Goal: Task Accomplishment & Management: Use online tool/utility

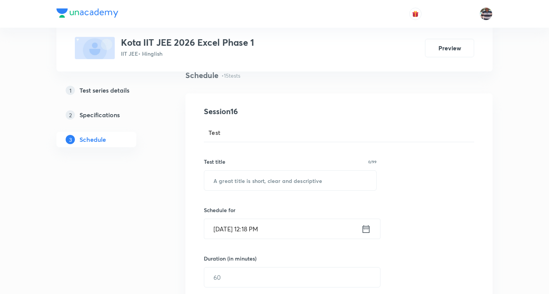
scroll to position [115, 0]
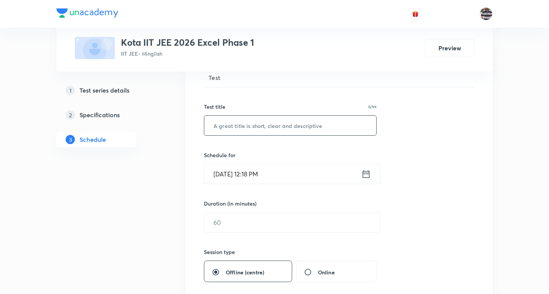
click at [274, 128] on input "text" at bounding box center [290, 126] width 172 height 20
paste input "Minor Test 8 (Paper 2) JEE Advanced"
click at [246, 125] on input "Minor Test 8 (Paper 2) JEE Advanced" at bounding box center [290, 126] width 172 height 20
click at [275, 123] on input "Minor Test 10 (Paper 2) JEE Advanced" at bounding box center [290, 126] width 172 height 20
type input "Minor Test 10 (Paper 1) JEE Advanced"
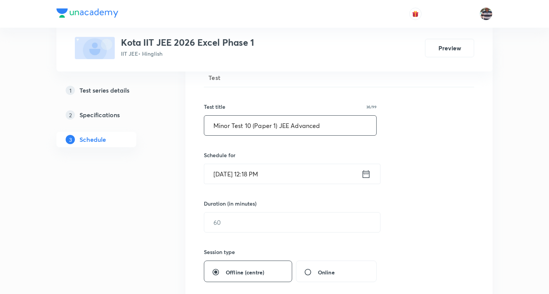
click at [226, 173] on input "Sep 4, 2025, 12:18 PM" at bounding box center [282, 174] width 157 height 20
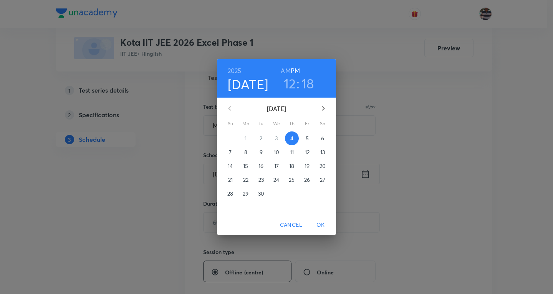
click at [245, 155] on p "8" at bounding box center [245, 152] width 3 height 8
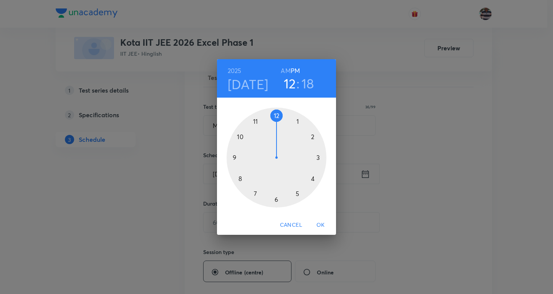
drag, startPoint x: 235, startPoint y: 158, endPoint x: 246, endPoint y: 142, distance: 19.6
click at [235, 157] on div at bounding box center [276, 157] width 100 height 100
click at [283, 69] on h6 "AM" at bounding box center [286, 70] width 10 height 11
drag, startPoint x: 295, startPoint y: 152, endPoint x: 276, endPoint y: 137, distance: 24.0
click at [276, 137] on div at bounding box center [276, 157] width 100 height 100
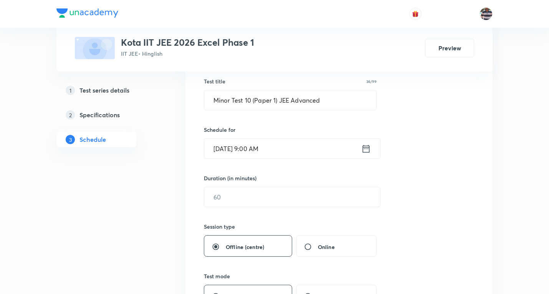
scroll to position [153, 0]
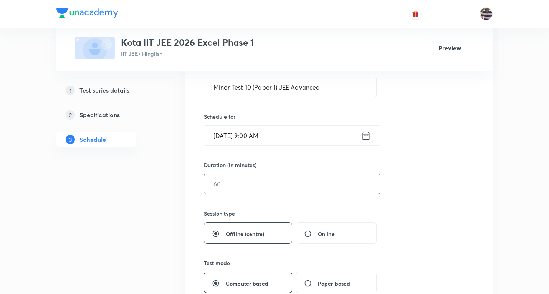
click at [243, 180] on input "text" at bounding box center [292, 184] width 176 height 20
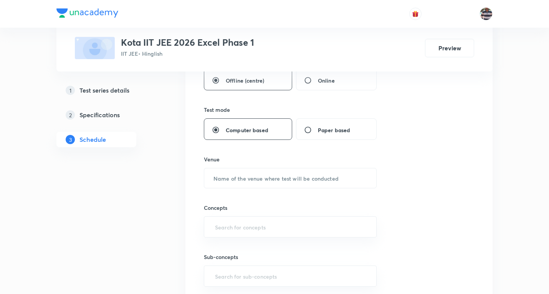
scroll to position [307, 0]
type input "180"
click at [271, 177] on input "text" at bounding box center [290, 178] width 172 height 20
click at [295, 174] on input "text" at bounding box center [290, 178] width 172 height 20
paste input "Modi Educational Complex"
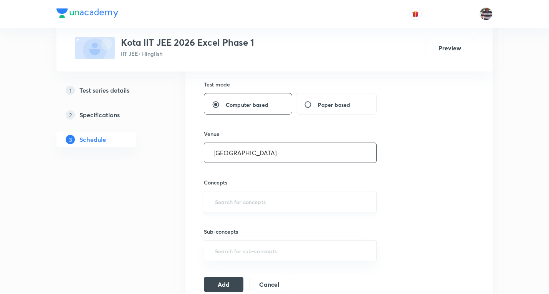
scroll to position [345, 0]
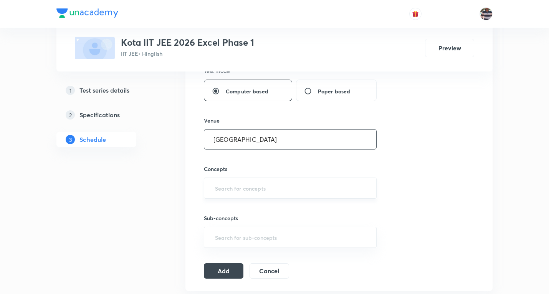
type input "Modi Educational Complex"
click at [243, 186] on input "text" at bounding box center [289, 188] width 153 height 14
type input "A"
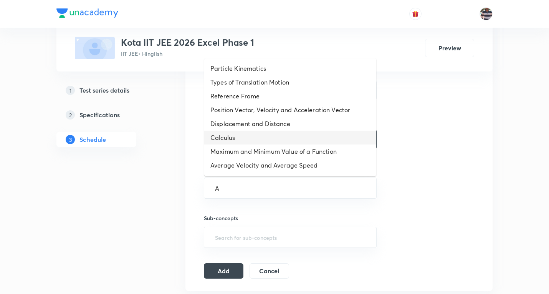
drag, startPoint x: 234, startPoint y: 136, endPoint x: 234, endPoint y: 142, distance: 6.6
click at [234, 137] on li "Calculus" at bounding box center [290, 137] width 172 height 14
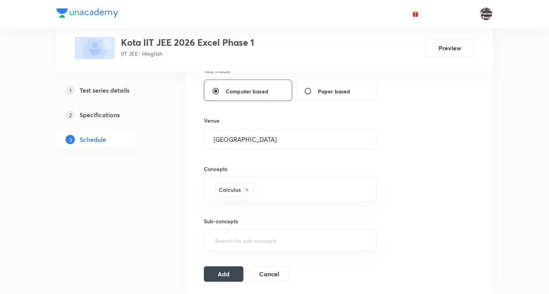
click at [225, 265] on div "Session 16 Test Test title 36/99 Minor Test 10 (Paper 1) JEE Advanced ​ Schedul…" at bounding box center [339, 50] width 270 height 461
click at [224, 274] on button "Add" at bounding box center [224, 272] width 40 height 15
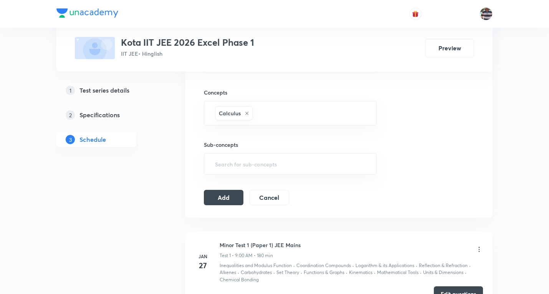
scroll to position [422, 0]
click at [236, 197] on button "Add" at bounding box center [224, 195] width 40 height 15
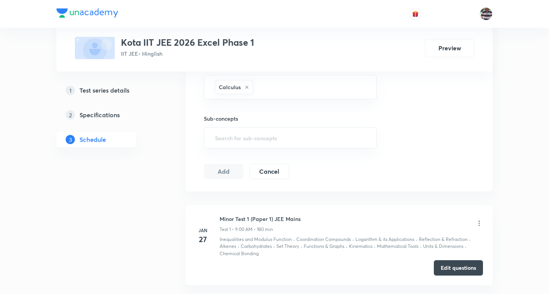
scroll to position [460, 0]
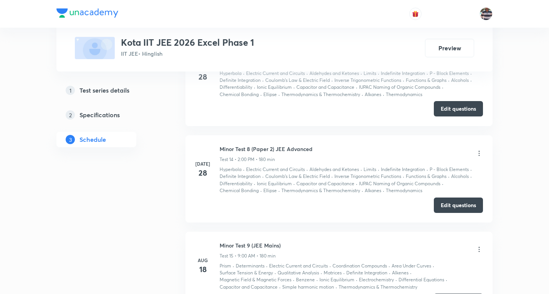
scroll to position [1783, 0]
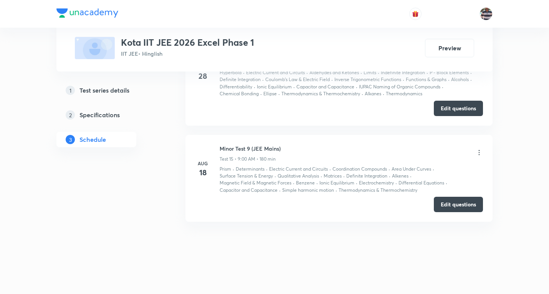
click at [480, 151] on icon at bounding box center [479, 153] width 8 height 8
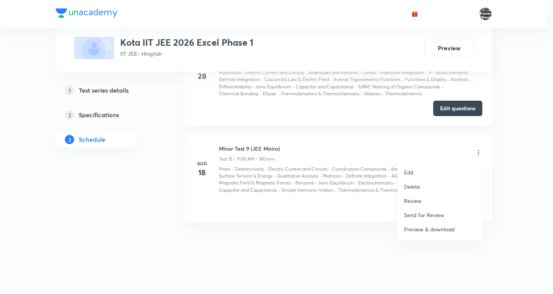
click at [417, 172] on li "Edit" at bounding box center [440, 172] width 84 height 14
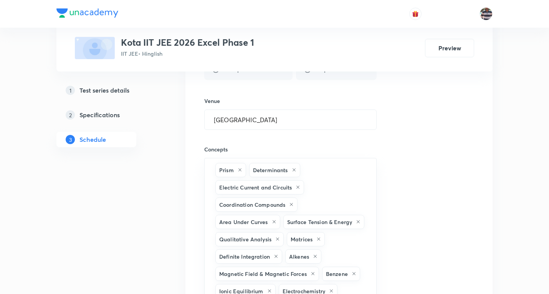
scroll to position [1629, 0]
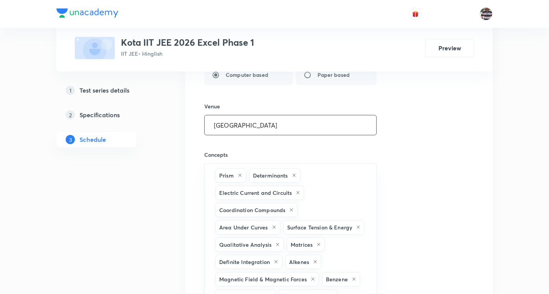
drag, startPoint x: 263, startPoint y: 118, endPoint x: 114, endPoint y: 100, distance: 149.9
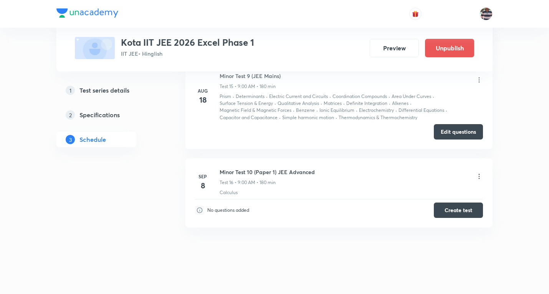
scroll to position [1861, 0]
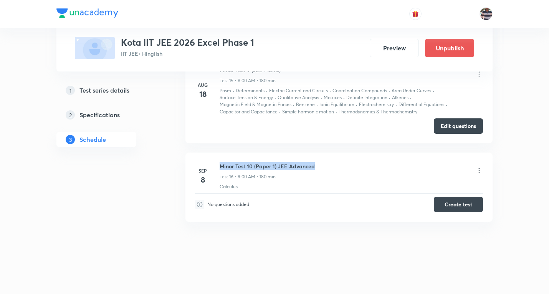
drag, startPoint x: 283, startPoint y: 159, endPoint x: 224, endPoint y: 163, distance: 59.6
click at [219, 160] on li "Sep 8 Minor Test 10 (Paper 1) JEE Advanced Test 16 • 9:00 AM • 180 min Calculus…" at bounding box center [338, 186] width 307 height 69
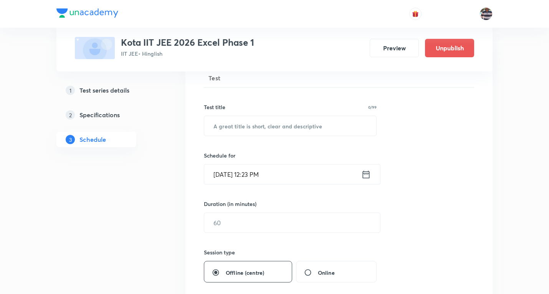
scroll to position [115, 0]
click at [271, 124] on input "text" at bounding box center [290, 126] width 172 height 20
paste input "Minor Test 10 (Paper 1) JEE Advanced"
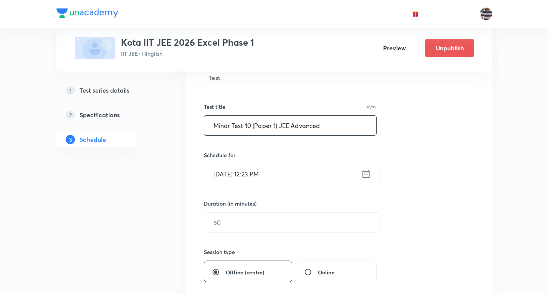
click at [272, 126] on input "Minor Test 10 (Paper 1) JEE Advanced" at bounding box center [290, 126] width 172 height 20
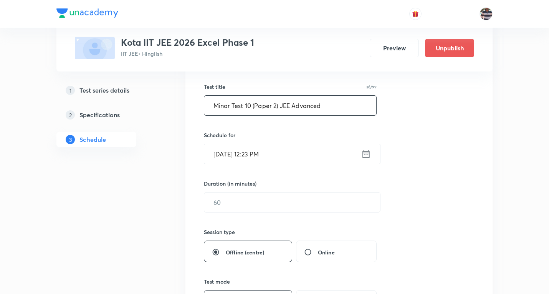
scroll to position [153, 0]
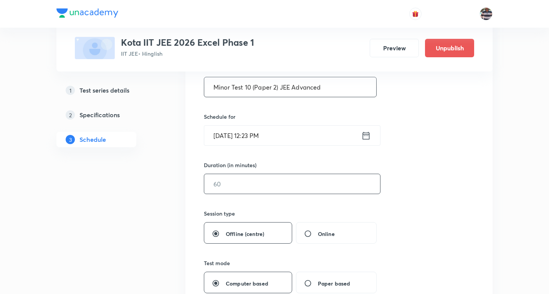
type input "Minor Test 10 (Paper 2) JEE Advanced"
click at [236, 186] on input "text" at bounding box center [292, 184] width 176 height 20
click at [231, 138] on input "Sep 4, 2025, 12:23 PM" at bounding box center [282, 135] width 157 height 20
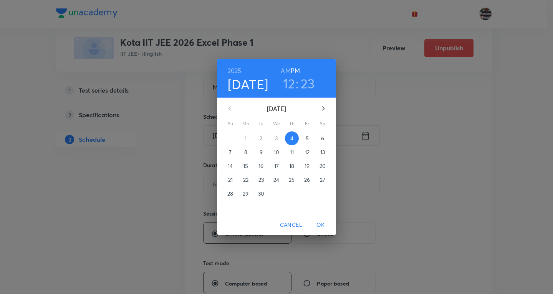
click at [244, 151] on p "8" at bounding box center [245, 152] width 3 height 8
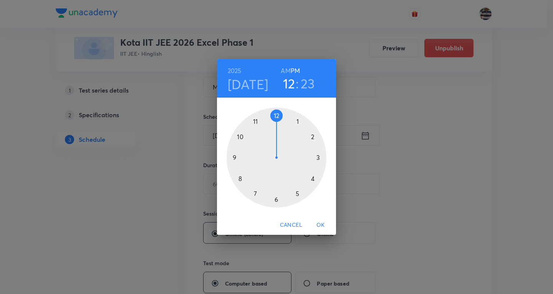
click at [315, 137] on div at bounding box center [276, 157] width 100 height 100
drag, startPoint x: 307, startPoint y: 189, endPoint x: 277, endPoint y: 129, distance: 67.1
click at [277, 129] on div at bounding box center [276, 157] width 100 height 100
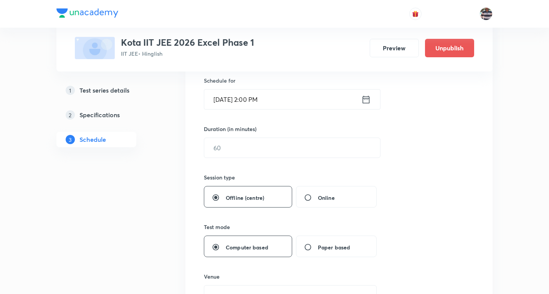
scroll to position [230, 0]
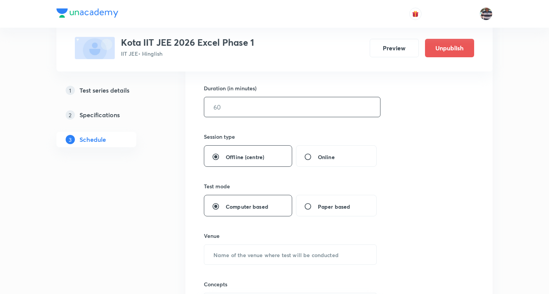
click at [241, 106] on input "text" at bounding box center [292, 107] width 176 height 20
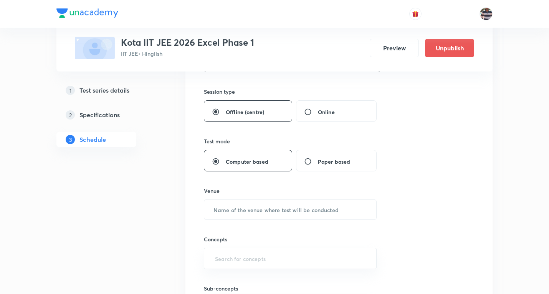
scroll to position [345, 0]
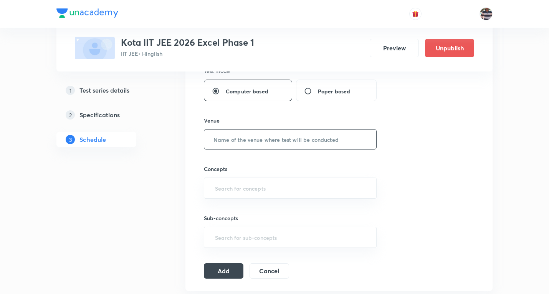
type input "180"
click at [262, 139] on input "text" at bounding box center [290, 139] width 172 height 20
paste input "[GEOGRAPHIC_DATA]"
type input "[GEOGRAPHIC_DATA]"
click at [254, 185] on input "text" at bounding box center [289, 188] width 153 height 14
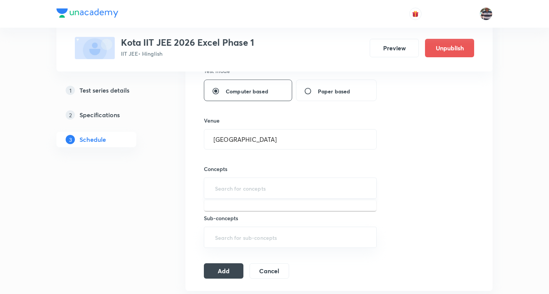
type input "A"
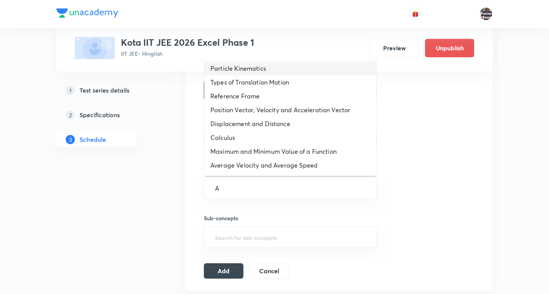
click at [239, 68] on li "Particle Kinematics" at bounding box center [290, 68] width 172 height 14
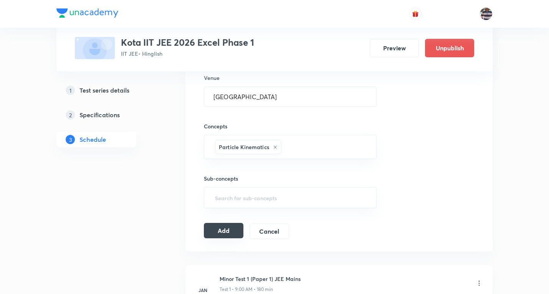
scroll to position [422, 0]
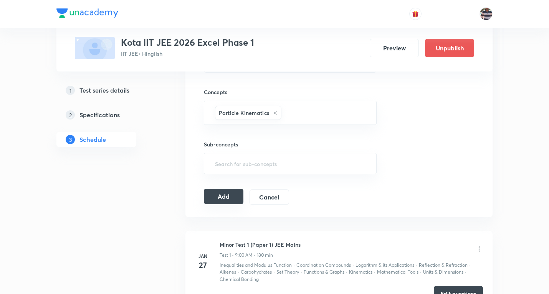
click at [225, 195] on button "Add" at bounding box center [224, 195] width 40 height 15
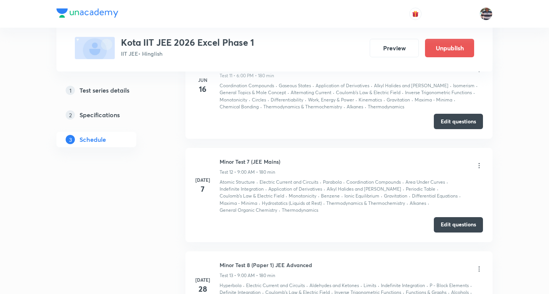
scroll to position [1721, 0]
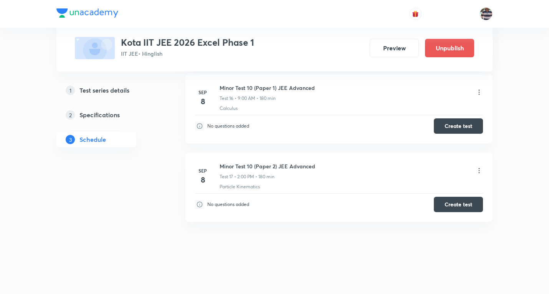
click at [479, 89] on icon at bounding box center [479, 92] width 8 height 8
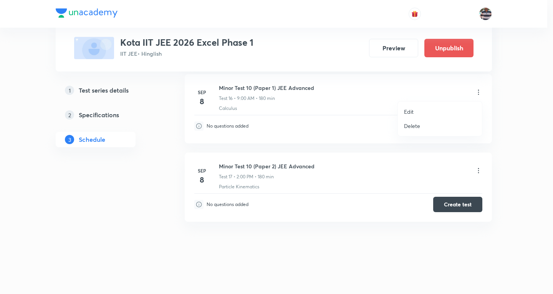
click at [419, 109] on li "Edit" at bounding box center [440, 111] width 84 height 14
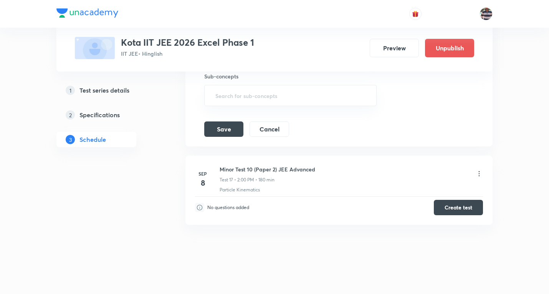
scroll to position [1859, 0]
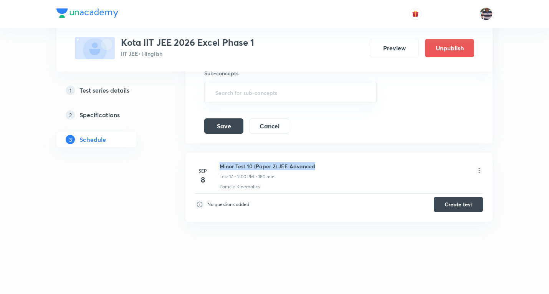
drag, startPoint x: 318, startPoint y: 164, endPoint x: 217, endPoint y: 163, distance: 101.3
click at [217, 163] on div "Sep 8 Minor Test 10 (Paper 2) JEE Advanced Test 17 • 2:00 PM • 180 min Particle…" at bounding box center [339, 176] width 288 height 28
copy h6 "Minor Test 10 (Paper 2) JEE Advanced"
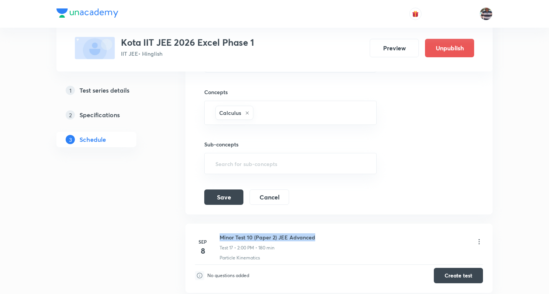
scroll to position [1744, 0]
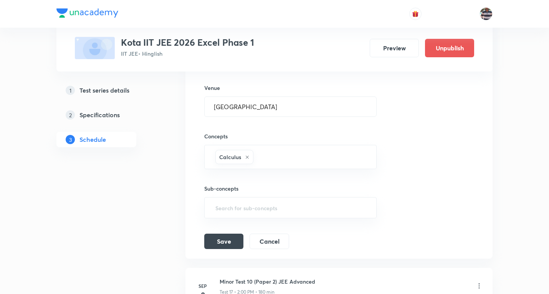
drag, startPoint x: 180, startPoint y: 108, endPoint x: 103, endPoint y: 108, distance: 77.1
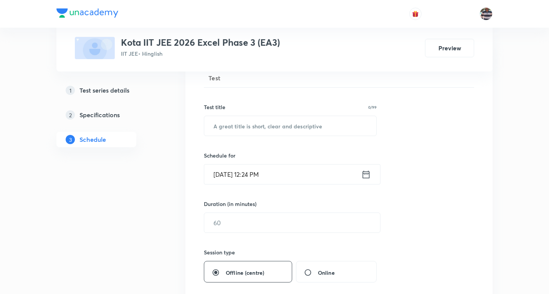
scroll to position [115, 0]
click at [265, 129] on input "text" at bounding box center [290, 126] width 172 height 20
paste input "Minor Test 10 (Paper 2) JEE Advanced"
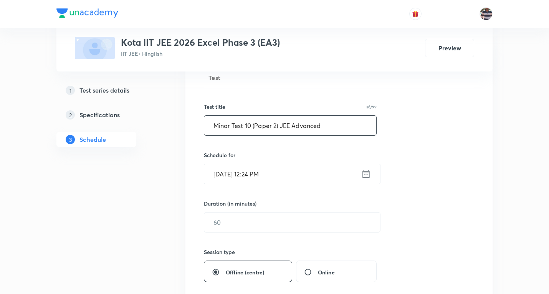
click at [251, 124] on input "Minor Test 10 (Paper 2) JEE Advanced" at bounding box center [290, 126] width 172 height 20
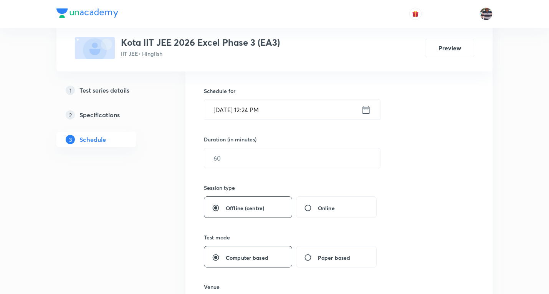
scroll to position [192, 0]
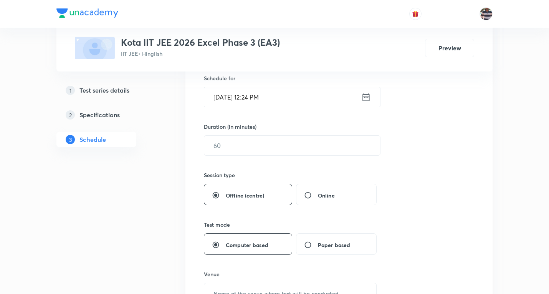
type input "Minor Test 8 (Paper 1) JEE Advanced"
click at [225, 96] on input "Sep 4, 2025, 12:24 PM" at bounding box center [282, 97] width 157 height 20
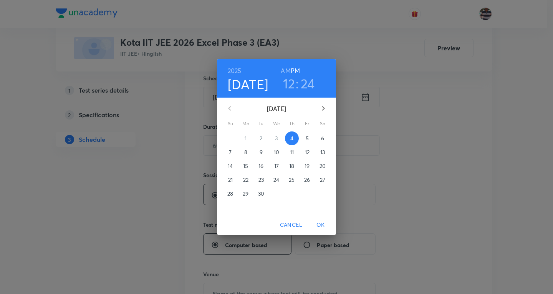
click at [246, 150] on p "8" at bounding box center [245, 152] width 3 height 8
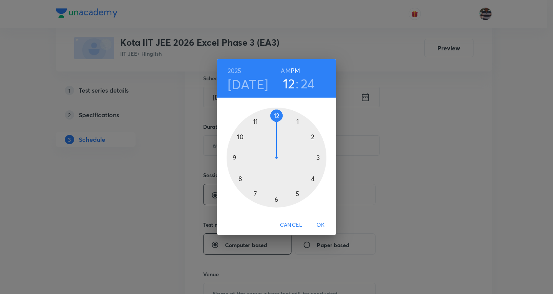
click at [234, 154] on div at bounding box center [276, 157] width 100 height 100
click at [281, 70] on h6 "AM" at bounding box center [286, 70] width 10 height 11
drag, startPoint x: 301, startPoint y: 176, endPoint x: 276, endPoint y: 134, distance: 48.6
click at [276, 134] on div at bounding box center [276, 157] width 100 height 100
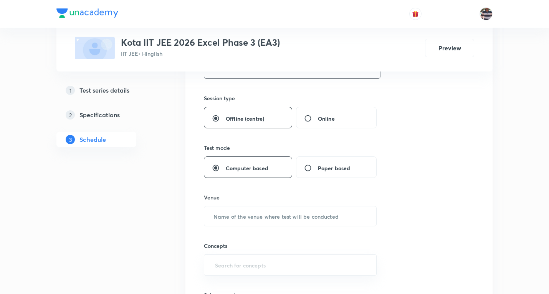
click at [242, 73] on input "text" at bounding box center [292, 69] width 176 height 20
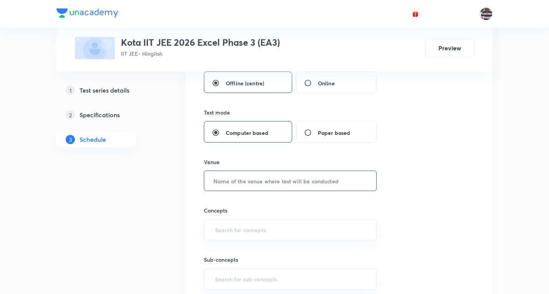
scroll to position [307, 0]
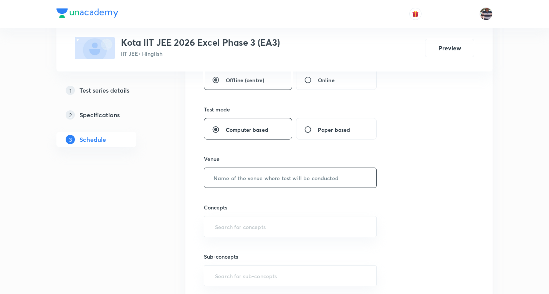
type input "180"
click at [251, 177] on input "text" at bounding box center [290, 178] width 172 height 20
paste input "Modi Educational Complex"
type input "Modi Educational Complex"
click at [239, 229] on input "text" at bounding box center [289, 226] width 153 height 14
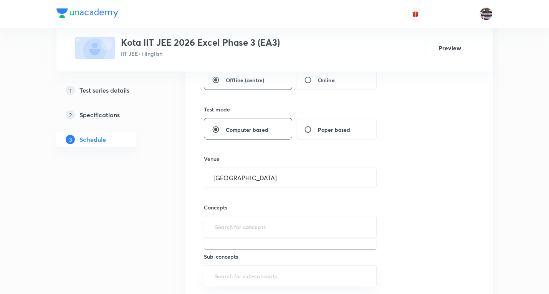
type input "A"
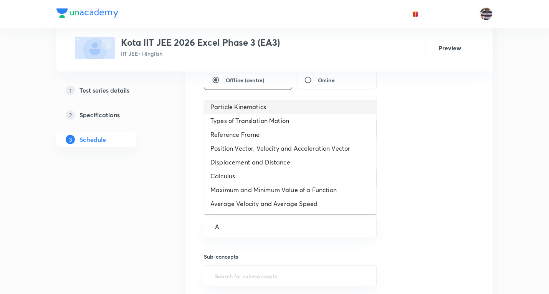
click at [240, 110] on li "Particle Kinematics" at bounding box center [290, 107] width 172 height 14
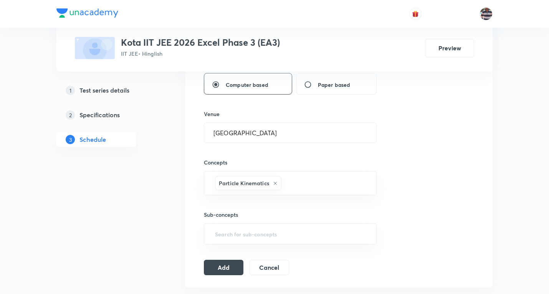
scroll to position [422, 0]
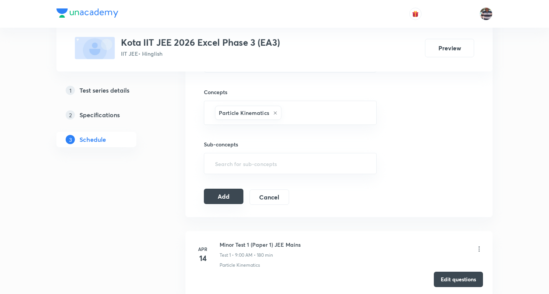
click at [231, 195] on button "Add" at bounding box center [224, 195] width 40 height 15
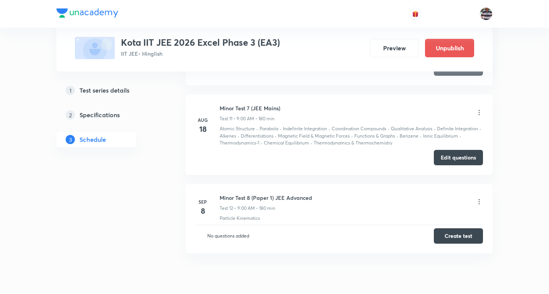
scroll to position [984, 0]
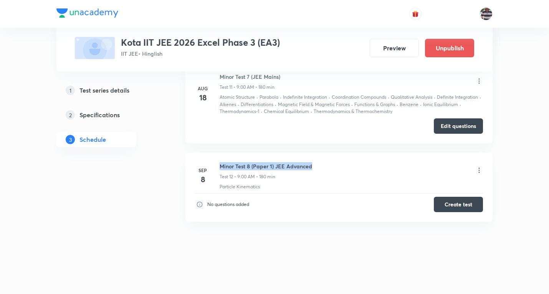
drag, startPoint x: 316, startPoint y: 164, endPoint x: 218, endPoint y: 152, distance: 98.6
click at [218, 152] on li "Sep 8 Minor Test 8 (Paper 1) JEE Advanced Test 12 • 9:00 AM • 180 min Particle …" at bounding box center [338, 186] width 307 height 69
copy h6 "Minor Test 8 (Paper 1) JEE Advanced"
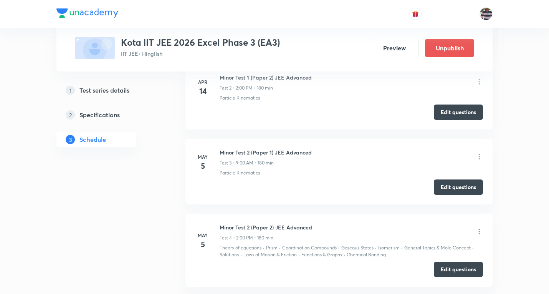
scroll to position [0, 0]
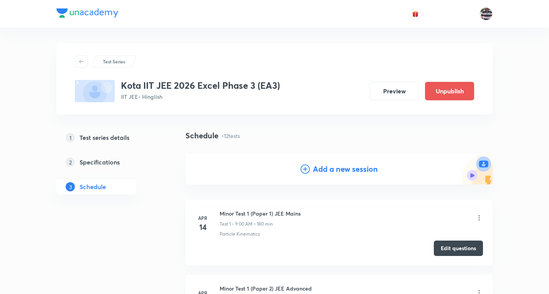
click at [343, 167] on h4 "Add a new session" at bounding box center [345, 169] width 65 height 12
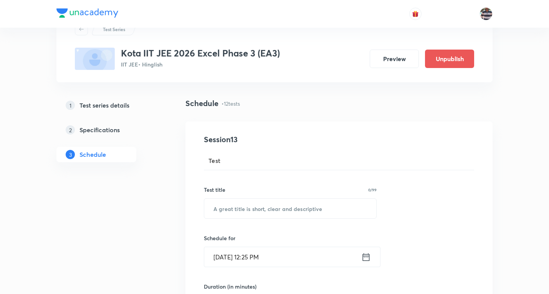
scroll to position [77, 0]
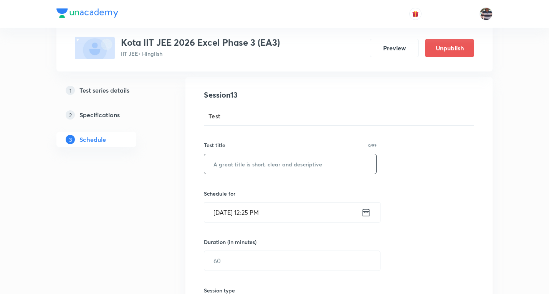
click at [271, 156] on input "text" at bounding box center [290, 164] width 172 height 20
paste input "Minor Test 8 (Paper 1) JEE Advanced"
click at [273, 162] on input "Minor Test 8 (Paper 1) JEE Advanced" at bounding box center [290, 164] width 172 height 20
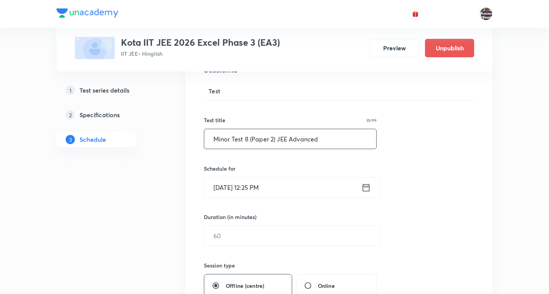
scroll to position [115, 0]
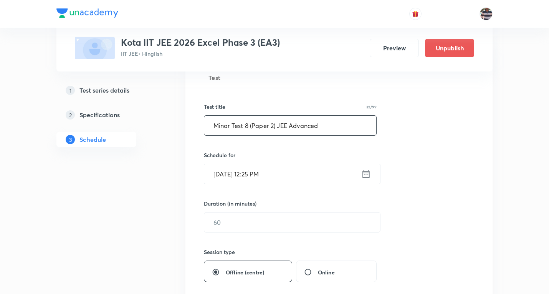
type input "Minor Test 8 (Paper 2) JEE Advanced"
click at [223, 174] on input "Sep 4, 2025, 12:25 PM" at bounding box center [282, 174] width 157 height 20
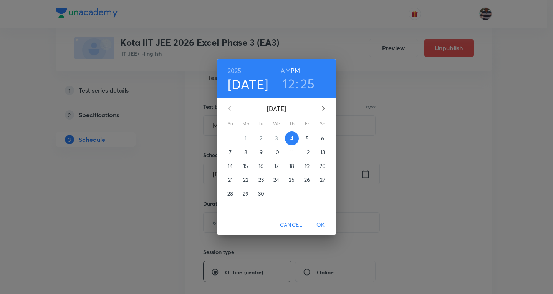
click at [247, 153] on span "8" at bounding box center [246, 152] width 14 height 8
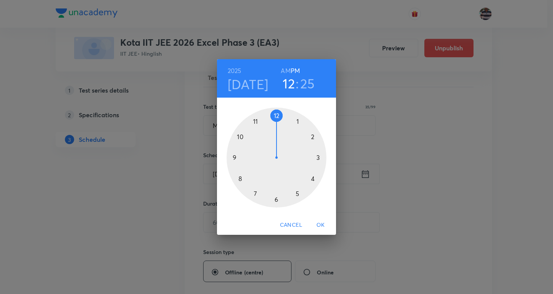
click at [313, 136] on div at bounding box center [276, 157] width 100 height 100
drag, startPoint x: 299, startPoint y: 185, endPoint x: 277, endPoint y: 128, distance: 61.0
click at [277, 128] on div at bounding box center [276, 157] width 100 height 100
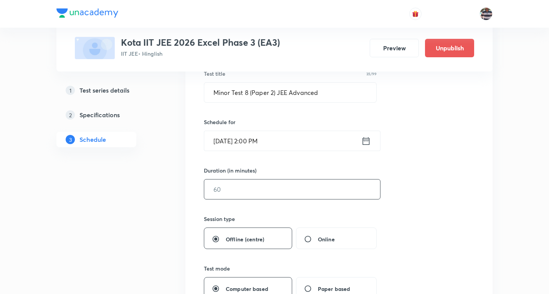
scroll to position [192, 0]
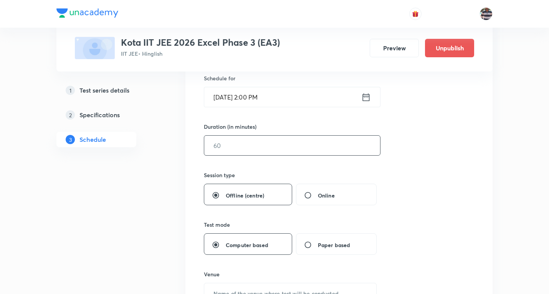
click at [241, 147] on input "text" at bounding box center [292, 145] width 176 height 20
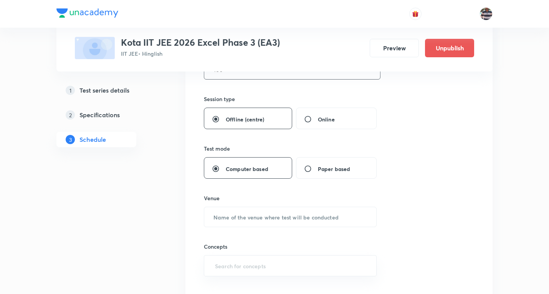
scroll to position [269, 0]
type input "180"
click at [266, 214] on input "text" at bounding box center [290, 216] width 172 height 20
paste input "Modi Educational Complex"
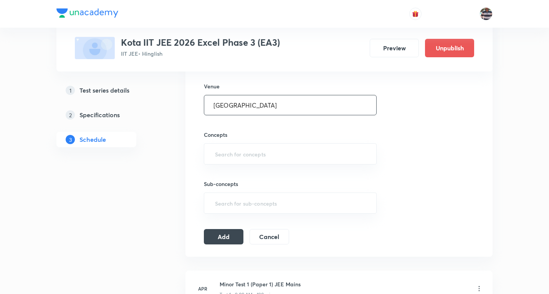
scroll to position [384, 0]
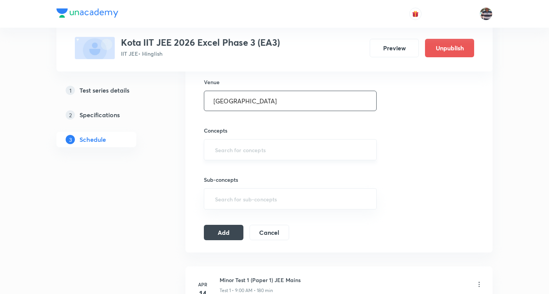
click at [247, 158] on div "​" at bounding box center [290, 149] width 173 height 21
type input "Modi Educational Complex"
type input "A"
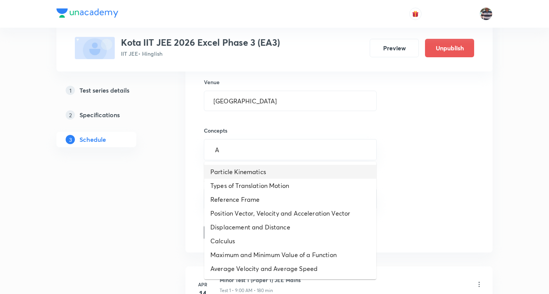
click at [246, 170] on li "Particle Kinematics" at bounding box center [290, 172] width 172 height 14
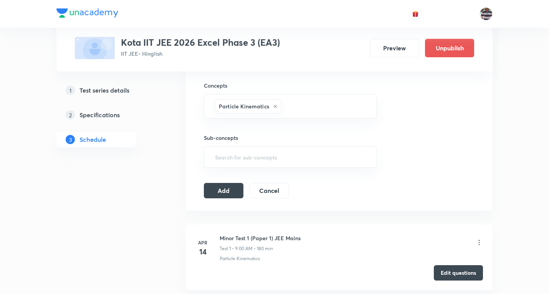
scroll to position [499, 0]
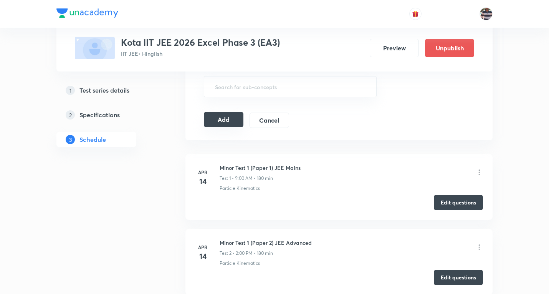
click at [225, 120] on button "Add" at bounding box center [224, 119] width 40 height 15
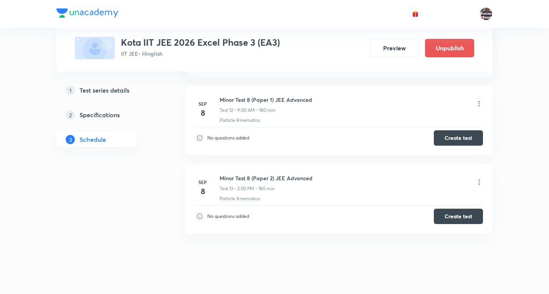
scroll to position [1063, 0]
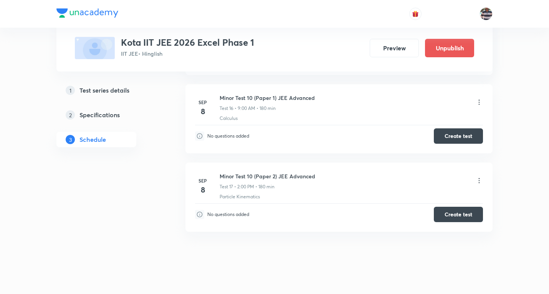
scroll to position [1939, 0]
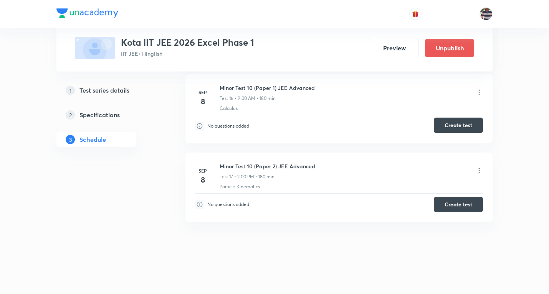
click at [452, 125] on button "Create test" at bounding box center [458, 124] width 49 height 15
click at [464, 201] on button "Create test" at bounding box center [458, 203] width 49 height 15
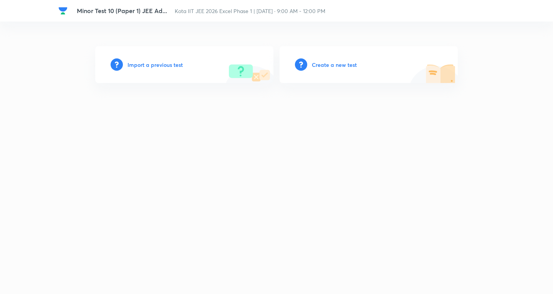
click at [345, 65] on h6 "Create a new test" at bounding box center [334, 65] width 45 height 8
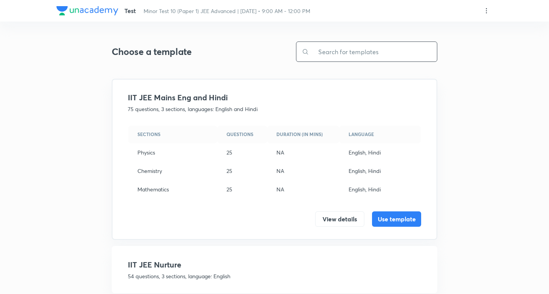
drag, startPoint x: 337, startPoint y: 46, endPoint x: 328, endPoint y: 46, distance: 9.2
click at [335, 46] on input "text" at bounding box center [373, 52] width 128 height 20
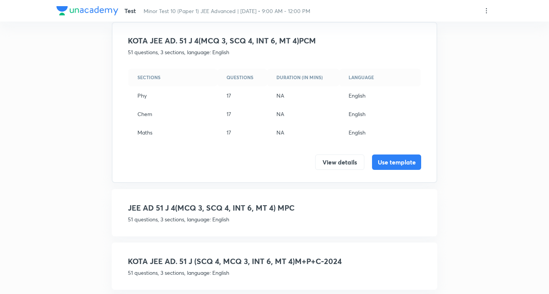
scroll to position [115, 0]
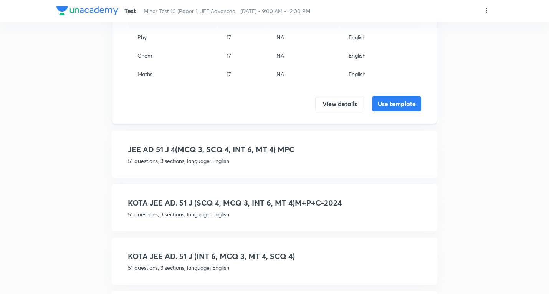
type input "51 j"
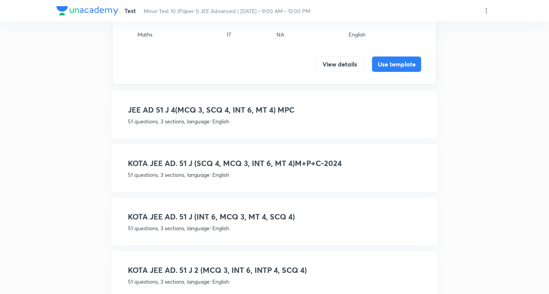
scroll to position [192, 0]
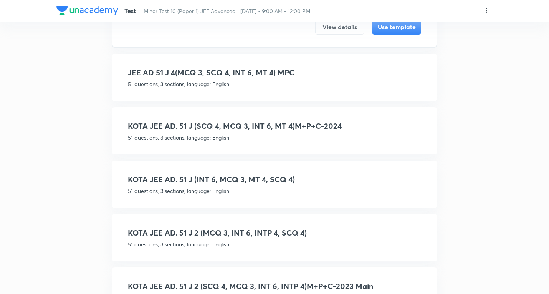
click at [265, 125] on h4 "KOTA JEE AD. 51 J (SCQ 4, MCQ 3, INT 6, MT 4)M+P+C-2024" at bounding box center [274, 126] width 293 height 12
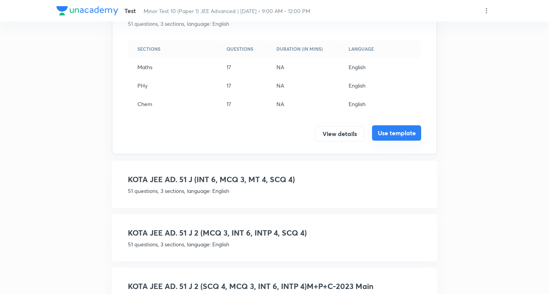
click at [406, 132] on button "Use template" at bounding box center [396, 132] width 49 height 15
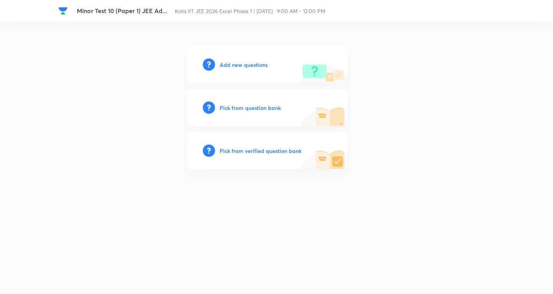
click at [249, 64] on h6 "Add new questions" at bounding box center [243, 65] width 48 height 8
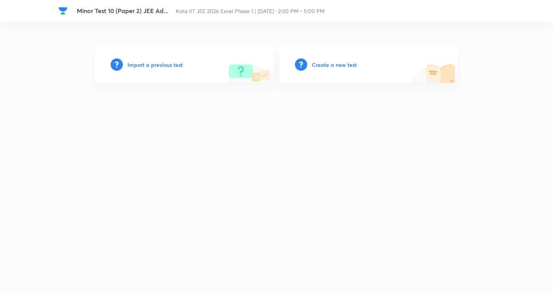
click at [335, 62] on h6 "Create a new test" at bounding box center [334, 65] width 45 height 8
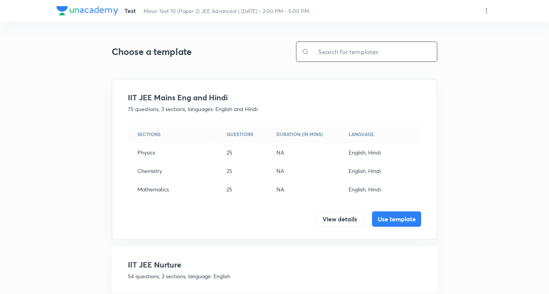
click at [347, 50] on input "text" at bounding box center [373, 52] width 128 height 20
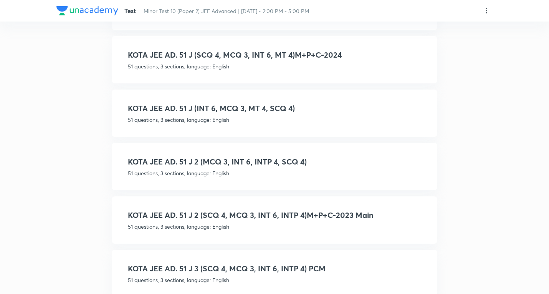
scroll to position [307, 0]
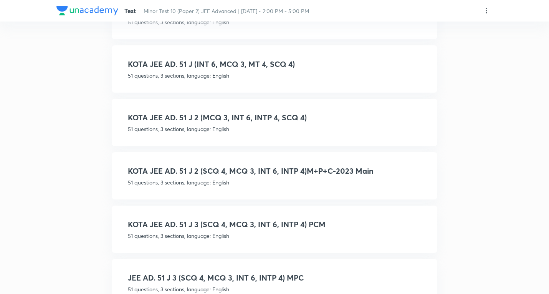
type input "51 j"
click at [284, 171] on h4 "KOTA JEE AD. 51 J 2 (SCQ 4, MCQ 3, INT 6, INTP 4)M+P+C-2023 Main" at bounding box center [274, 171] width 293 height 12
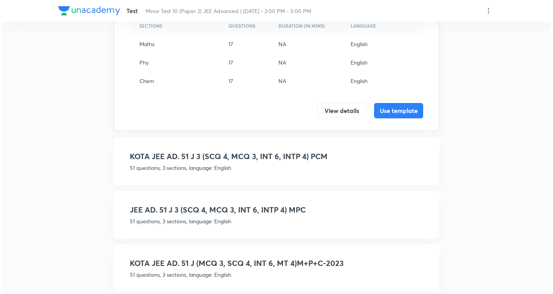
scroll to position [369, 0]
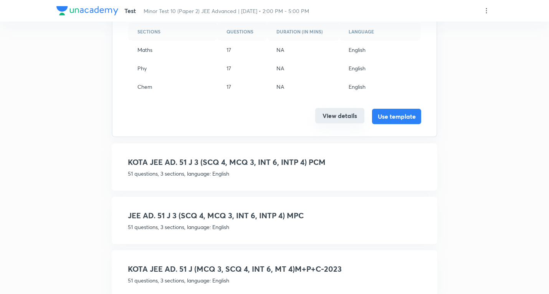
click at [339, 113] on button "View details" at bounding box center [339, 115] width 49 height 15
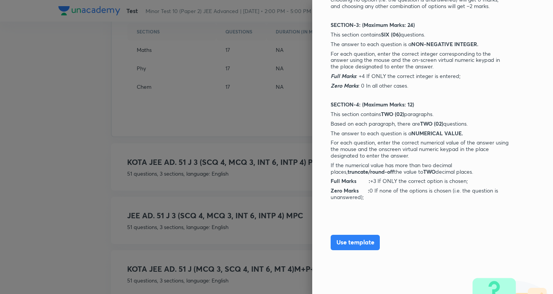
scroll to position [1140, 0]
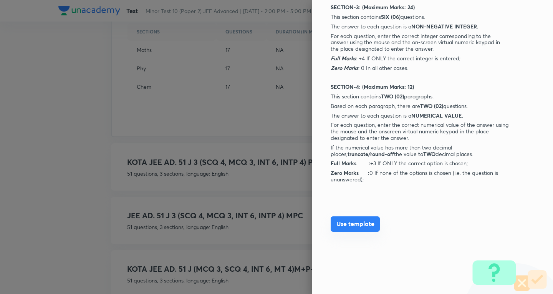
click at [356, 223] on button "Use template" at bounding box center [354, 223] width 49 height 15
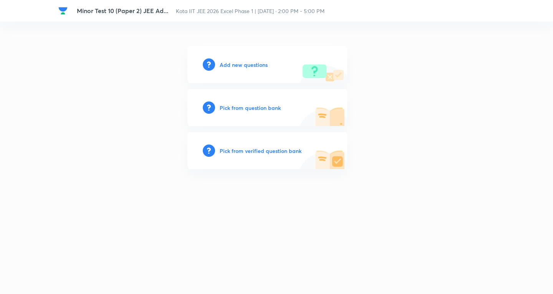
click at [254, 65] on h6 "Add new questions" at bounding box center [243, 65] width 48 height 8
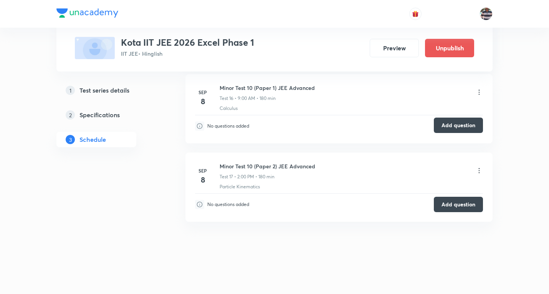
click at [458, 124] on button "Add question" at bounding box center [458, 124] width 49 height 15
click at [457, 203] on button "Add question" at bounding box center [458, 203] width 49 height 15
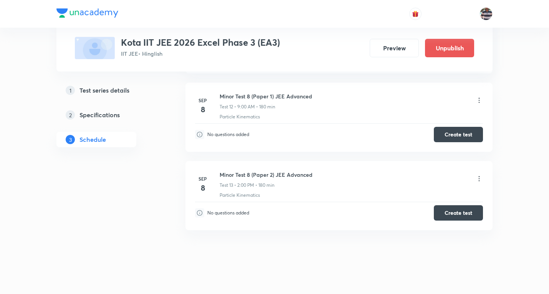
scroll to position [1513, 0]
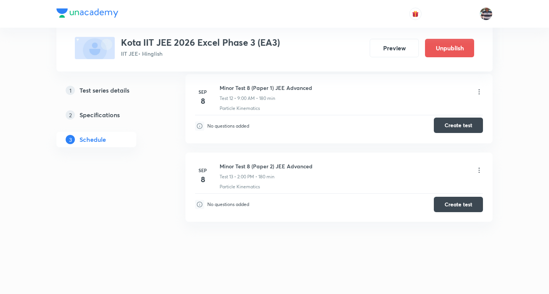
click at [450, 124] on button "Create test" at bounding box center [458, 124] width 49 height 15
click at [446, 203] on button "Create test" at bounding box center [458, 203] width 49 height 15
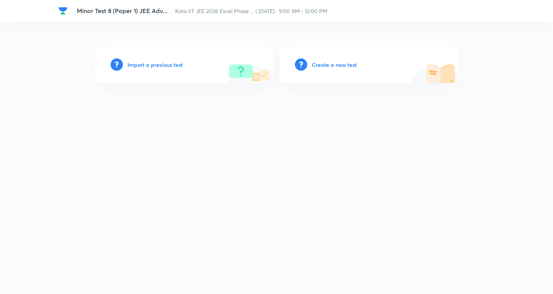
click at [331, 64] on h6 "Create a new test" at bounding box center [334, 65] width 45 height 8
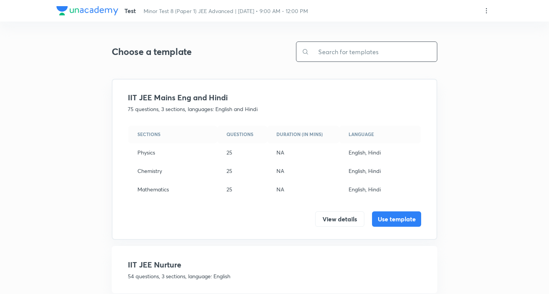
click at [365, 49] on input "text" at bounding box center [373, 52] width 128 height 20
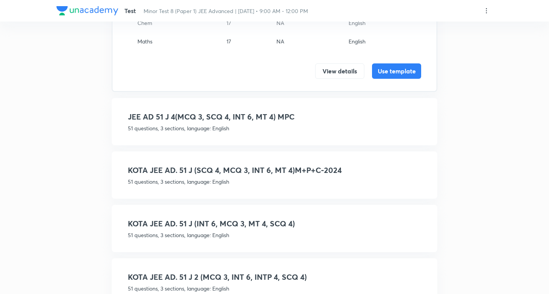
scroll to position [192, 0]
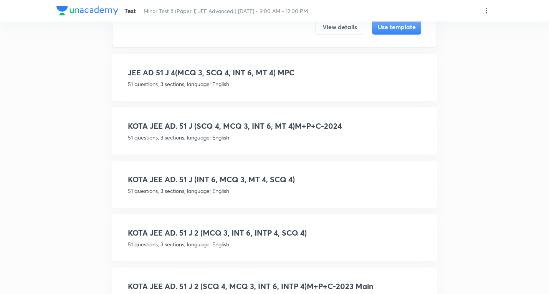
type input "51 j"
click at [301, 129] on h4 "KOTA JEE AD. 51 J (SCQ 4, MCQ 3, INT 6, MT 4)M+P+C-2024" at bounding box center [274, 126] width 293 height 12
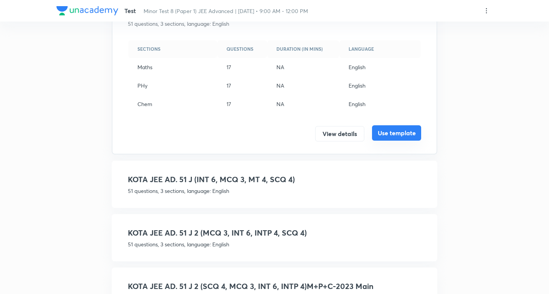
click at [395, 129] on button "Use template" at bounding box center [396, 132] width 49 height 15
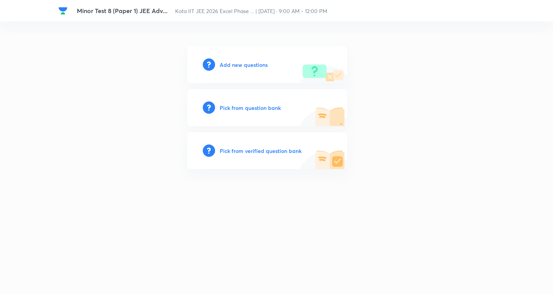
click at [260, 66] on h6 "Add new questions" at bounding box center [243, 65] width 48 height 8
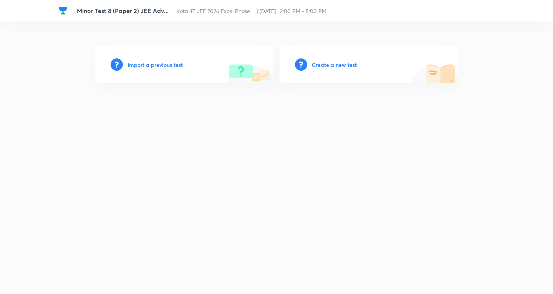
click at [341, 64] on h6 "Create a new test" at bounding box center [334, 65] width 45 height 8
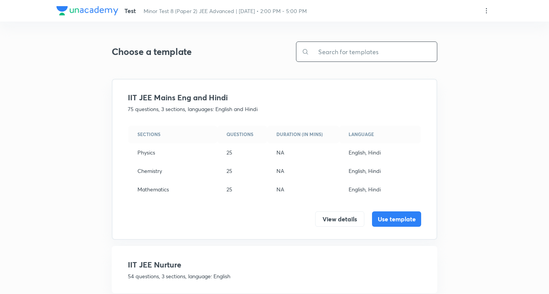
click at [365, 45] on input "text" at bounding box center [373, 52] width 128 height 20
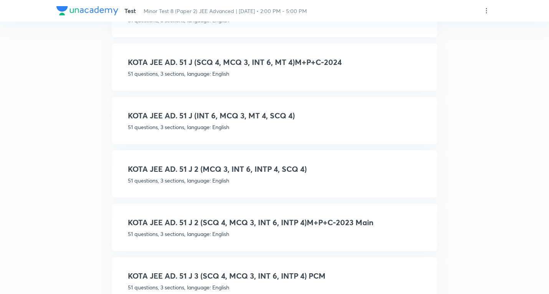
scroll to position [269, 0]
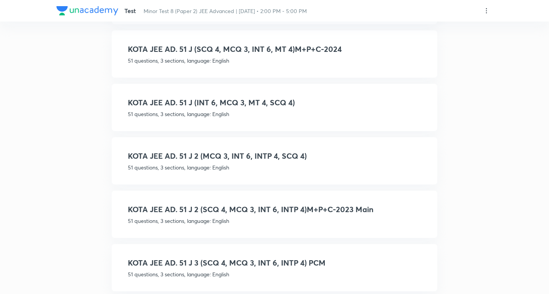
type input "51 j"
click at [289, 210] on h4 "KOTA JEE AD. 51 J 2 (SCQ 4, MCQ 3, INT 6, INTP 4)M+P+C-2023 Main" at bounding box center [274, 209] width 293 height 12
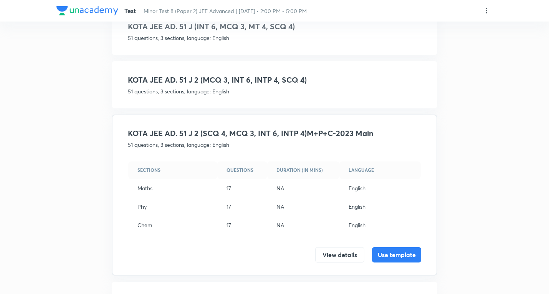
scroll to position [232, 0]
click at [403, 252] on button "Use template" at bounding box center [396, 252] width 49 height 15
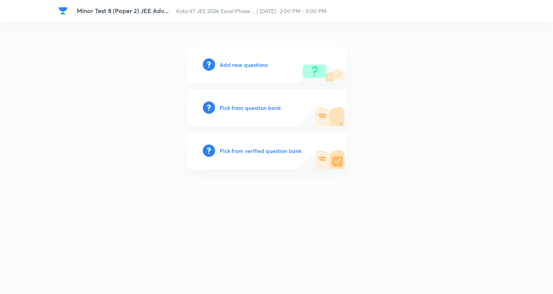
click at [251, 64] on h6 "Add new questions" at bounding box center [243, 65] width 48 height 8
click at [257, 64] on h6 "Add new questions" at bounding box center [243, 65] width 48 height 8
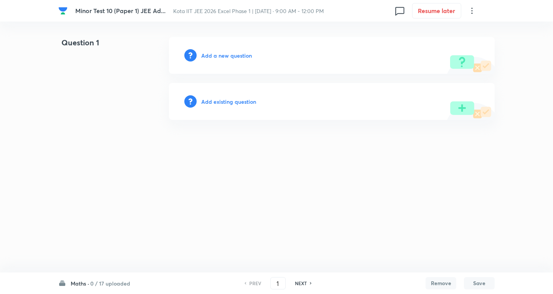
click at [234, 58] on h6 "Add a new question" at bounding box center [226, 55] width 51 height 8
click at [234, 58] on h6 "Choose a question type" at bounding box center [230, 55] width 59 height 8
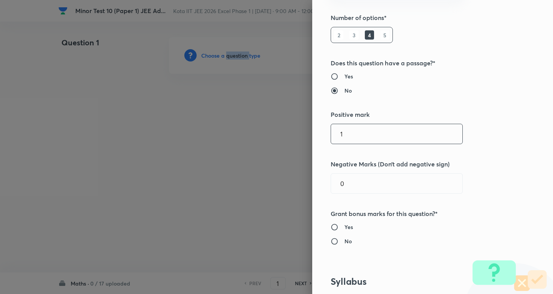
scroll to position [115, 0]
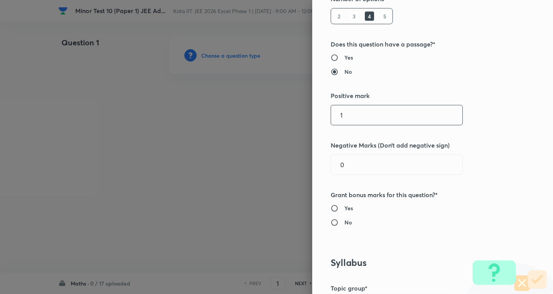
drag, startPoint x: 292, startPoint y: 113, endPoint x: 192, endPoint y: 106, distance: 100.4
click at [180, 111] on div "Question settings Question type* Single choice correct Number of options* 2 3 4…" at bounding box center [276, 147] width 553 height 294
type input "3"
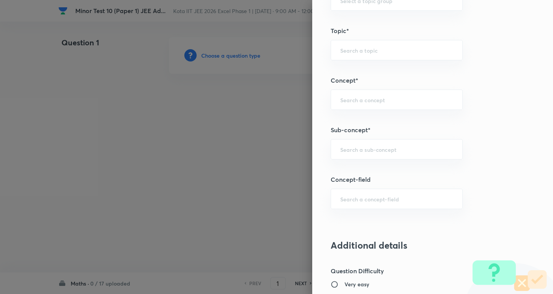
scroll to position [422, 0]
type input "1"
click at [382, 151] on input "text" at bounding box center [396, 148] width 113 height 7
drag, startPoint x: 372, startPoint y: 153, endPoint x: 252, endPoint y: 142, distance: 120.6
click at [252, 142] on div "Question settings Question type* Single choice correct Number of options* 2 3 4…" at bounding box center [276, 147] width 553 height 294
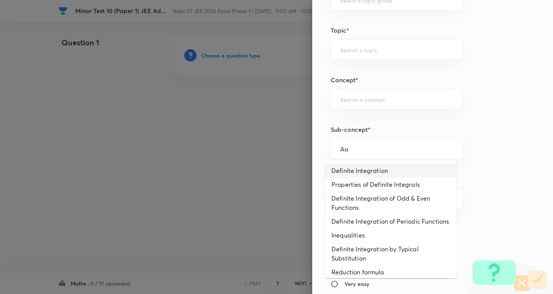
click at [357, 173] on li "Definite Integration" at bounding box center [390, 170] width 131 height 14
type input "Definite Integration"
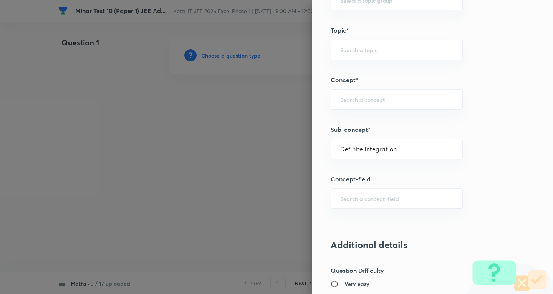
type input "Mathematics"
type input "Calculus"
type input "Definite Integration"
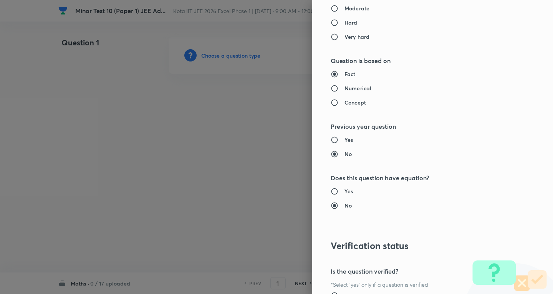
scroll to position [650, 0]
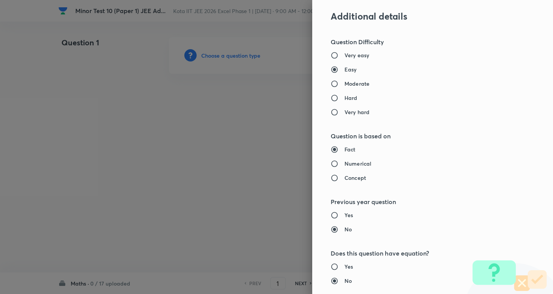
click at [357, 81] on h6 "Moderate" at bounding box center [356, 83] width 25 height 8
click at [344, 81] on input "Moderate" at bounding box center [337, 84] width 14 height 8
radio input "true"
radio input "false"
click at [361, 164] on h6 "Numerical" at bounding box center [357, 163] width 27 height 8
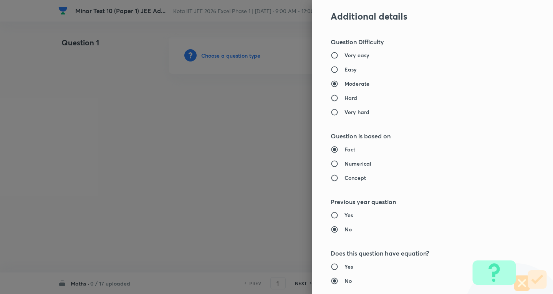
click at [344, 164] on input "Numerical" at bounding box center [337, 164] width 14 height 8
radio input "true"
radio input "false"
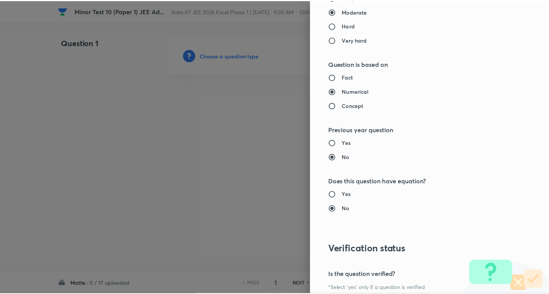
scroll to position [804, 0]
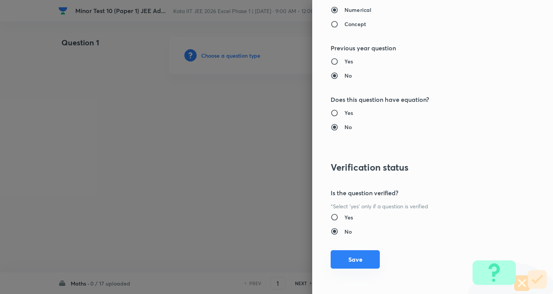
click at [350, 260] on button "Save" at bounding box center [354, 259] width 49 height 18
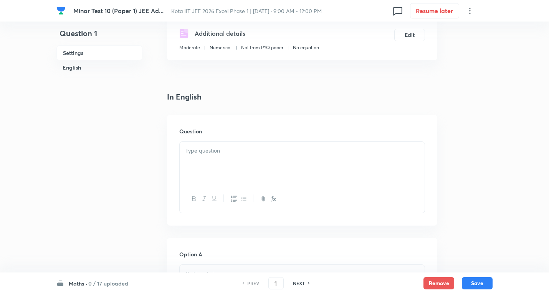
scroll to position [153, 0]
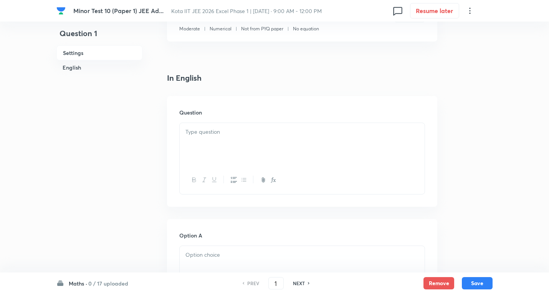
click at [213, 138] on div at bounding box center [302, 144] width 245 height 43
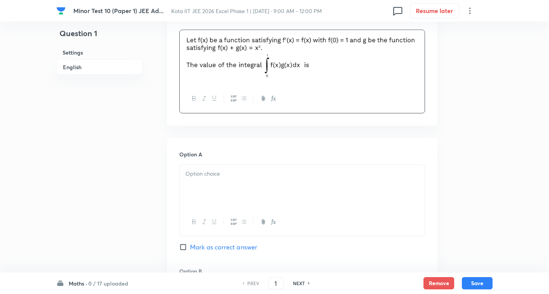
scroll to position [307, 0]
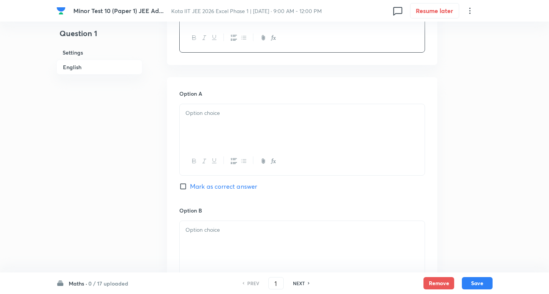
click at [206, 116] on p at bounding box center [301, 113] width 233 height 9
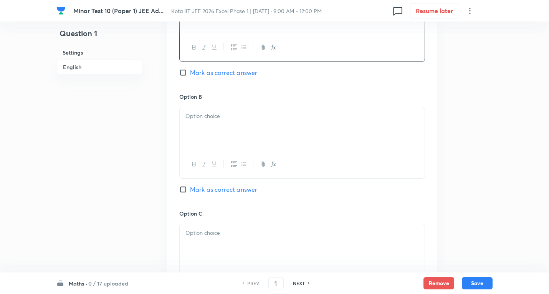
scroll to position [422, 0]
drag, startPoint x: 208, startPoint y: 121, endPoint x: 213, endPoint y: 130, distance: 10.1
click at [208, 121] on div at bounding box center [302, 127] width 245 height 43
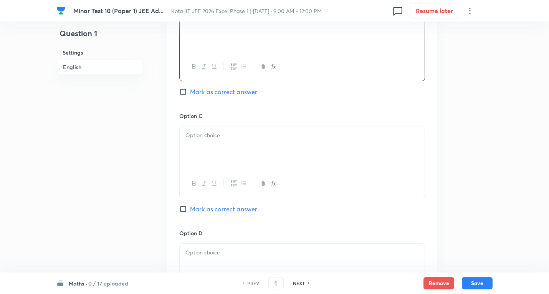
scroll to position [537, 0]
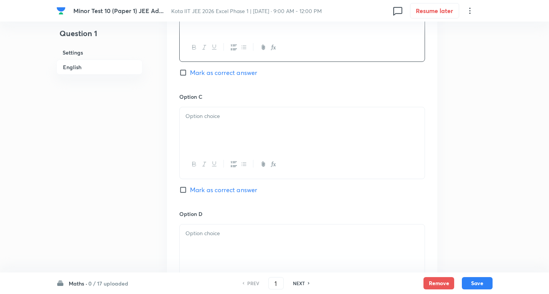
click at [207, 113] on p at bounding box center [301, 116] width 233 height 9
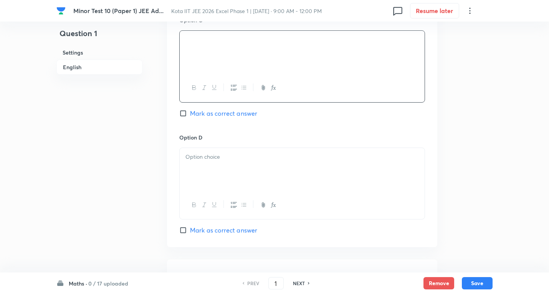
scroll to position [614, 0]
click at [226, 163] on div at bounding box center [302, 168] width 245 height 43
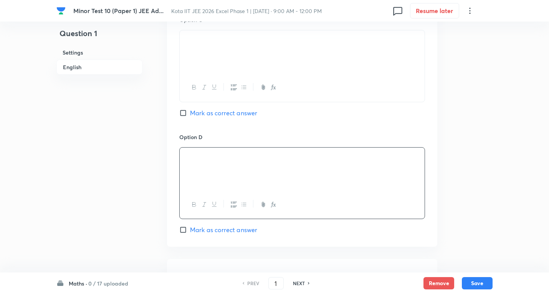
click at [215, 227] on span "Mark as correct answer" at bounding box center [223, 229] width 67 height 9
click at [190, 227] on input "Mark as correct answer" at bounding box center [184, 230] width 11 height 8
checkbox input "true"
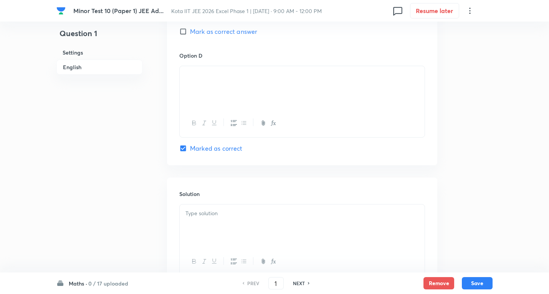
scroll to position [729, 0]
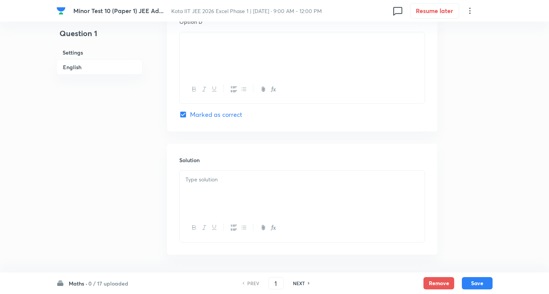
click at [216, 191] on div at bounding box center [302, 191] width 245 height 43
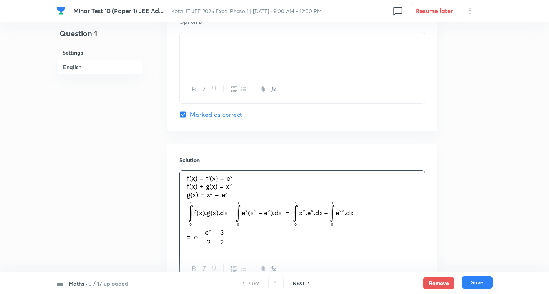
click at [479, 282] on button "Save" at bounding box center [477, 282] width 31 height 12
type input "2"
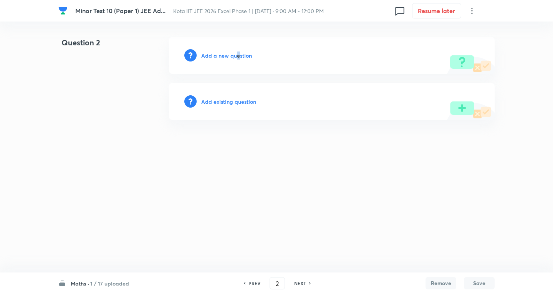
click at [237, 55] on h6 "Add a new question" at bounding box center [226, 55] width 51 height 8
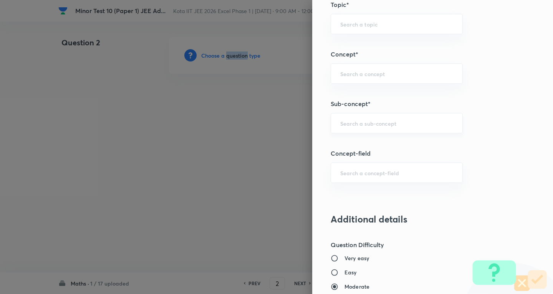
scroll to position [460, 0]
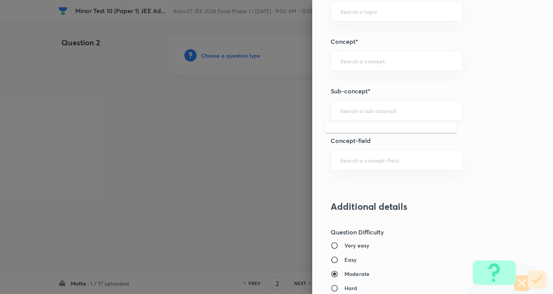
click at [371, 111] on input "text" at bounding box center [396, 110] width 113 height 7
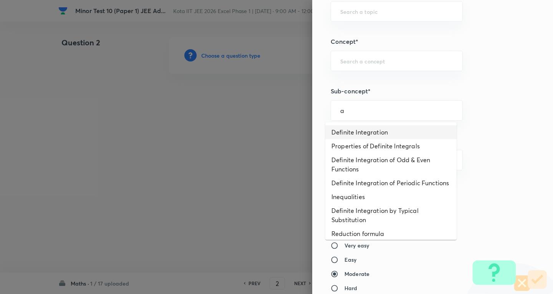
click at [368, 139] on li "Definite Integration" at bounding box center [390, 132] width 131 height 14
type input "Definite Integration"
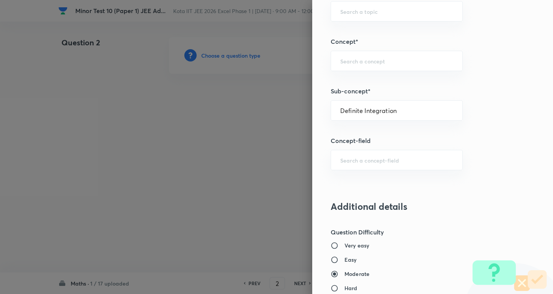
type input "Mathematics"
type input "Calculus"
type input "Definite Integration"
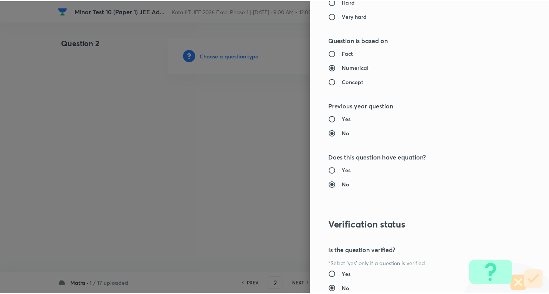
scroll to position [804, 0]
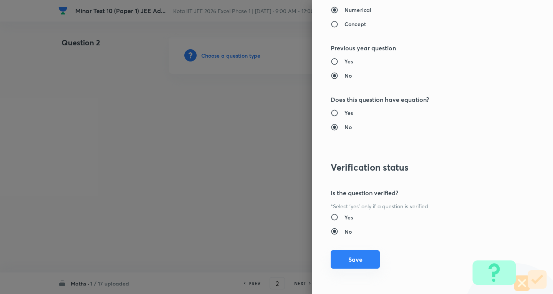
drag, startPoint x: 351, startPoint y: 258, endPoint x: 245, endPoint y: 129, distance: 166.9
click at [350, 257] on button "Save" at bounding box center [354, 259] width 49 height 18
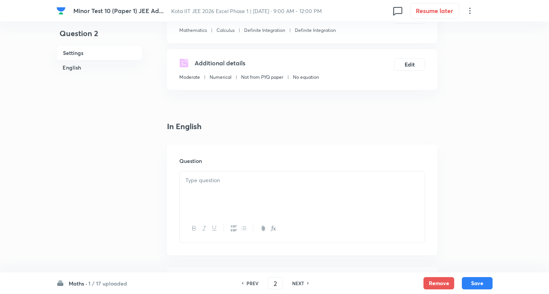
scroll to position [115, 0]
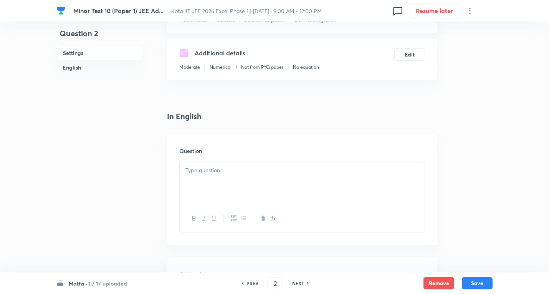
drag, startPoint x: 209, startPoint y: 177, endPoint x: 168, endPoint y: 161, distance: 43.9
click at [209, 177] on div at bounding box center [302, 182] width 245 height 43
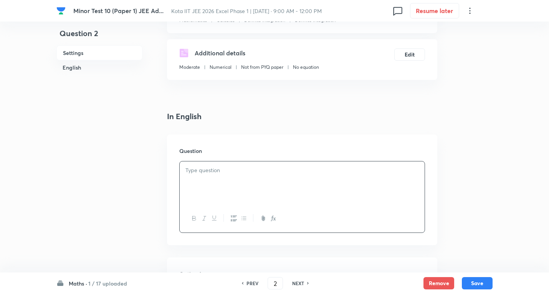
click at [211, 166] on p at bounding box center [301, 170] width 233 height 9
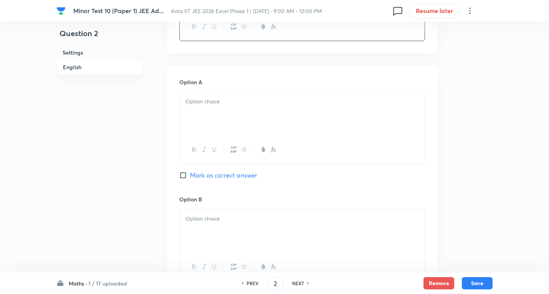
scroll to position [307, 0]
click at [240, 118] on div at bounding box center [302, 113] width 245 height 43
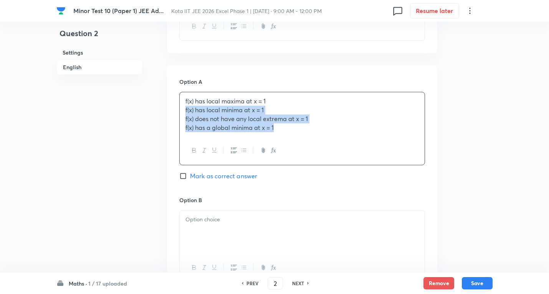
drag, startPoint x: 183, startPoint y: 110, endPoint x: 396, endPoint y: 139, distance: 214.6
click at [492, 152] on div "Minor Test 10 (Paper 1) JEE Ad... Kota IIT JEE 2026 Excel Phase 1 | Sep 8, 2025…" at bounding box center [274, 213] width 549 height 967
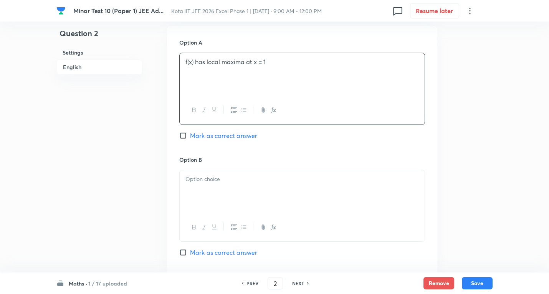
scroll to position [384, 0]
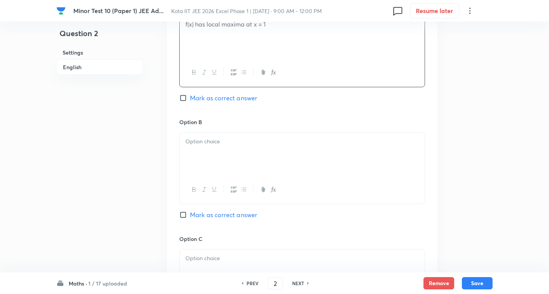
drag, startPoint x: 231, startPoint y: 99, endPoint x: 226, endPoint y: 134, distance: 36.1
click at [232, 99] on span "Mark as correct answer" at bounding box center [223, 97] width 67 height 9
click at [190, 99] on input "Mark as correct answer" at bounding box center [184, 98] width 11 height 8
checkbox input "true"
click at [223, 141] on p at bounding box center [301, 141] width 233 height 9
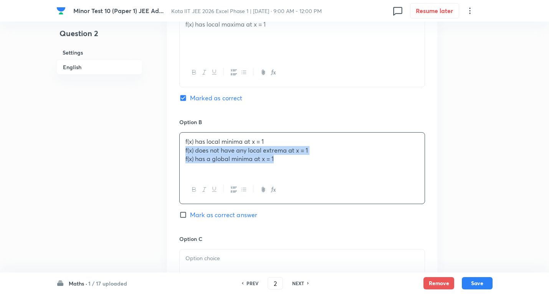
drag, startPoint x: 183, startPoint y: 152, endPoint x: 367, endPoint y: 173, distance: 185.0
click at [501, 182] on div "Minor Test 10 (Paper 1) JEE Ad... Kota IIT JEE 2026 Excel Phase 1 | Sep 8, 2025…" at bounding box center [274, 135] width 549 height 965
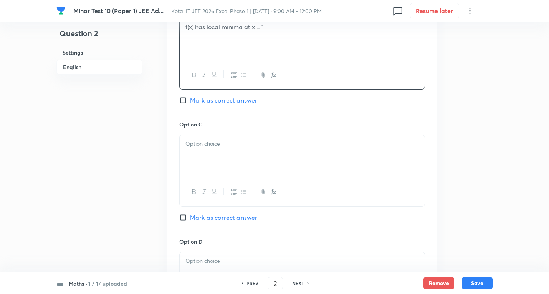
scroll to position [499, 0]
click at [218, 155] on div at bounding box center [302, 155] width 245 height 43
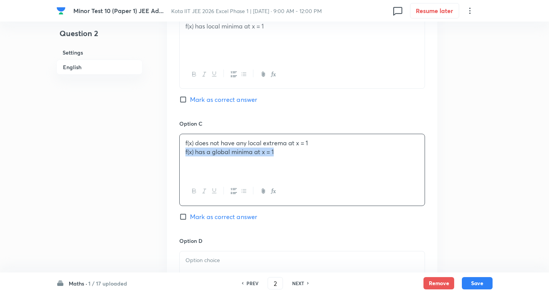
drag, startPoint x: 529, startPoint y: 159, endPoint x: 315, endPoint y: 156, distance: 213.4
click at [521, 158] on div "Minor Test 10 (Paper 1) JEE Ad... Kota IIT JEE 2026 Excel Phase 1 | Sep 8, 2025…" at bounding box center [274, 20] width 549 height 965
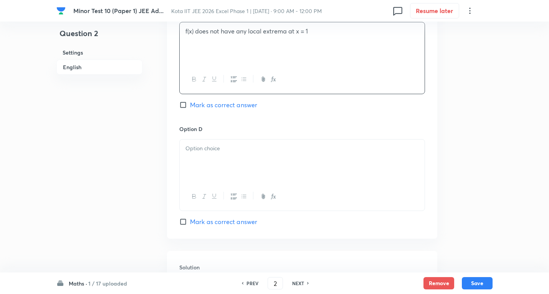
scroll to position [614, 0]
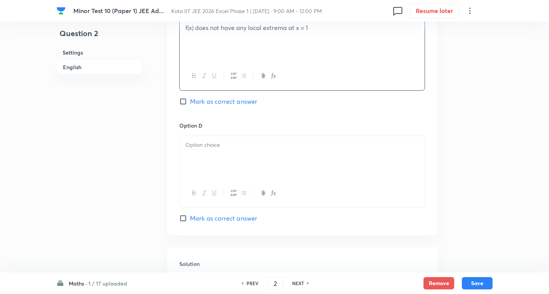
click at [221, 156] on div at bounding box center [302, 157] width 245 height 43
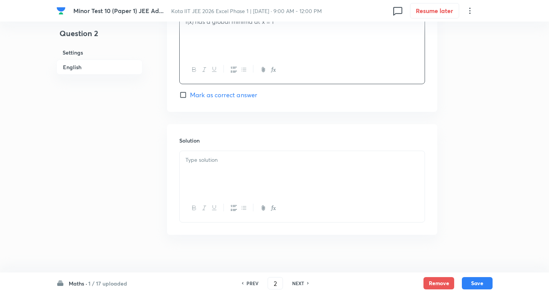
scroll to position [746, 0]
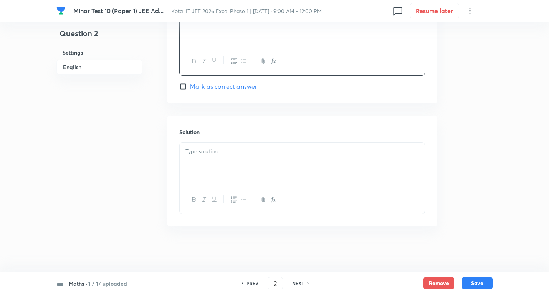
click at [233, 158] on div at bounding box center [302, 163] width 245 height 43
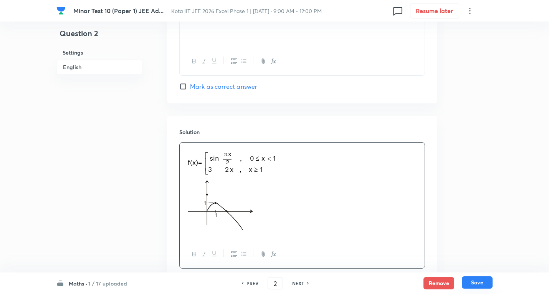
click at [484, 280] on button "Save" at bounding box center [477, 282] width 31 height 12
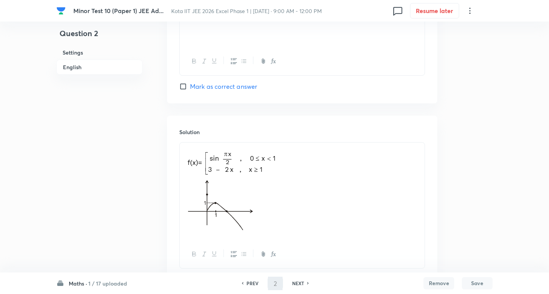
type input "3"
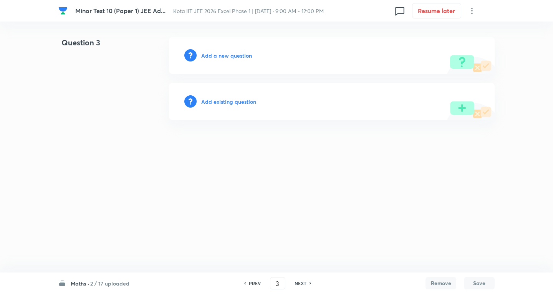
click at [234, 54] on h6 "Add a new question" at bounding box center [226, 55] width 51 height 8
click at [234, 54] on h6 "Choose a question type" at bounding box center [230, 55] width 59 height 8
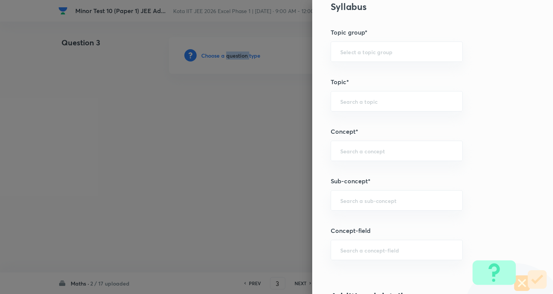
scroll to position [384, 0]
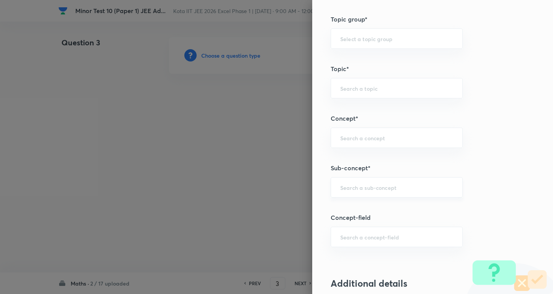
click at [376, 185] on input "text" at bounding box center [396, 186] width 113 height 7
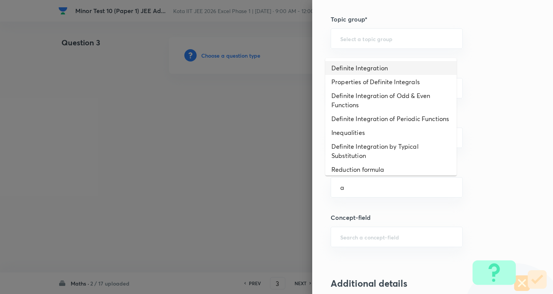
click at [370, 67] on li "Definite Integration" at bounding box center [390, 68] width 131 height 14
type input "Definite Integration"
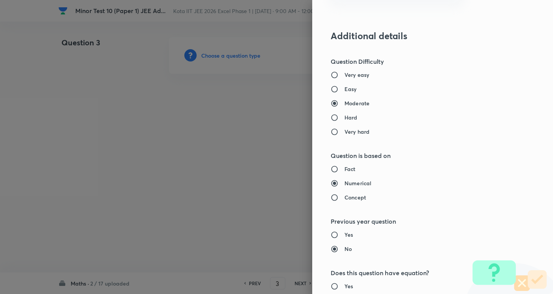
type input "Mathematics"
type input "Calculus"
type input "Definite Integration"
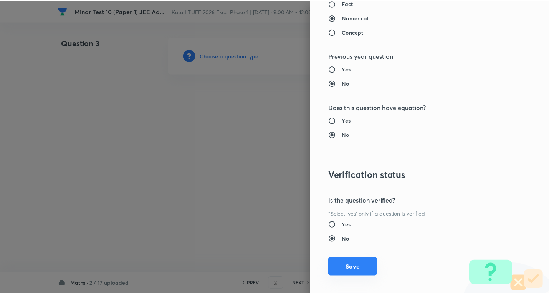
scroll to position [804, 0]
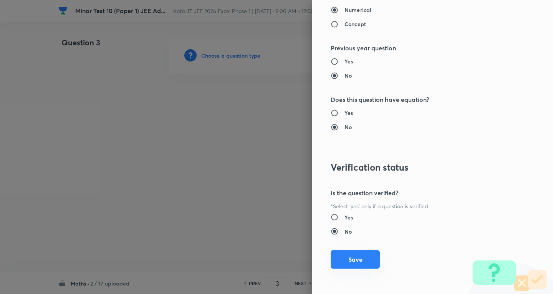
click at [342, 260] on button "Save" at bounding box center [354, 259] width 49 height 18
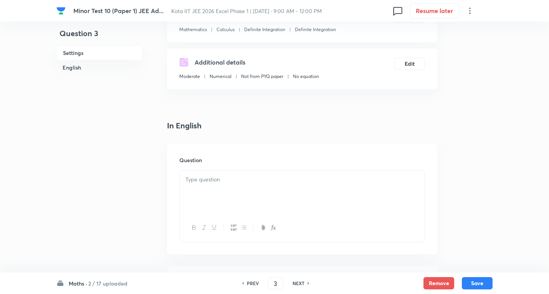
scroll to position [115, 0]
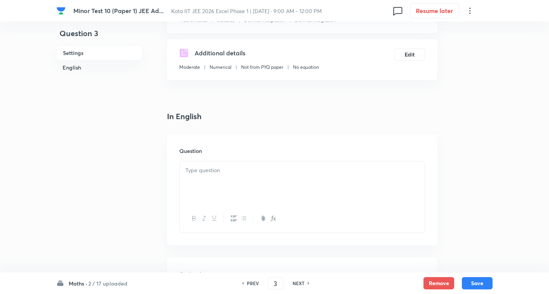
drag, startPoint x: 212, startPoint y: 169, endPoint x: 228, endPoint y: 173, distance: 16.7
click at [213, 169] on p at bounding box center [301, 170] width 233 height 9
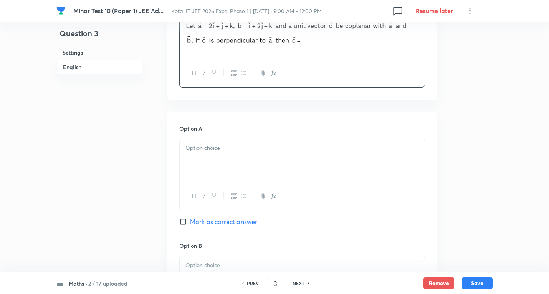
scroll to position [307, 0]
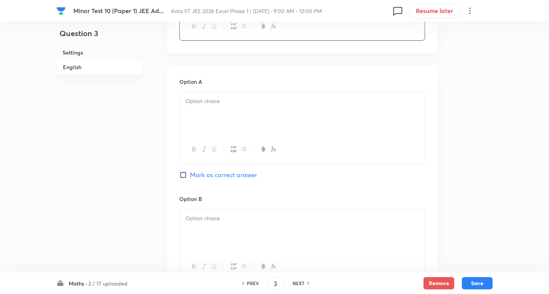
click at [213, 113] on div at bounding box center [302, 113] width 245 height 43
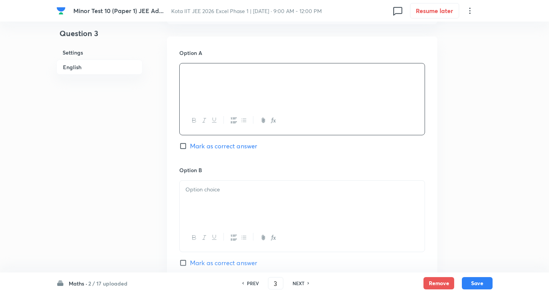
scroll to position [422, 0]
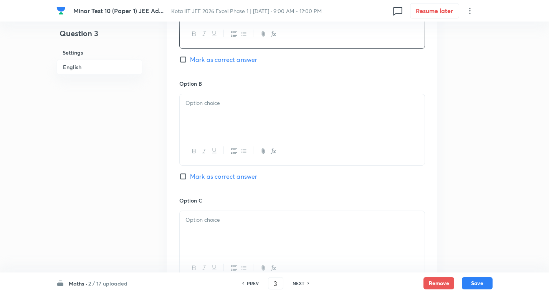
drag, startPoint x: 224, startPoint y: 61, endPoint x: 213, endPoint y: 114, distance: 54.3
click at [224, 61] on span "Mark as correct answer" at bounding box center [223, 59] width 67 height 9
click at [190, 61] on input "Mark as correct answer" at bounding box center [184, 60] width 11 height 8
checkbox input "true"
click at [214, 113] on div at bounding box center [302, 115] width 245 height 43
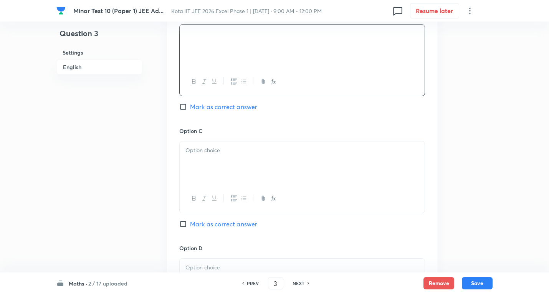
scroll to position [499, 0]
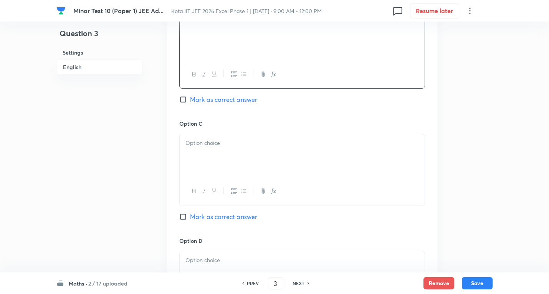
click at [239, 142] on p at bounding box center [301, 143] width 233 height 9
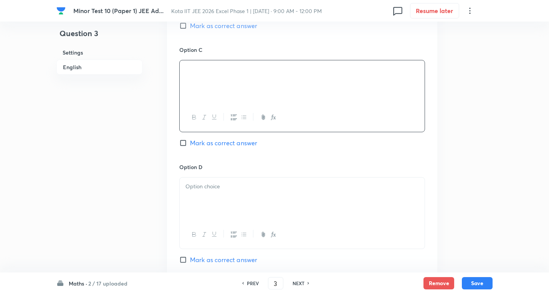
scroll to position [576, 0]
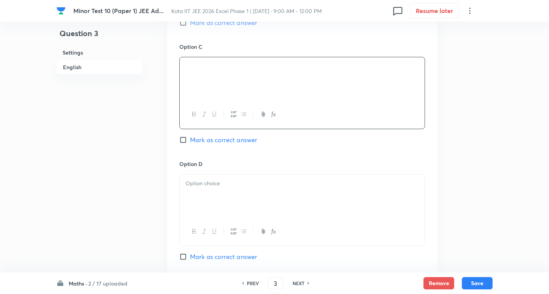
click at [215, 193] on div at bounding box center [302, 195] width 245 height 43
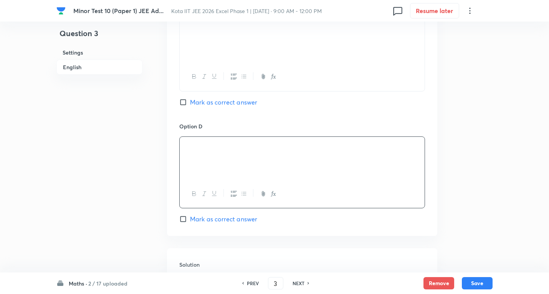
scroll to position [746, 0]
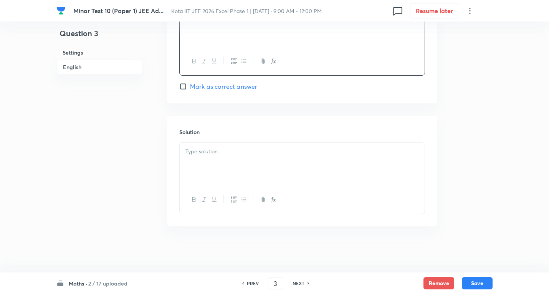
drag, startPoint x: 246, startPoint y: 158, endPoint x: 393, endPoint y: 181, distance: 148.3
click at [246, 158] on div at bounding box center [302, 163] width 245 height 43
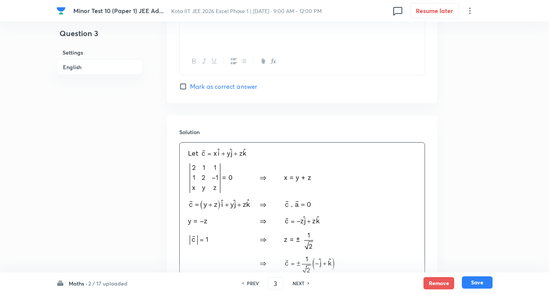
click at [482, 282] on button "Save" at bounding box center [477, 282] width 31 height 12
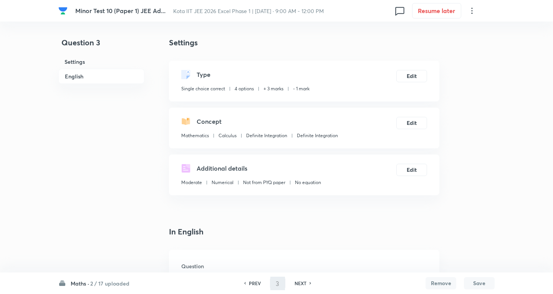
type input "4"
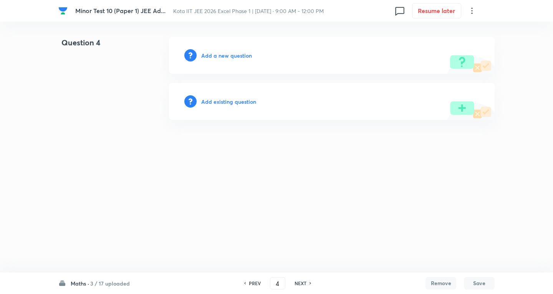
click at [235, 58] on h6 "Add a new question" at bounding box center [226, 55] width 51 height 8
click at [235, 58] on h6 "Choose a question type" at bounding box center [230, 55] width 59 height 8
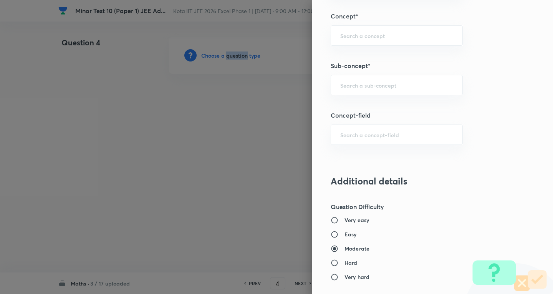
scroll to position [499, 0]
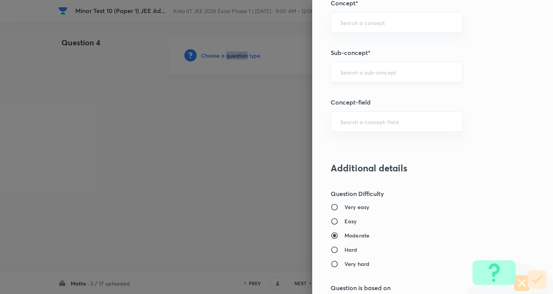
click at [364, 77] on div "​" at bounding box center [396, 72] width 132 height 20
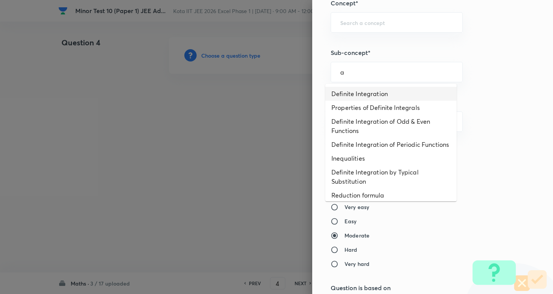
click at [368, 95] on li "Definite Integration" at bounding box center [390, 94] width 131 height 14
type input "Definite Integration"
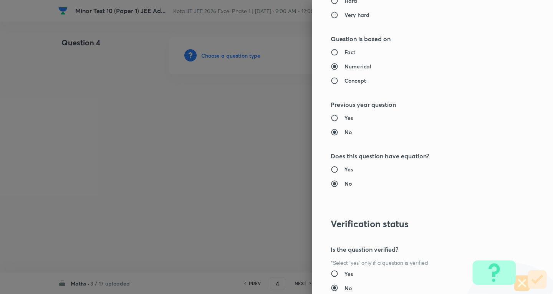
type input "Mathematics"
type input "Calculus"
type input "Definite Integration"
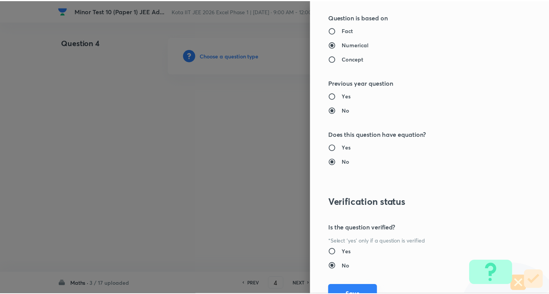
scroll to position [804, 0]
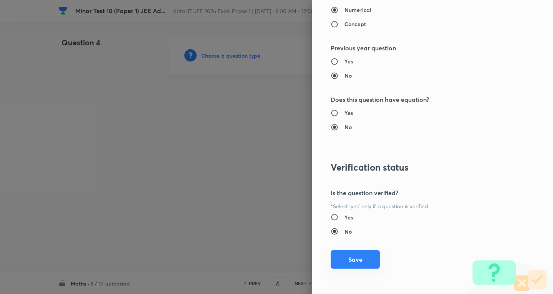
click at [356, 256] on button "Save" at bounding box center [354, 259] width 49 height 18
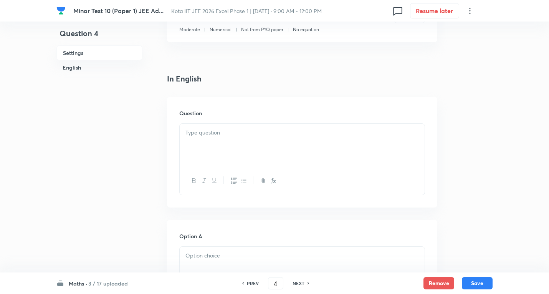
scroll to position [153, 0]
click at [219, 139] on div at bounding box center [302, 144] width 245 height 43
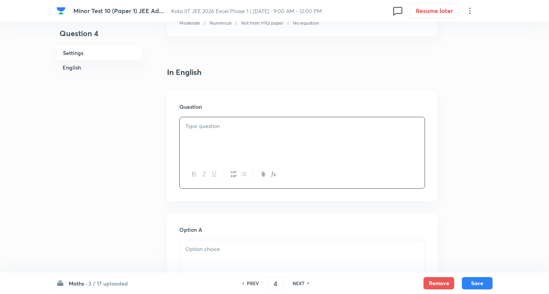
scroll to position [192, 0]
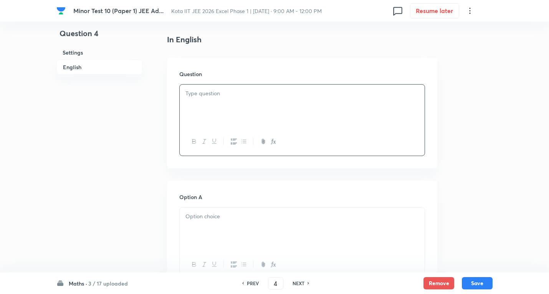
click at [226, 104] on div at bounding box center [302, 105] width 245 height 43
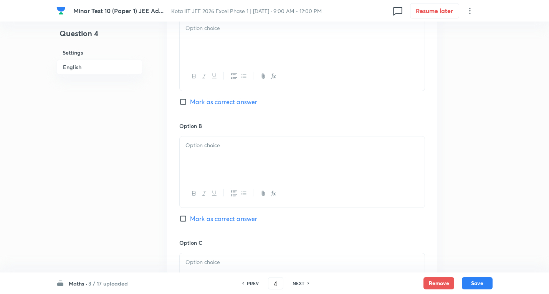
scroll to position [384, 0]
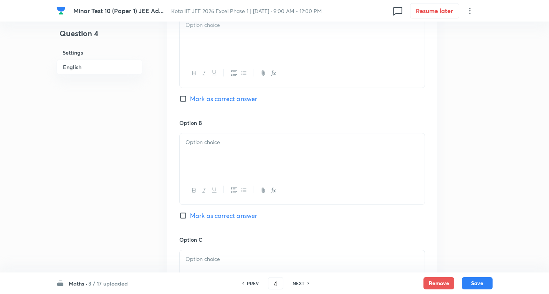
click at [206, 31] on div at bounding box center [302, 37] width 245 height 43
click at [233, 144] on p at bounding box center [301, 142] width 233 height 9
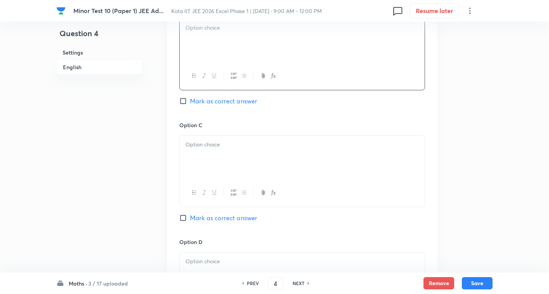
scroll to position [499, 0]
drag, startPoint x: 226, startPoint y: 148, endPoint x: 228, endPoint y: 82, distance: 66.1
click at [226, 146] on p at bounding box center [301, 143] width 233 height 9
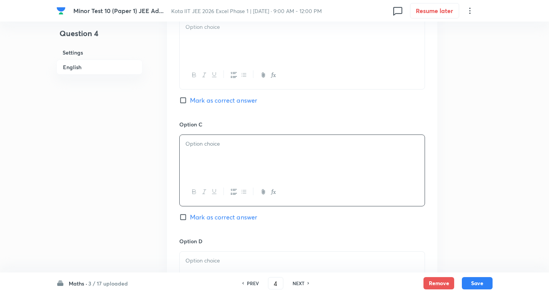
click at [225, 42] on div at bounding box center [302, 39] width 245 height 43
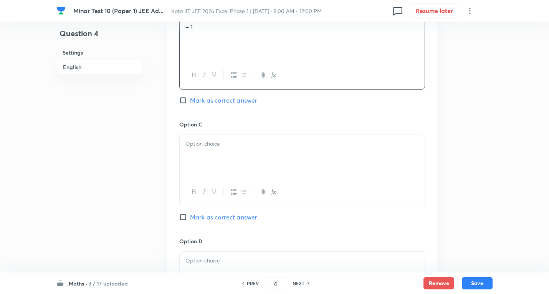
click at [226, 153] on div at bounding box center [302, 156] width 245 height 43
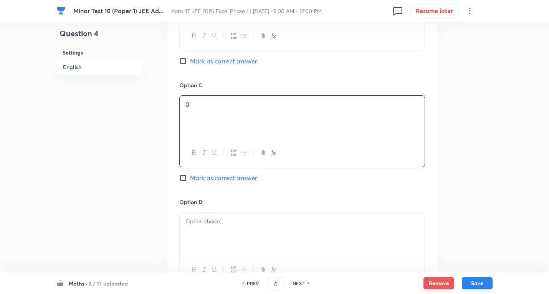
scroll to position [576, 0]
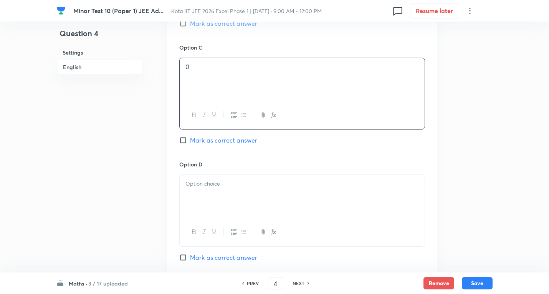
click at [199, 177] on div at bounding box center [302, 196] width 245 height 43
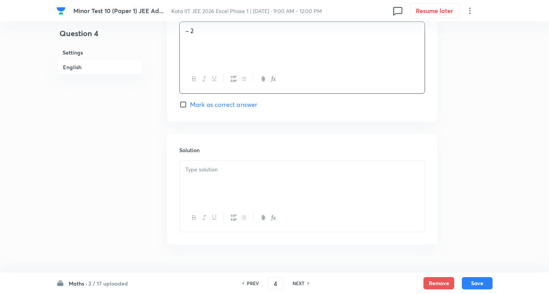
scroll to position [729, 0]
click at [228, 167] on p at bounding box center [301, 168] width 233 height 9
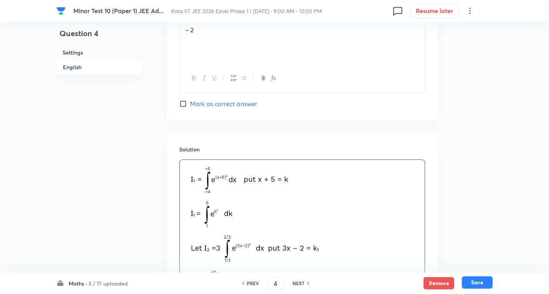
click at [483, 284] on button "Save" at bounding box center [477, 282] width 31 height 12
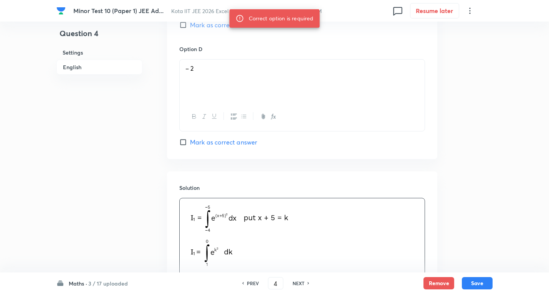
scroll to position [576, 0]
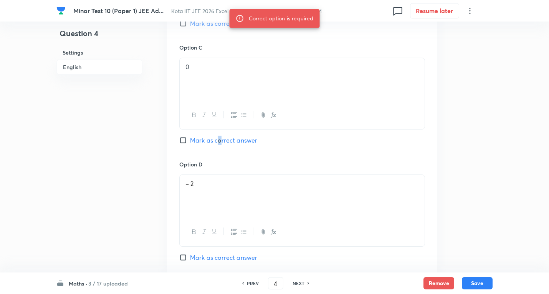
drag, startPoint x: 219, startPoint y: 139, endPoint x: 330, endPoint y: 226, distance: 141.2
click at [220, 139] on span "Mark as correct answer" at bounding box center [223, 139] width 67 height 9
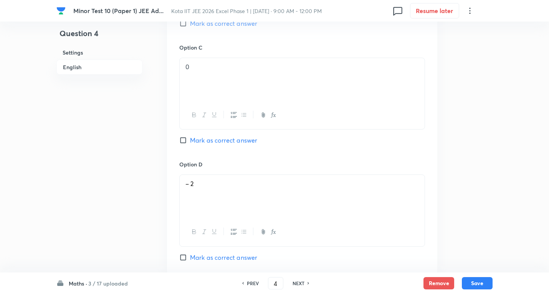
click at [202, 142] on span "Mark as correct answer" at bounding box center [223, 139] width 67 height 9
click at [190, 142] on input "Mark as correct answer" at bounding box center [184, 140] width 11 height 8
checkbox input "true"
click at [483, 284] on button "Save" at bounding box center [477, 282] width 31 height 12
type input "5"
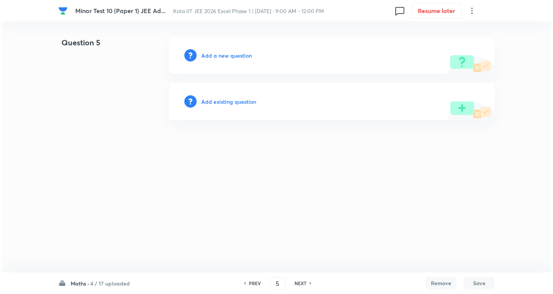
scroll to position [0, 0]
click at [224, 52] on h6 "Add a new question" at bounding box center [226, 55] width 51 height 8
click at [223, 52] on h6 "Choose a question type" at bounding box center [230, 55] width 59 height 8
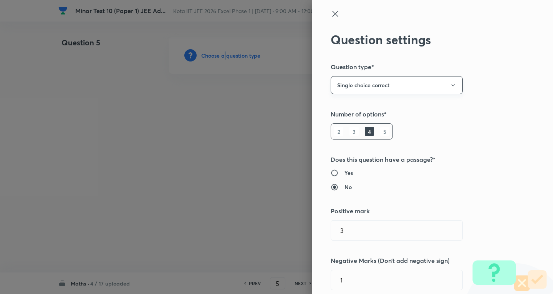
click at [387, 83] on button "Single choice correct" at bounding box center [396, 85] width 132 height 18
click at [364, 122] on span "Multiple choice correct" at bounding box center [391, 123] width 122 height 8
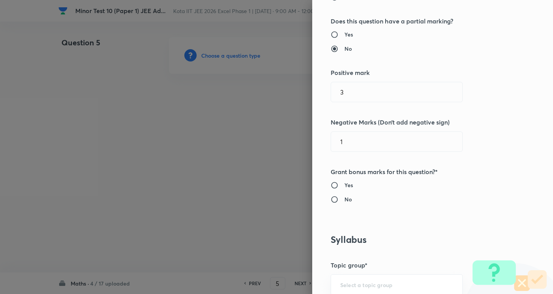
scroll to position [192, 0]
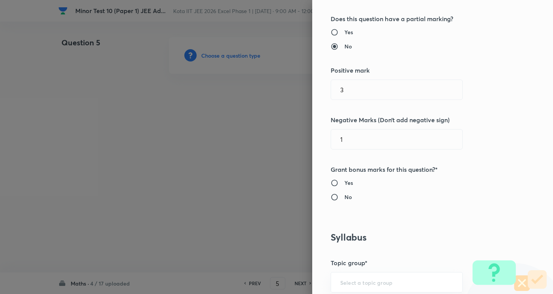
click at [344, 32] on h6 "Yes" at bounding box center [348, 32] width 8 height 8
click at [344, 32] on input "Yes" at bounding box center [337, 32] width 14 height 8
radio input "true"
radio input "false"
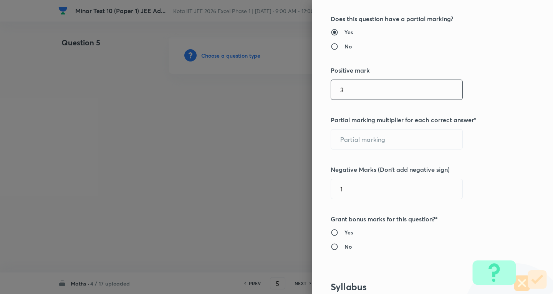
drag, startPoint x: 345, startPoint y: 94, endPoint x: 281, endPoint y: 86, distance: 64.6
click at [276, 84] on div "Question settings Question type* Multiple choice correct Number of options* 2 3…" at bounding box center [276, 147] width 553 height 294
type input "4"
type input "1"
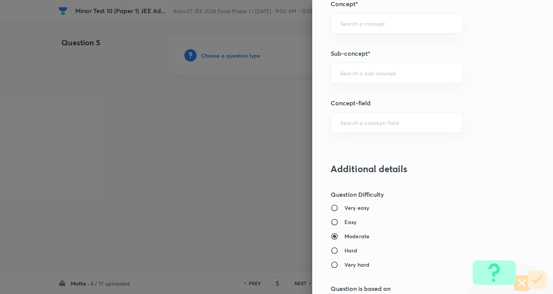
scroll to position [652, 0]
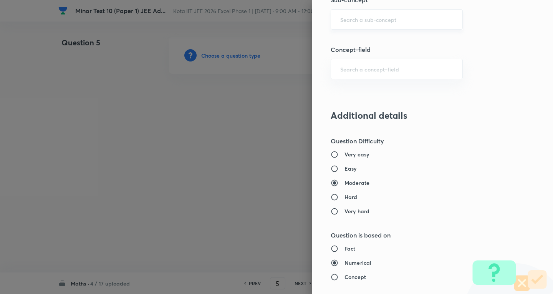
type input "2"
click at [361, 19] on input "text" at bounding box center [396, 19] width 113 height 7
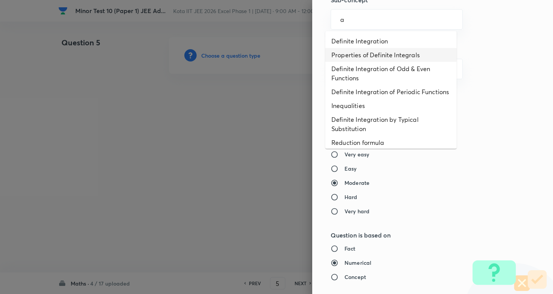
click at [348, 49] on li "Properties of Definite Integrals" at bounding box center [390, 55] width 131 height 14
type input "Properties of Definite Integrals"
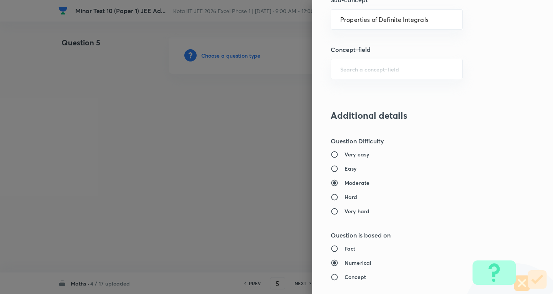
type input "Mathematics"
type input "Calculus"
type input "Definite Integration"
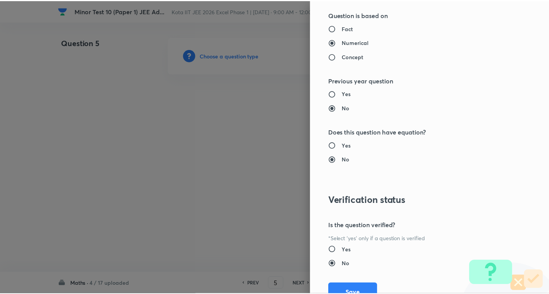
scroll to position [905, 0]
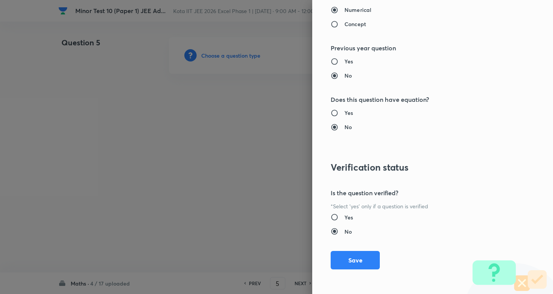
drag, startPoint x: 352, startPoint y: 258, endPoint x: 266, endPoint y: 169, distance: 123.5
click at [352, 256] on button "Save" at bounding box center [354, 260] width 49 height 18
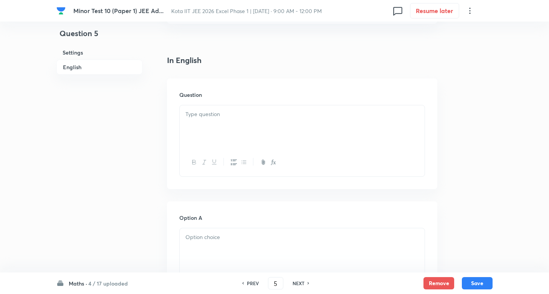
scroll to position [192, 0]
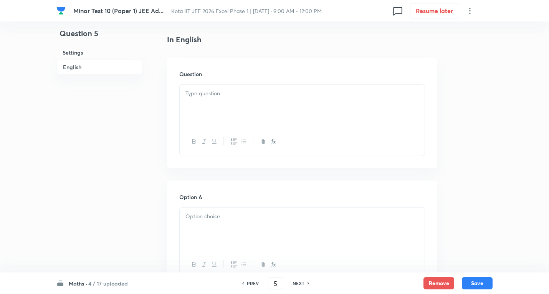
drag, startPoint x: 213, startPoint y: 101, endPoint x: 222, endPoint y: 96, distance: 9.8
click at [217, 99] on div at bounding box center [302, 105] width 245 height 43
click at [233, 107] on div at bounding box center [302, 105] width 245 height 43
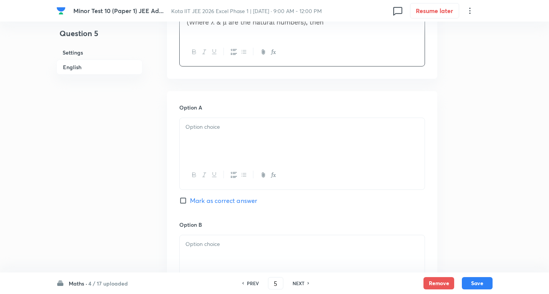
scroll to position [307, 0]
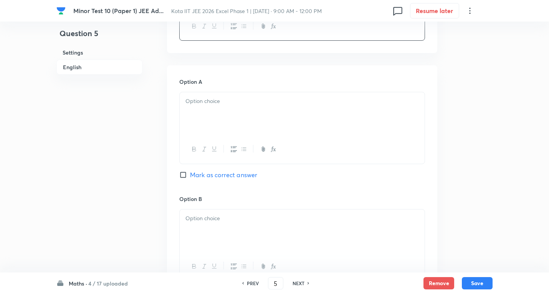
click at [214, 102] on p at bounding box center [301, 101] width 233 height 9
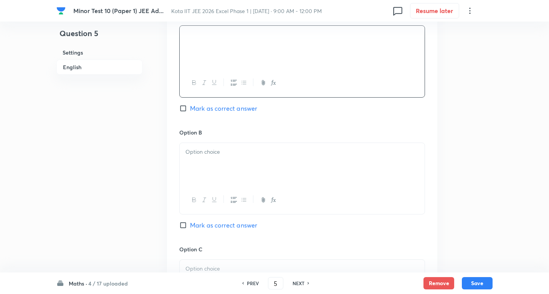
scroll to position [384, 0]
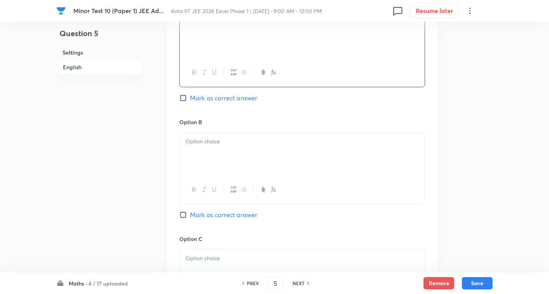
click at [233, 97] on span "Mark as correct answer" at bounding box center [223, 97] width 67 height 9
click at [190, 97] on input "Mark as correct answer" at bounding box center [184, 98] width 11 height 8
checkbox input "true"
click at [225, 144] on p at bounding box center [301, 141] width 233 height 9
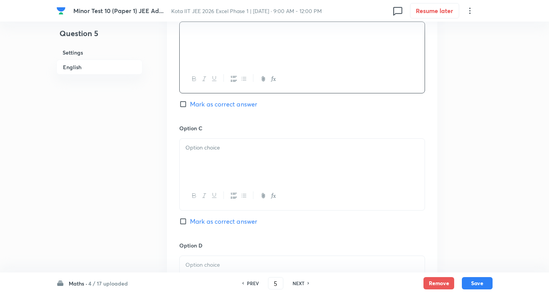
scroll to position [499, 0]
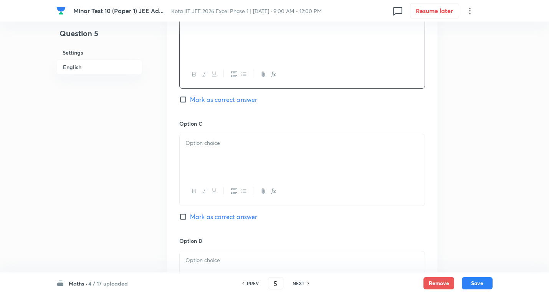
click at [218, 161] on div at bounding box center [302, 155] width 245 height 43
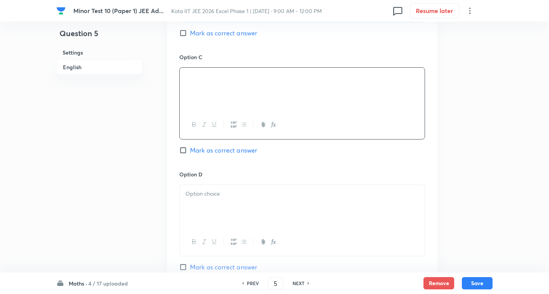
scroll to position [576, 0]
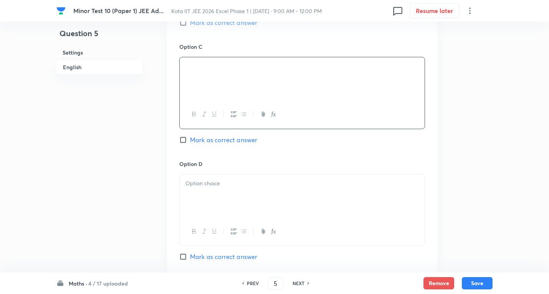
click at [221, 140] on span "Mark as correct answer" at bounding box center [223, 139] width 67 height 9
click at [190, 140] on input "Mark as correct answer" at bounding box center [184, 140] width 11 height 8
checkbox input "true"
click at [219, 184] on p at bounding box center [301, 183] width 233 height 9
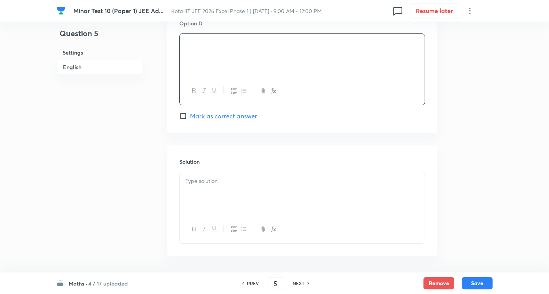
scroll to position [729, 0]
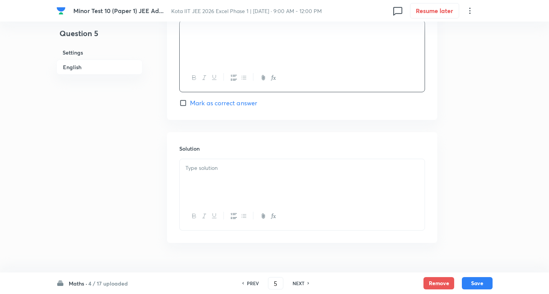
click at [232, 177] on div at bounding box center [302, 180] width 245 height 43
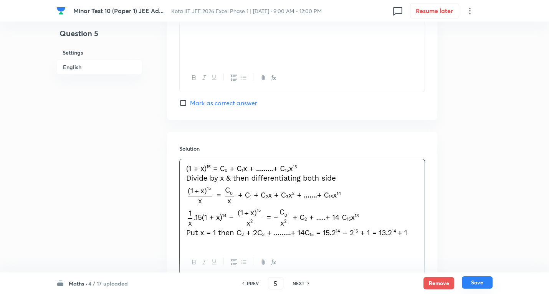
click at [476, 283] on button "Save" at bounding box center [477, 282] width 31 height 12
type input "6"
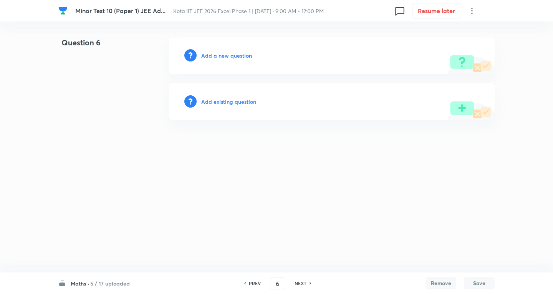
click at [224, 54] on h6 "Add a new question" at bounding box center [226, 55] width 51 height 8
click at [223, 54] on h6 "Choose a question type" at bounding box center [230, 55] width 59 height 8
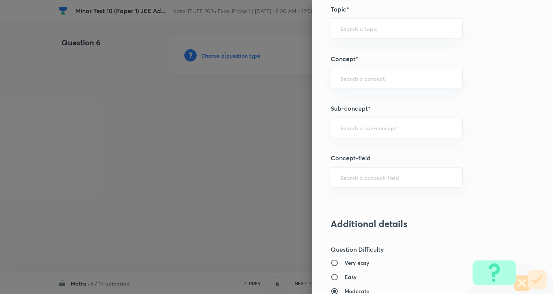
scroll to position [614, 0]
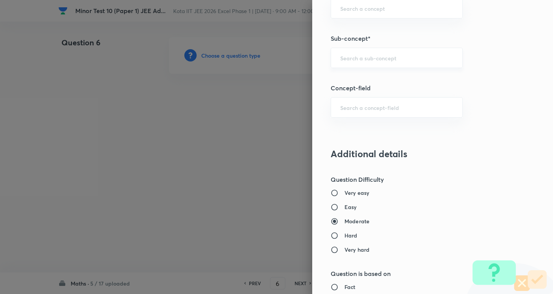
click at [363, 61] on input "text" at bounding box center [396, 57] width 113 height 7
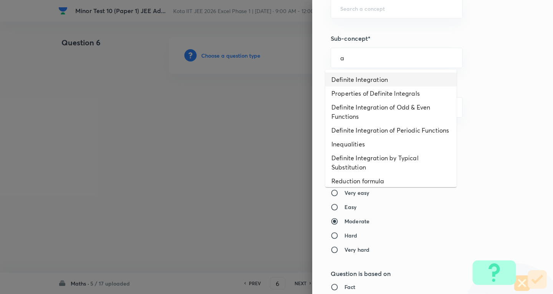
click at [365, 83] on li "Definite Integration" at bounding box center [390, 80] width 131 height 14
type input "Definite Integration"
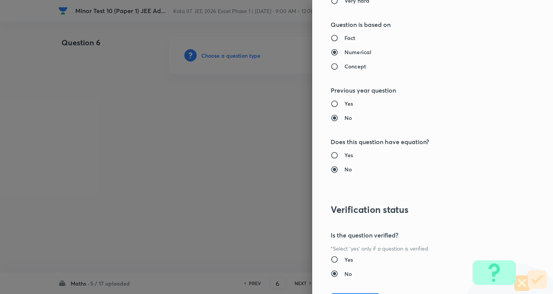
type input "Mathematics"
type input "Calculus"
type input "Definite Integration"
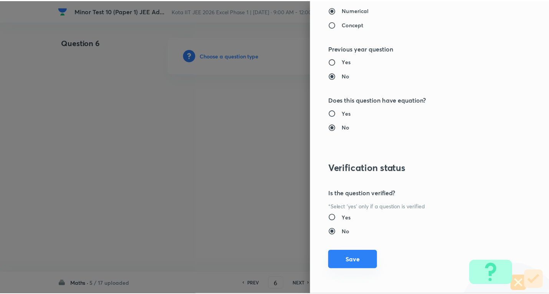
scroll to position [905, 0]
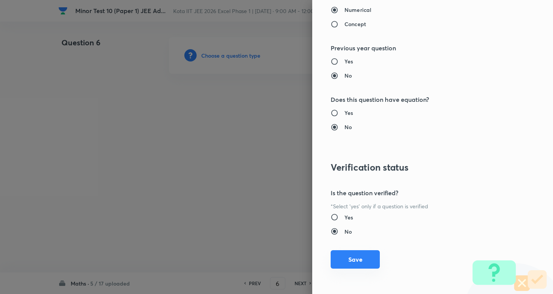
click at [347, 257] on button "Save" at bounding box center [354, 259] width 49 height 18
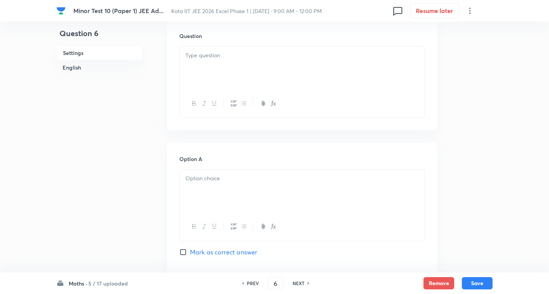
scroll to position [230, 0]
click at [214, 64] on div at bounding box center [302, 67] width 245 height 43
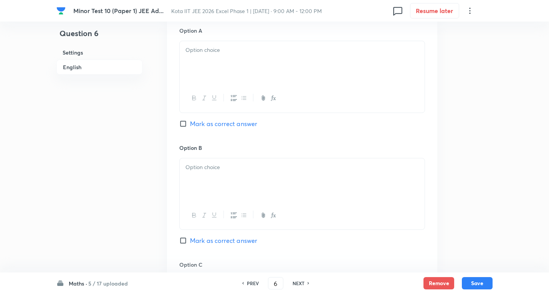
scroll to position [384, 0]
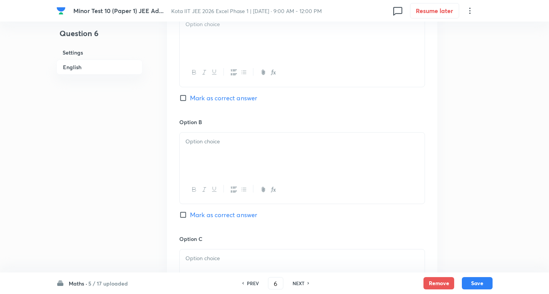
click at [207, 30] on div at bounding box center [302, 36] width 245 height 43
drag, startPoint x: 220, startPoint y: 145, endPoint x: 219, endPoint y: 114, distance: 30.7
click at [220, 145] on p at bounding box center [301, 141] width 233 height 9
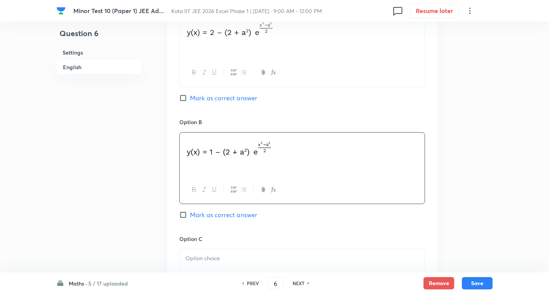
click at [227, 97] on span "Mark as correct answer" at bounding box center [223, 97] width 67 height 9
click at [190, 97] on input "Mark as correct answer" at bounding box center [184, 98] width 11 height 8
checkbox input "true"
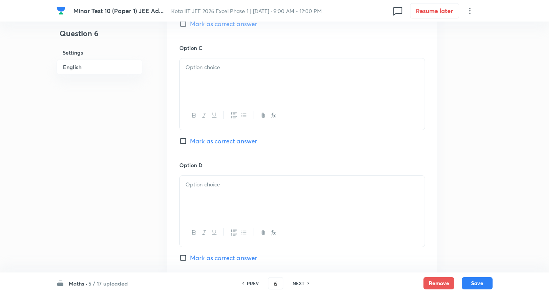
scroll to position [576, 0]
drag, startPoint x: 224, startPoint y: 67, endPoint x: 228, endPoint y: 68, distance: 4.3
click at [227, 67] on p at bounding box center [301, 66] width 233 height 9
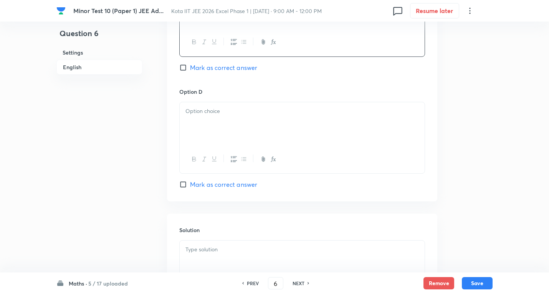
scroll to position [652, 0]
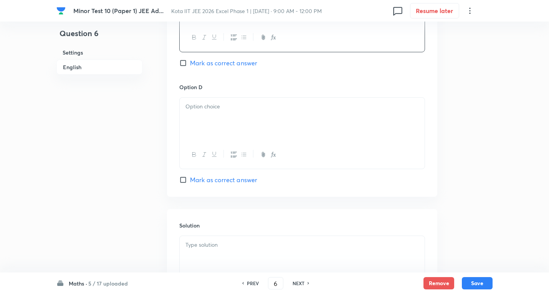
click at [220, 105] on p at bounding box center [301, 106] width 233 height 9
click at [242, 180] on span "Mark as correct answer" at bounding box center [223, 179] width 67 height 9
click at [190, 180] on input "Mark as correct answer" at bounding box center [184, 180] width 11 height 8
checkbox input "true"
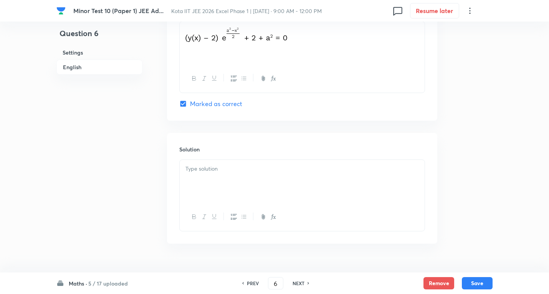
scroll to position [746, 0]
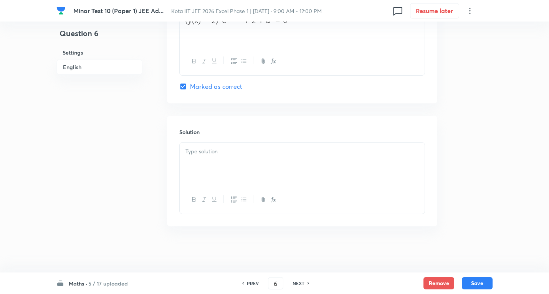
click at [224, 159] on div at bounding box center [302, 163] width 245 height 43
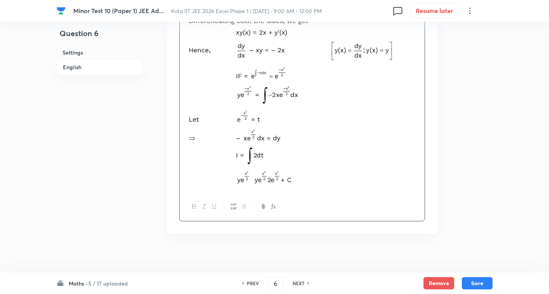
scroll to position [883, 0]
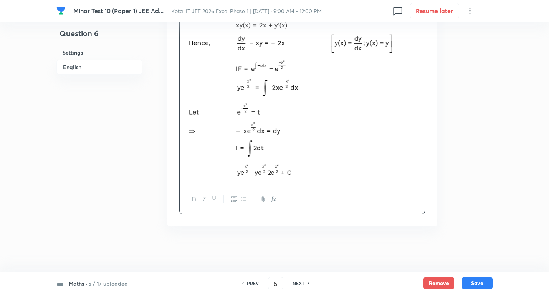
click at [411, 61] on img at bounding box center [301, 93] width 233 height 169
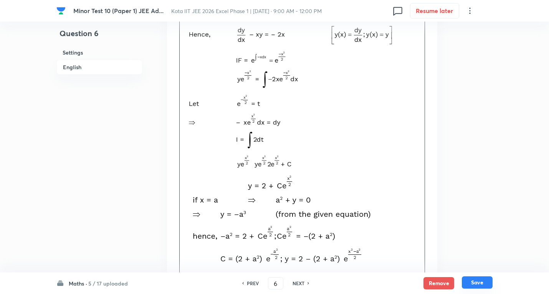
click at [472, 282] on button "Save" at bounding box center [477, 282] width 31 height 12
type input "7"
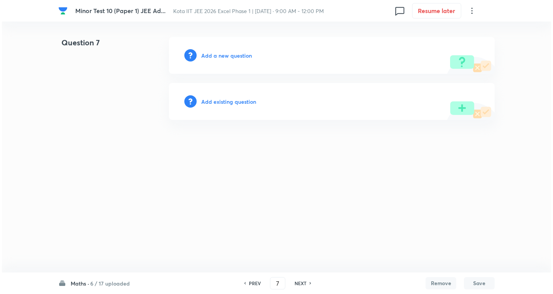
scroll to position [0, 0]
click at [239, 53] on h6 "Add a new question" at bounding box center [226, 55] width 51 height 8
click at [238, 53] on h6 "Choose a question type" at bounding box center [230, 55] width 59 height 8
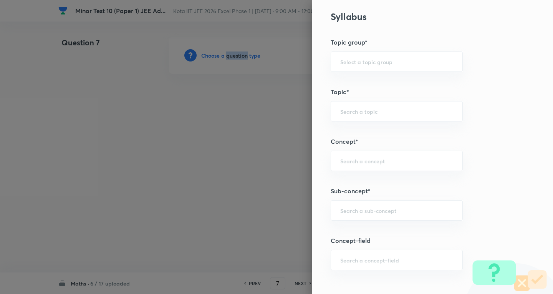
scroll to position [499, 0]
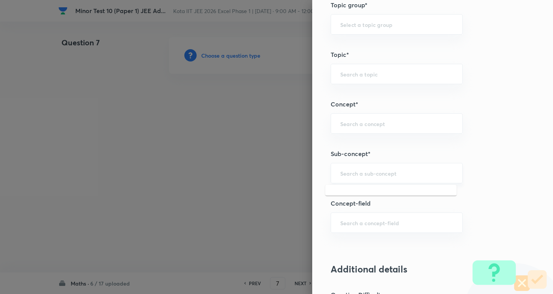
click at [369, 169] on input "text" at bounding box center [396, 172] width 113 height 7
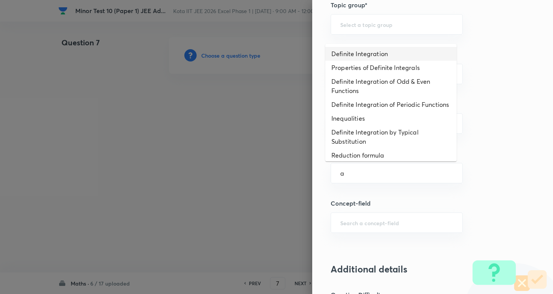
click at [361, 56] on li "Definite Integration" at bounding box center [390, 54] width 131 height 14
type input "Definite Integration"
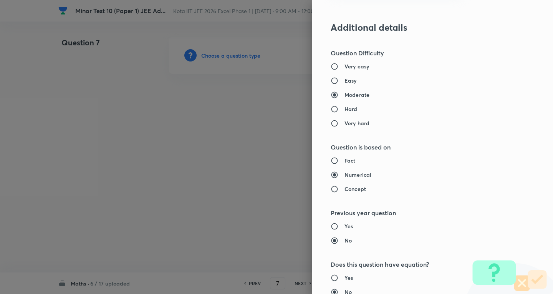
type input "Mathematics"
type input "Calculus"
type input "Definite Integration"
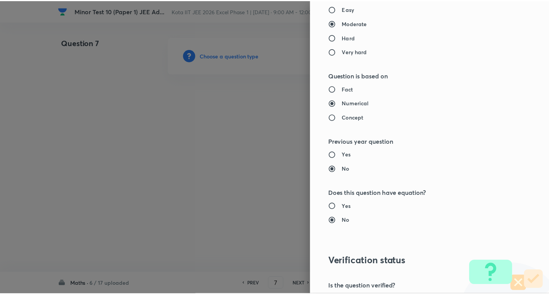
scroll to position [905, 0]
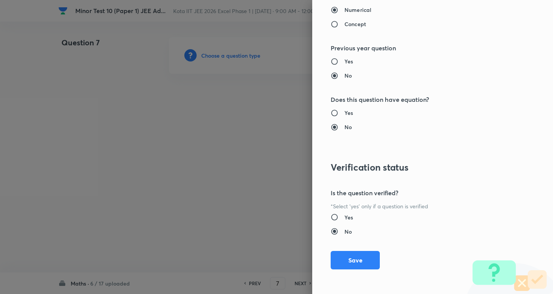
drag, startPoint x: 359, startPoint y: 257, endPoint x: 160, endPoint y: 168, distance: 217.4
click at [359, 257] on button "Save" at bounding box center [354, 260] width 49 height 18
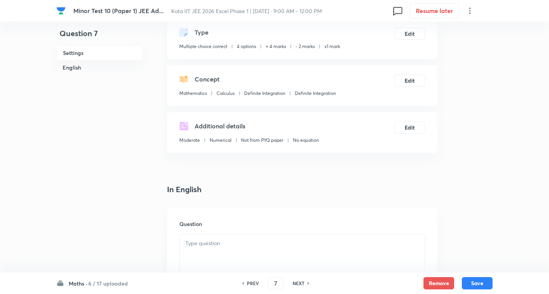
scroll to position [153, 0]
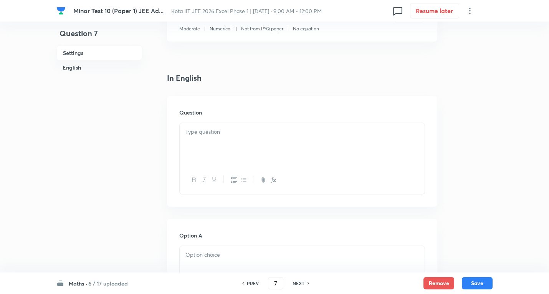
click at [213, 134] on p at bounding box center [301, 131] width 233 height 9
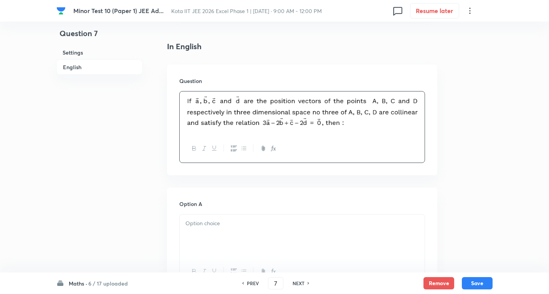
scroll to position [307, 0]
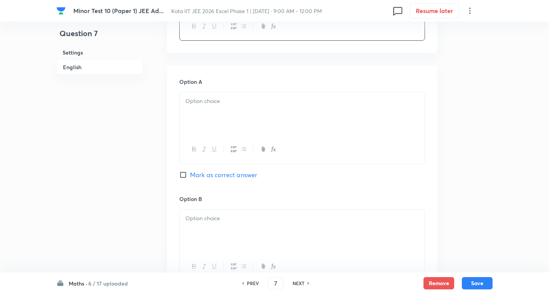
click at [223, 99] on p at bounding box center [301, 101] width 233 height 9
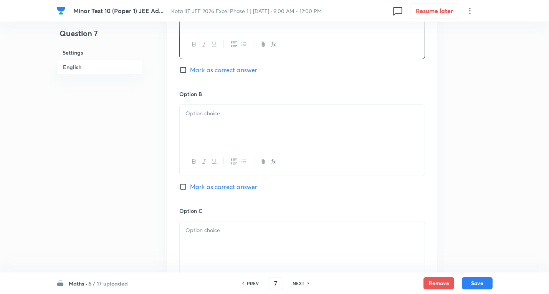
scroll to position [422, 0]
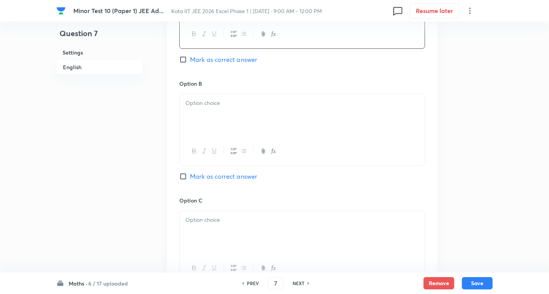
click at [219, 99] on p at bounding box center [301, 103] width 233 height 9
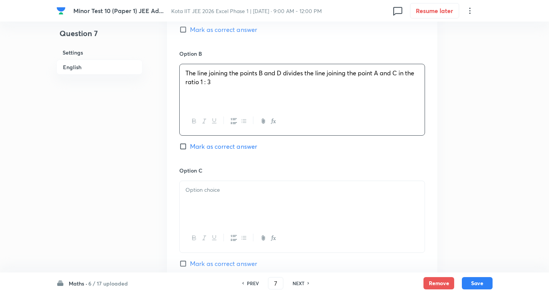
scroll to position [537, 0]
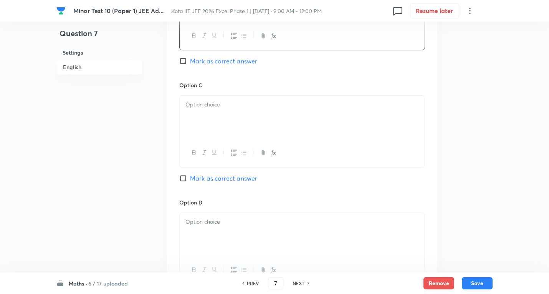
click at [212, 118] on div at bounding box center [302, 117] width 245 height 43
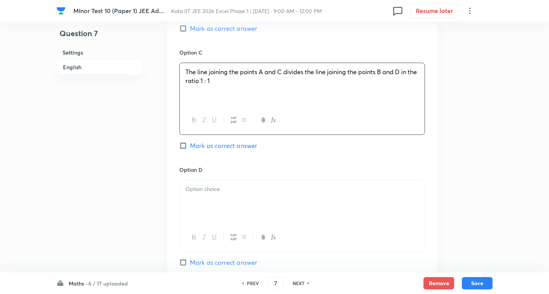
scroll to position [614, 0]
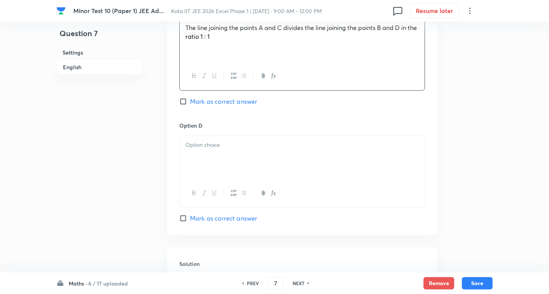
click at [228, 158] on div at bounding box center [302, 157] width 245 height 43
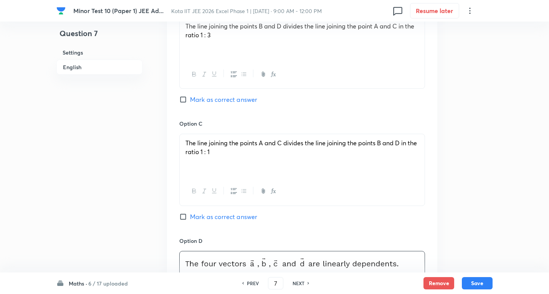
scroll to position [460, 0]
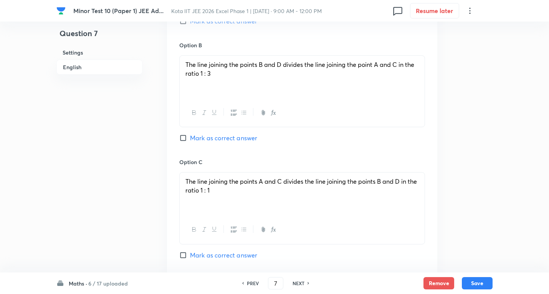
click at [225, 141] on span "Mark as correct answer" at bounding box center [223, 137] width 67 height 9
click at [190, 141] on input "Mark as correct answer" at bounding box center [184, 138] width 11 height 8
checkbox input "true"
click at [229, 21] on span "Mark as correct answer" at bounding box center [223, 21] width 67 height 9
click at [190, 21] on input "Mark as correct answer" at bounding box center [184, 21] width 11 height 8
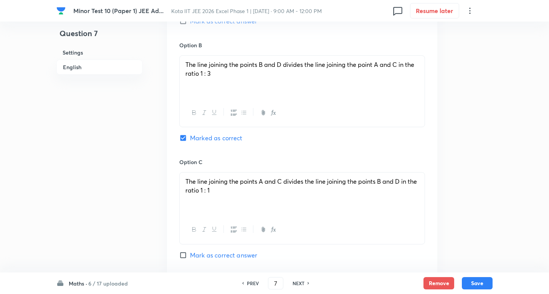
checkbox input "true"
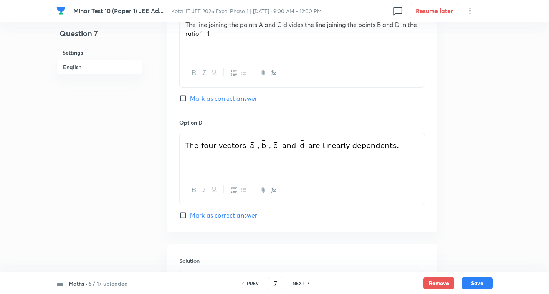
scroll to position [652, 0]
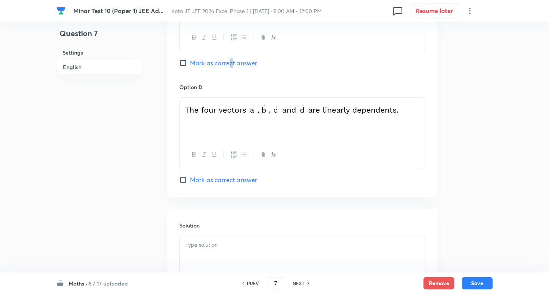
drag, startPoint x: 231, startPoint y: 62, endPoint x: 231, endPoint y: 152, distance: 89.4
click at [231, 63] on span "Mark as correct answer" at bounding box center [223, 62] width 67 height 9
click at [210, 64] on span "Mark as correct answer" at bounding box center [223, 62] width 67 height 9
click at [190, 64] on input "Mark as correct answer" at bounding box center [184, 63] width 11 height 8
checkbox input "true"
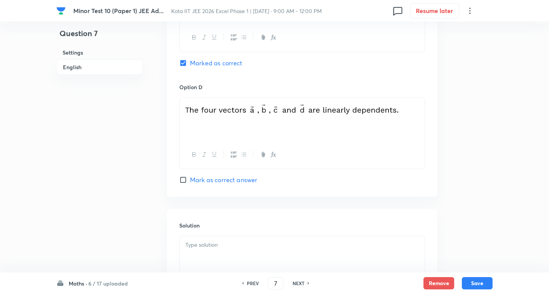
click at [224, 180] on span "Mark as correct answer" at bounding box center [223, 179] width 67 height 9
click at [190, 180] on input "Mark as correct answer" at bounding box center [184, 180] width 11 height 8
checkbox input "true"
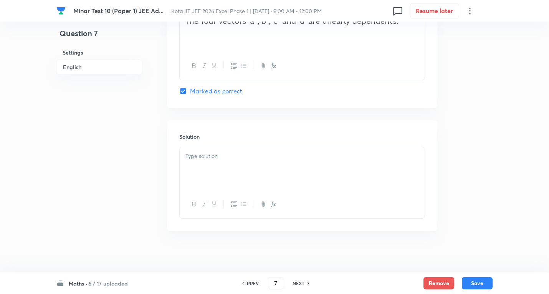
scroll to position [746, 0]
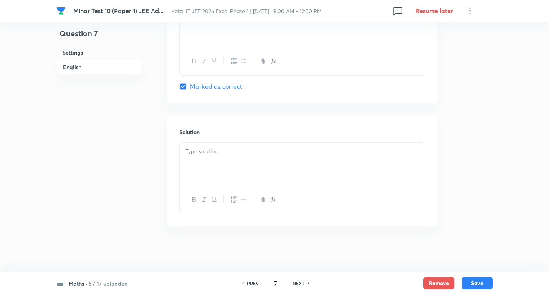
click at [215, 159] on div at bounding box center [302, 163] width 245 height 43
drag, startPoint x: 241, startPoint y: 165, endPoint x: 366, endPoint y: 183, distance: 125.9
click at [242, 165] on div at bounding box center [302, 163] width 245 height 43
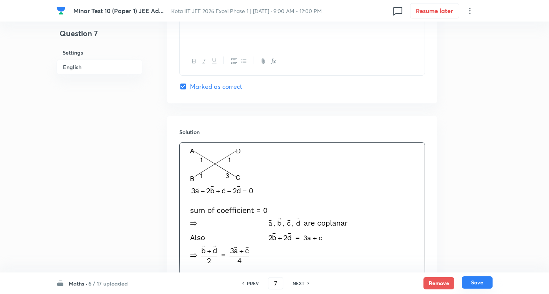
click at [476, 282] on button "Save" at bounding box center [477, 282] width 31 height 12
type input "8"
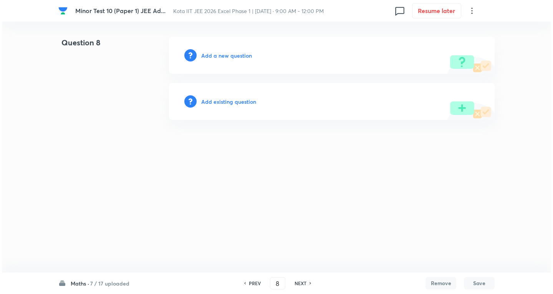
scroll to position [0, 0]
click at [236, 54] on h6 "Add a new question" at bounding box center [226, 55] width 51 height 8
click at [232, 54] on h6 "Choose a question type" at bounding box center [230, 55] width 59 height 8
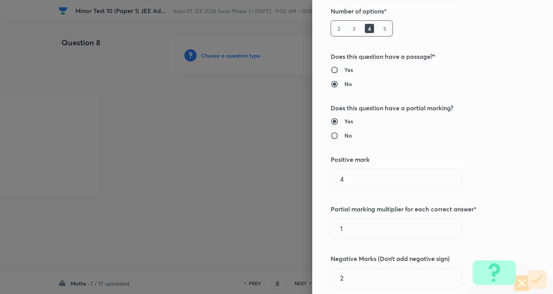
scroll to position [115, 0]
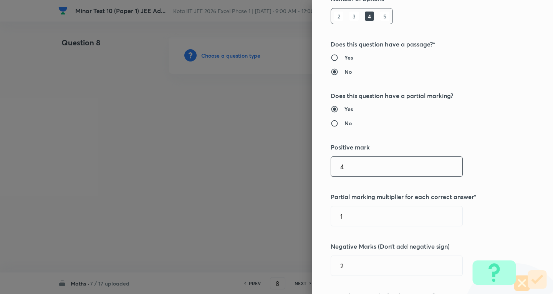
drag, startPoint x: 357, startPoint y: 164, endPoint x: 227, endPoint y: 166, distance: 130.1
click at [224, 166] on div "Question settings Question type* Multiple choice correct Number of options* 2 3…" at bounding box center [276, 147] width 553 height 294
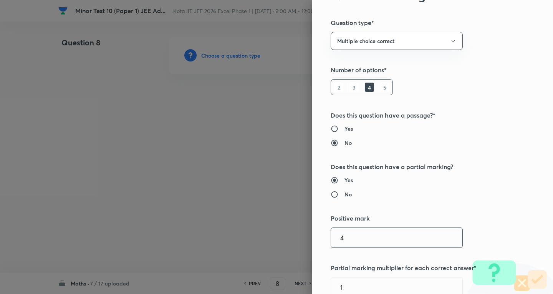
scroll to position [0, 0]
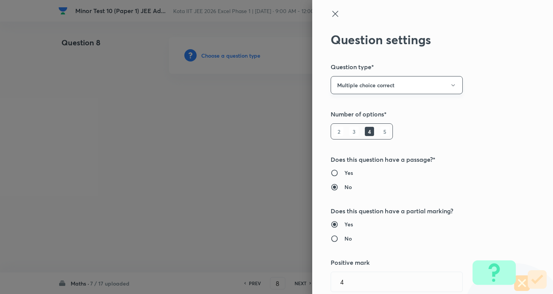
click at [369, 80] on button "Multiple choice correct" at bounding box center [396, 85] width 132 height 18
click at [344, 137] on span "Integer" at bounding box center [391, 137] width 122 height 8
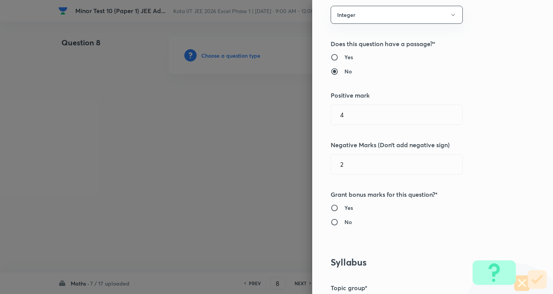
scroll to position [77, 0]
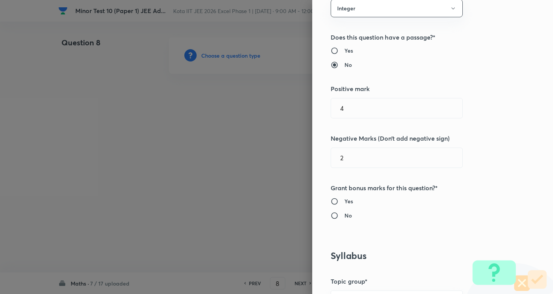
drag, startPoint x: 348, startPoint y: 107, endPoint x: 282, endPoint y: 107, distance: 66.0
click at [283, 107] on div "Question settings Question type* Integer Does this question have a passage?* Ye…" at bounding box center [276, 147] width 553 height 294
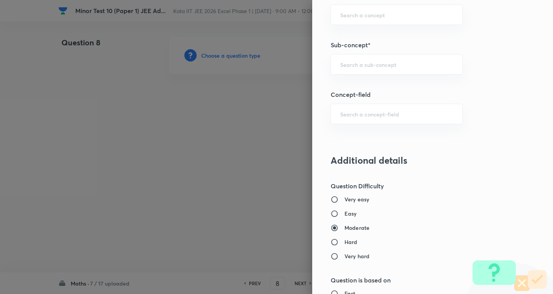
scroll to position [499, 0]
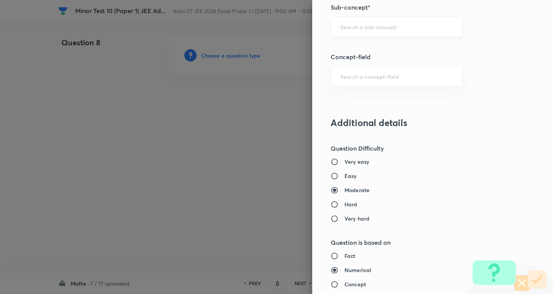
type input "0"
click at [368, 24] on input "text" at bounding box center [396, 26] width 113 height 7
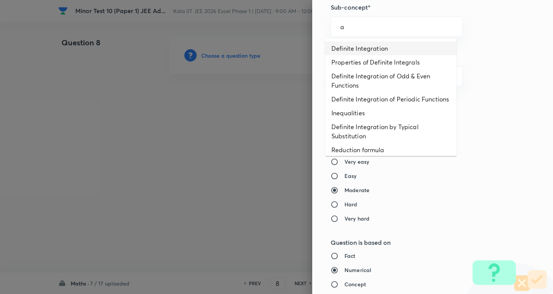
click at [360, 49] on li "Definite Integration" at bounding box center [390, 48] width 131 height 14
type input "Definite Integration"
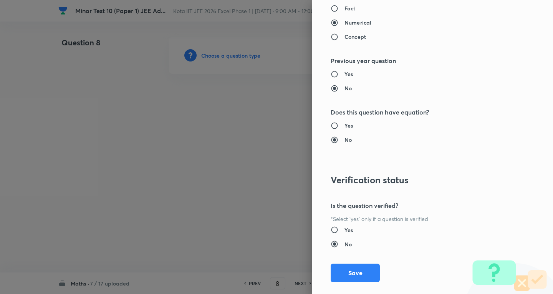
type input "Mathematics"
type input "Calculus"
type input "Definite Integration"
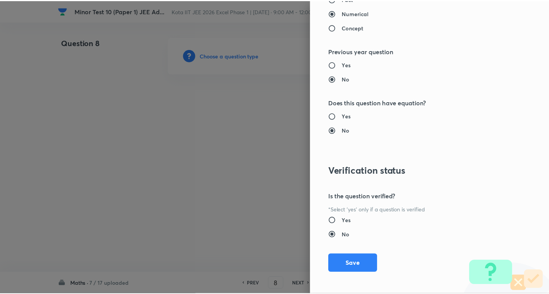
scroll to position [759, 0]
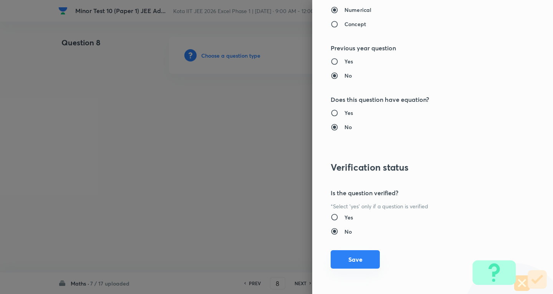
drag, startPoint x: 351, startPoint y: 259, endPoint x: 350, endPoint y: 254, distance: 4.7
click at [351, 259] on button "Save" at bounding box center [354, 259] width 49 height 18
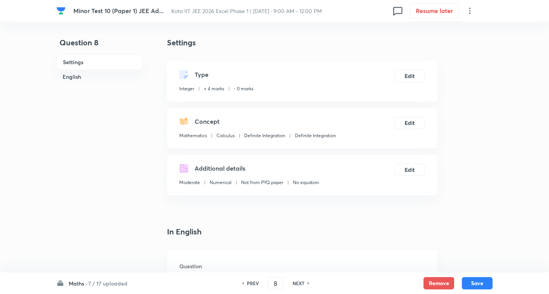
scroll to position [115, 0]
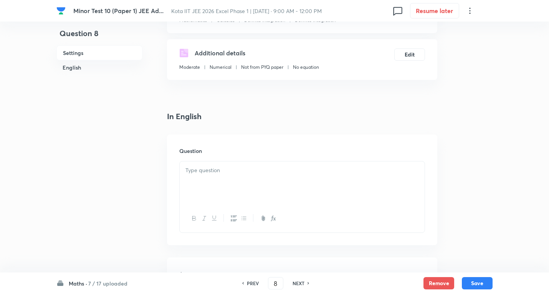
click at [225, 176] on div at bounding box center [302, 182] width 245 height 43
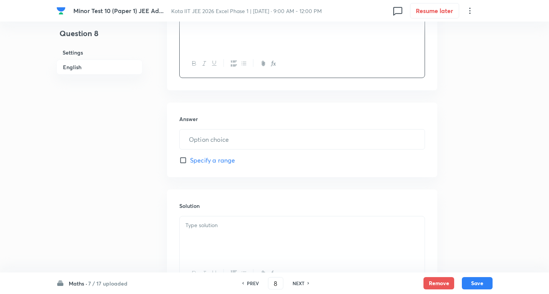
scroll to position [307, 0]
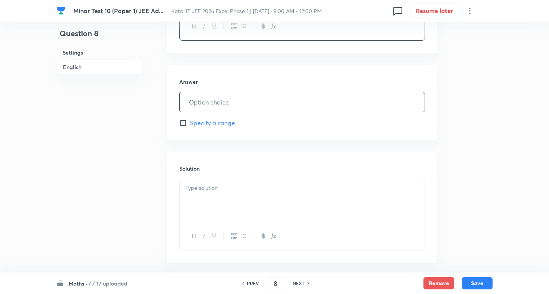
click at [230, 105] on input "text" at bounding box center [302, 102] width 245 height 20
type input "8"
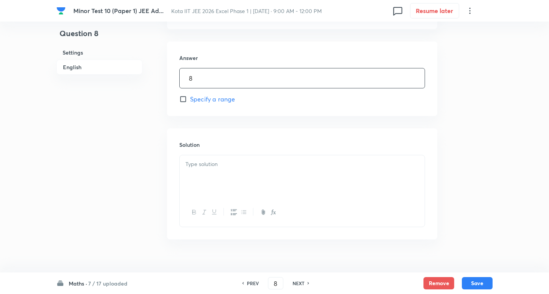
scroll to position [344, 0]
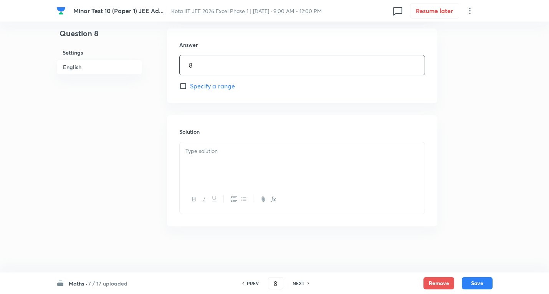
drag, startPoint x: 234, startPoint y: 157, endPoint x: 371, endPoint y: 185, distance: 139.9
click at [236, 157] on div at bounding box center [302, 163] width 245 height 43
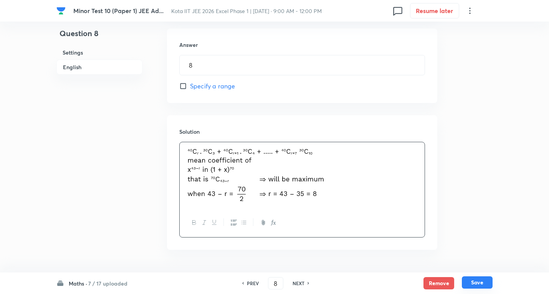
click at [481, 281] on button "Save" at bounding box center [477, 282] width 31 height 12
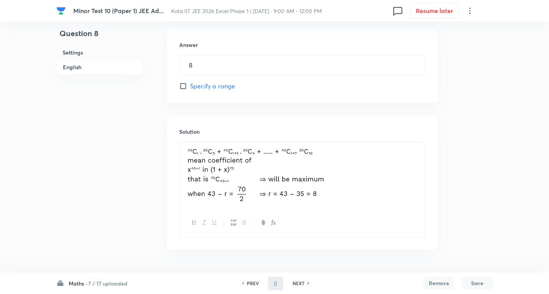
type input "9"
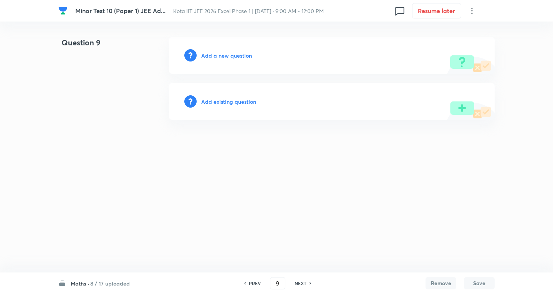
click at [238, 57] on h6 "Add a new question" at bounding box center [226, 55] width 51 height 8
click at [238, 57] on h6 "Choose a question type" at bounding box center [230, 55] width 59 height 8
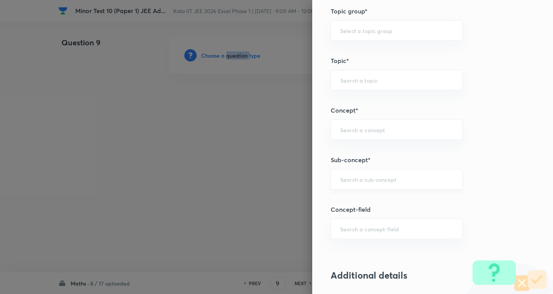
scroll to position [384, 0]
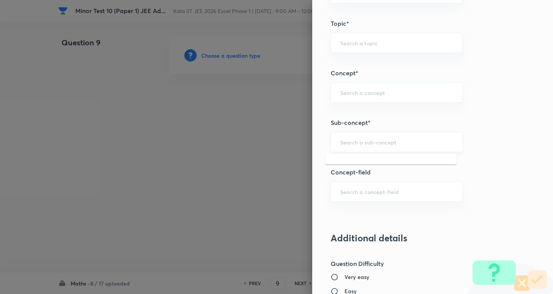
click at [377, 143] on input "text" at bounding box center [396, 141] width 113 height 7
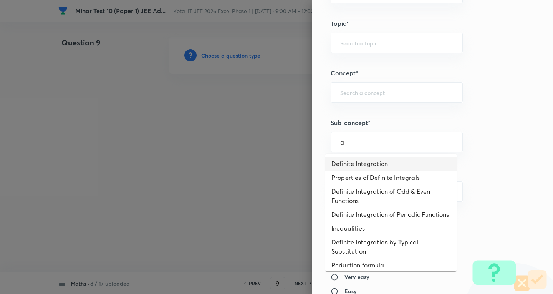
drag, startPoint x: 374, startPoint y: 160, endPoint x: 374, endPoint y: 155, distance: 5.8
click at [375, 161] on li "Definite Integration" at bounding box center [390, 164] width 131 height 14
type input "Definite Integration"
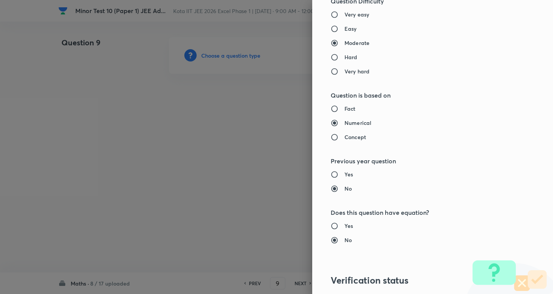
type input "Mathematics"
type input "Calculus"
type input "Definite Integration"
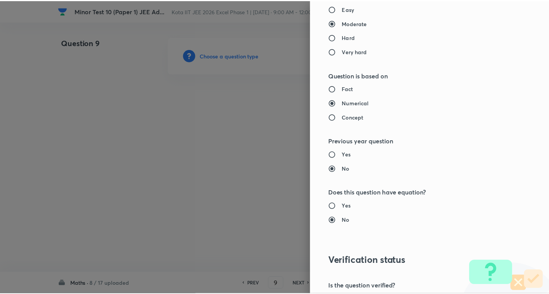
scroll to position [759, 0]
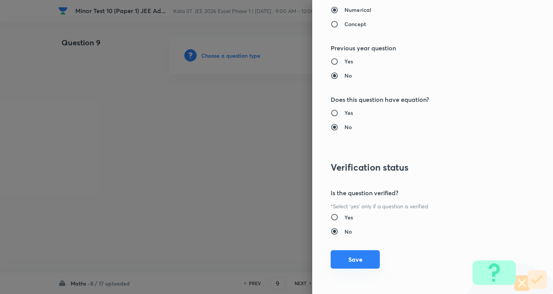
click at [358, 257] on button "Save" at bounding box center [354, 259] width 49 height 18
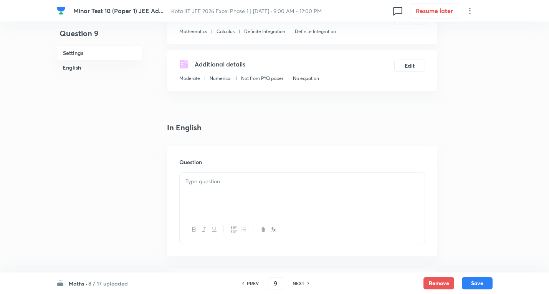
scroll to position [115, 0]
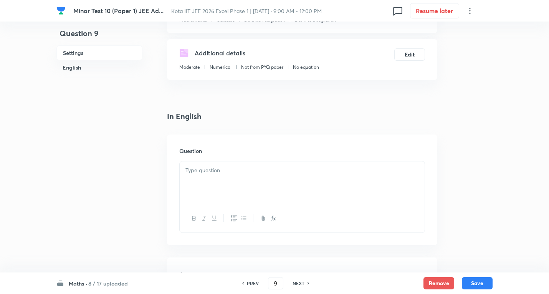
click at [210, 182] on div at bounding box center [302, 182] width 245 height 43
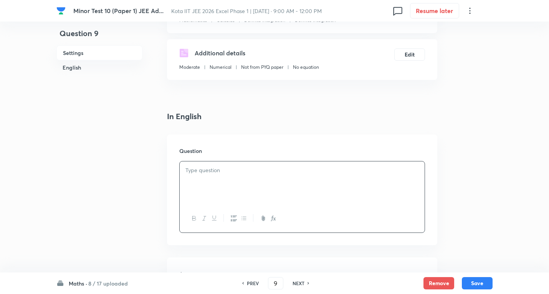
click at [213, 180] on div at bounding box center [302, 182] width 245 height 43
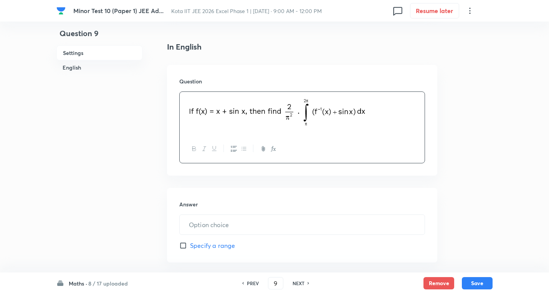
scroll to position [192, 0]
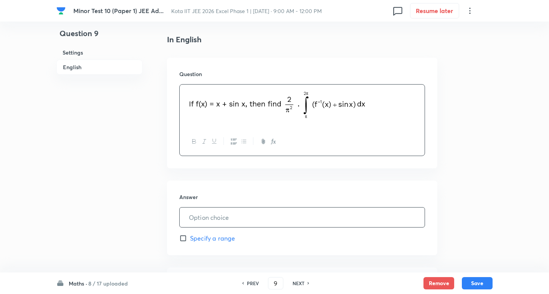
click at [225, 221] on input "text" at bounding box center [302, 217] width 245 height 20
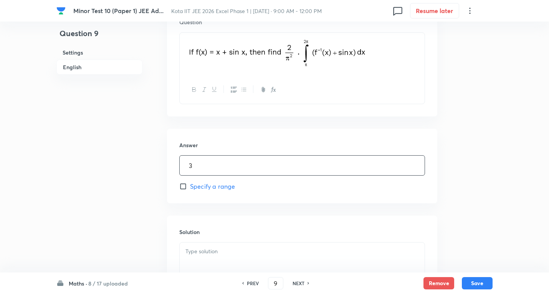
scroll to position [230, 0]
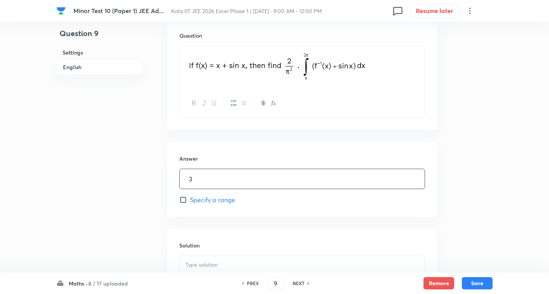
type input "3"
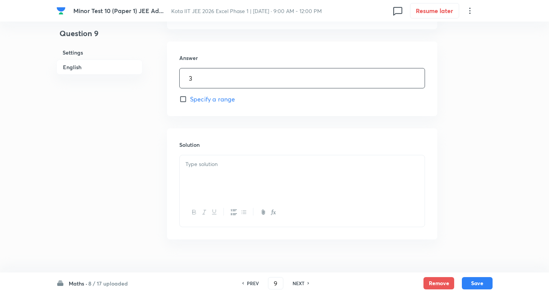
scroll to position [344, 0]
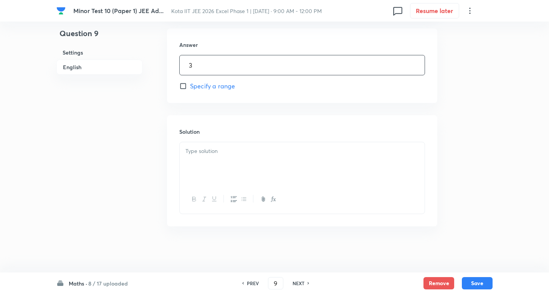
click at [227, 153] on p at bounding box center [301, 151] width 233 height 9
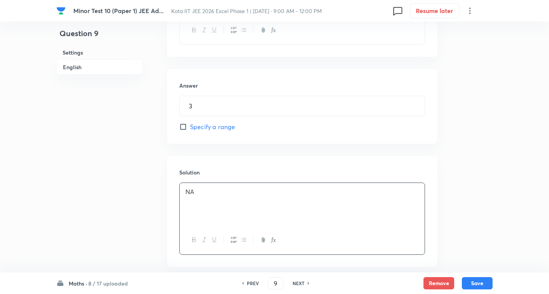
scroll to position [267, 0]
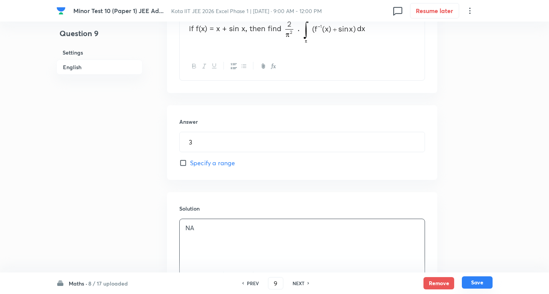
click at [480, 279] on button "Save" at bounding box center [477, 282] width 31 height 12
type input "10"
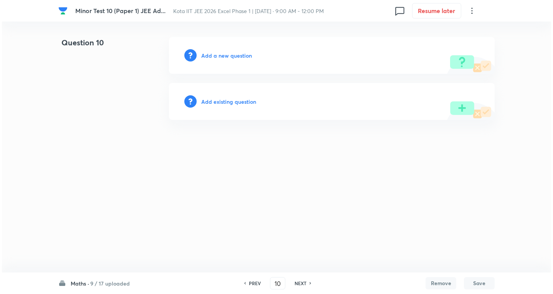
scroll to position [0, 0]
click at [227, 59] on h6 "Add a new question" at bounding box center [226, 55] width 51 height 8
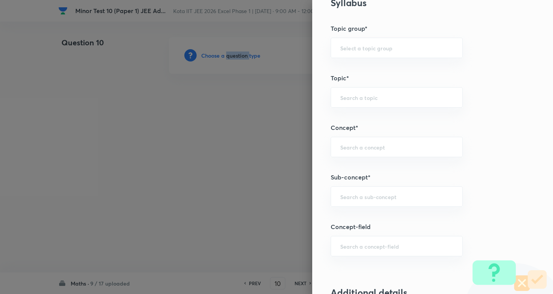
scroll to position [384, 0]
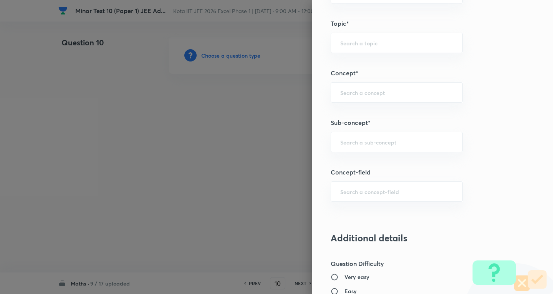
drag, startPoint x: 375, startPoint y: 153, endPoint x: 375, endPoint y: 149, distance: 4.7
click at [375, 153] on div "Question settings Question type* Integer Does this question have a passage?* Ye…" at bounding box center [432, 147] width 241 height 294
click at [379, 144] on input "text" at bounding box center [396, 141] width 113 height 7
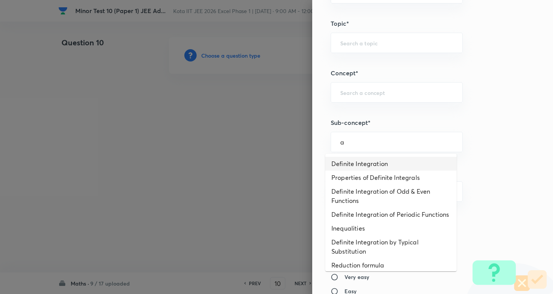
click at [367, 163] on li "Definite Integration" at bounding box center [390, 164] width 131 height 14
type input "Definite Integration"
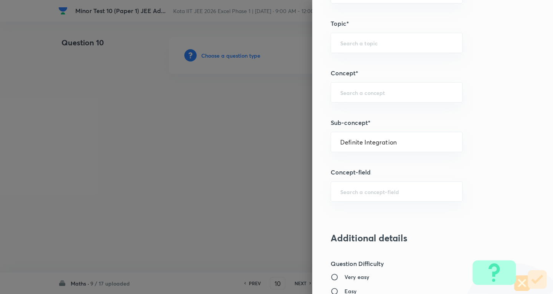
type input "Mathematics"
type input "Calculus"
type input "Definite Integration"
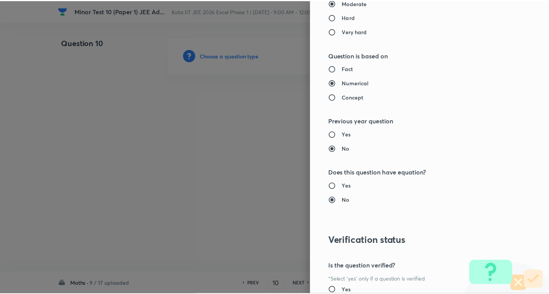
scroll to position [759, 0]
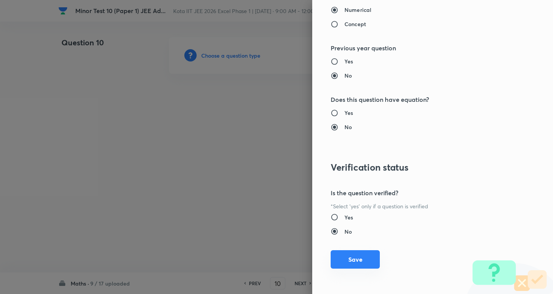
click at [353, 263] on button "Save" at bounding box center [354, 259] width 49 height 18
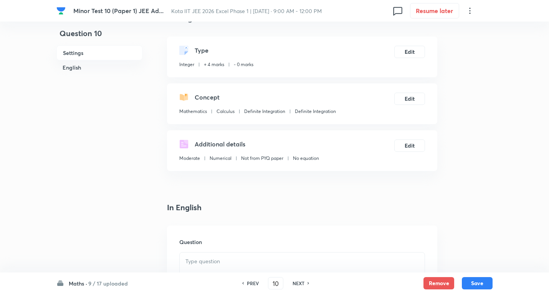
scroll to position [115, 0]
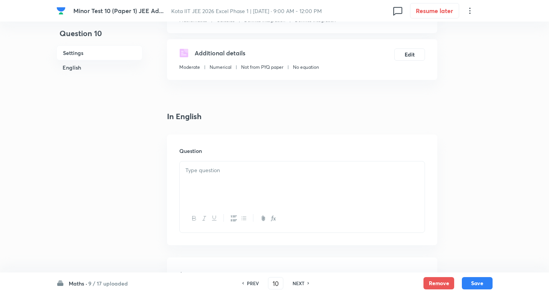
click at [231, 167] on p at bounding box center [301, 170] width 233 height 9
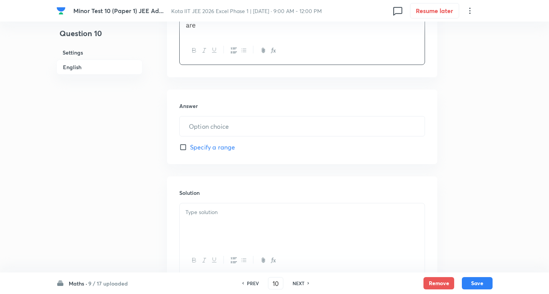
scroll to position [307, 0]
click at [225, 106] on h6 "Answer" at bounding box center [302, 104] width 246 height 8
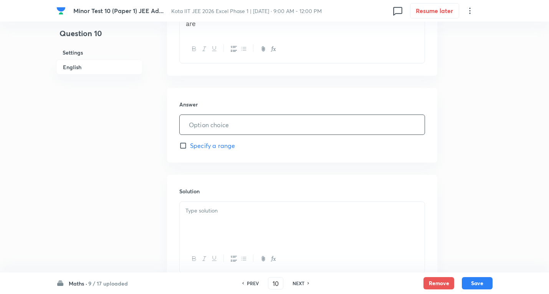
click at [227, 128] on input "text" at bounding box center [302, 125] width 245 height 20
type input "2"
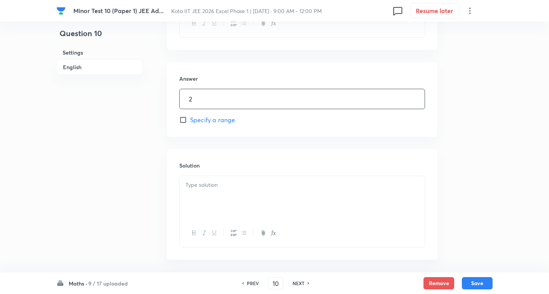
scroll to position [366, 0]
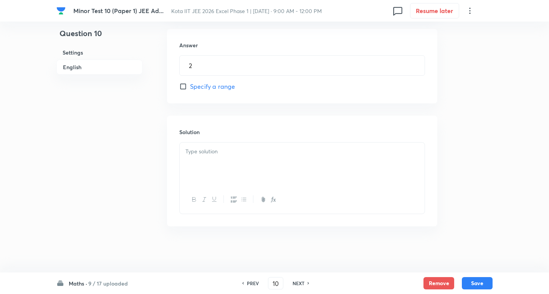
click at [244, 165] on div at bounding box center [302, 163] width 245 height 43
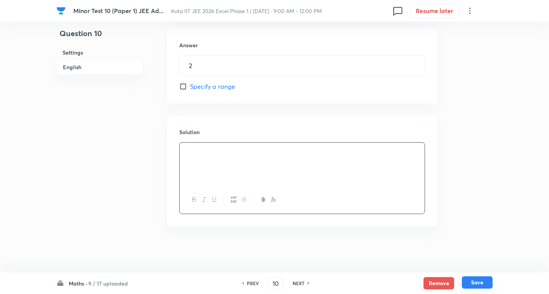
click at [479, 282] on button "Save" at bounding box center [477, 282] width 31 height 12
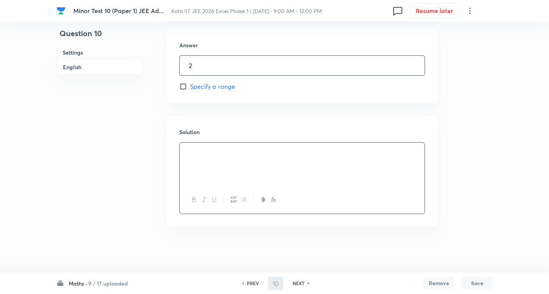
type input "11"
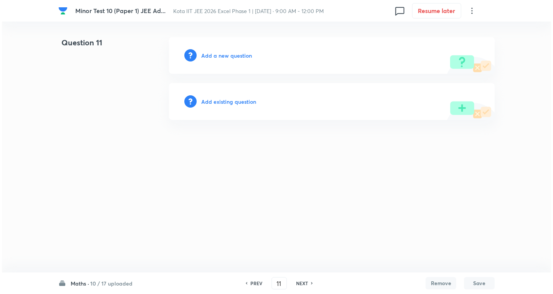
scroll to position [0, 0]
click at [242, 58] on h6 "Add a new question" at bounding box center [226, 55] width 51 height 8
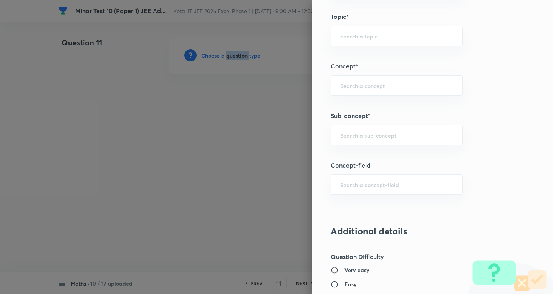
scroll to position [422, 0]
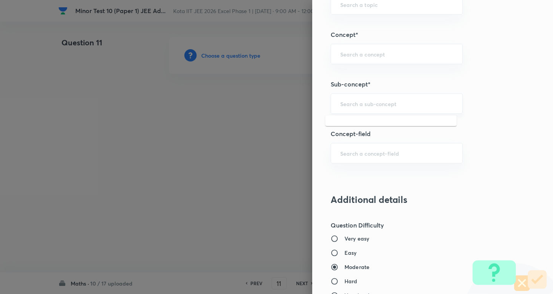
click at [373, 104] on input "text" at bounding box center [396, 103] width 113 height 7
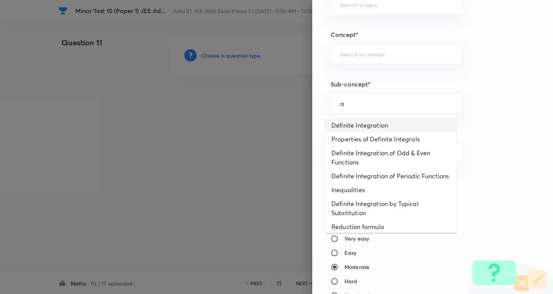
click at [377, 125] on li "Definite Integration" at bounding box center [390, 125] width 131 height 14
type input "Definite Integration"
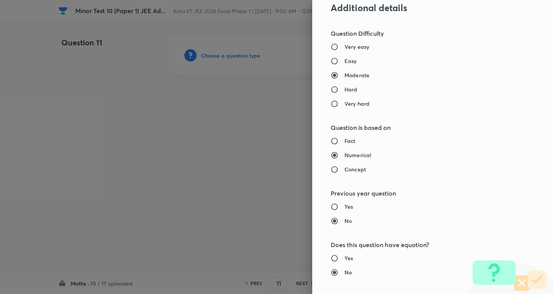
type input "Mathematics"
type input "Calculus"
type input "Definite Integration"
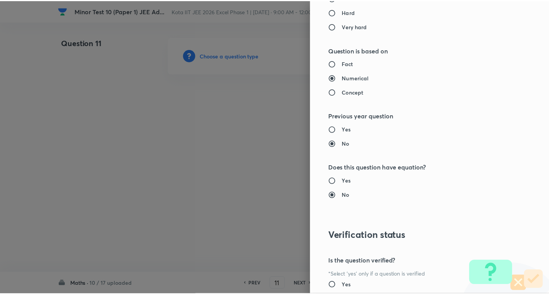
scroll to position [759, 0]
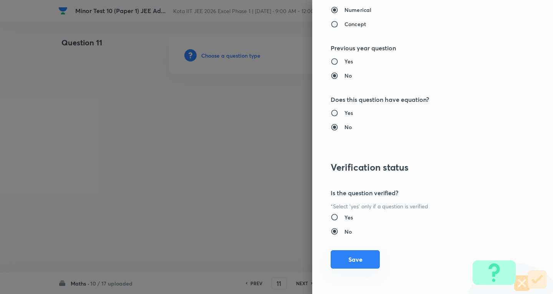
click at [355, 255] on button "Save" at bounding box center [354, 259] width 49 height 18
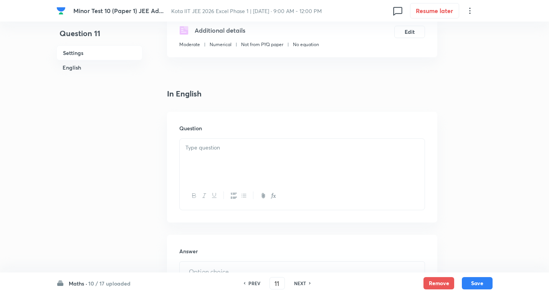
scroll to position [153, 0]
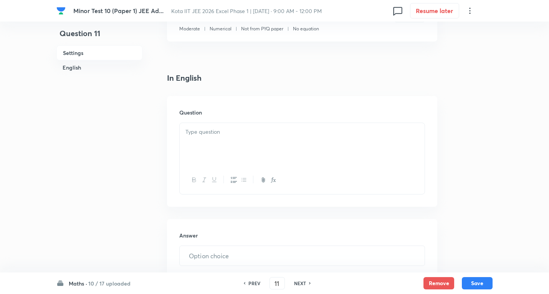
click at [212, 134] on p at bounding box center [301, 131] width 233 height 9
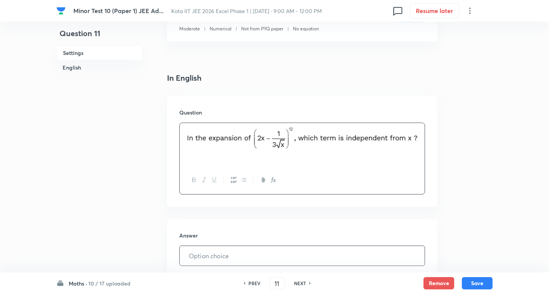
click at [229, 257] on input "text" at bounding box center [302, 256] width 245 height 20
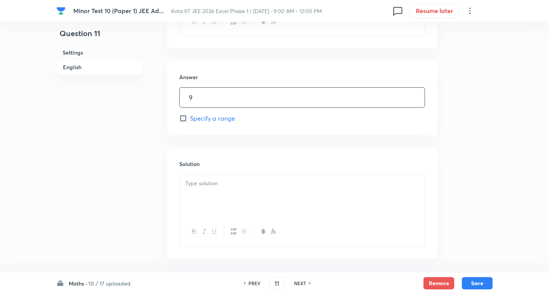
scroll to position [344, 0]
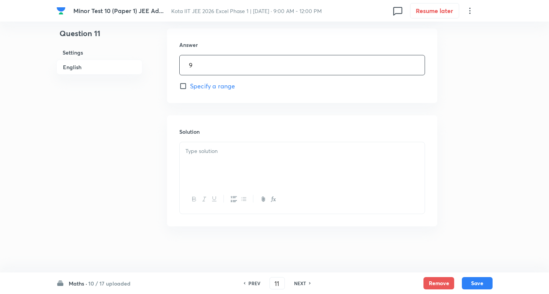
type input "9"
drag, startPoint x: 200, startPoint y: 161, endPoint x: 385, endPoint y: 178, distance: 186.5
click at [200, 161] on div at bounding box center [302, 163] width 245 height 43
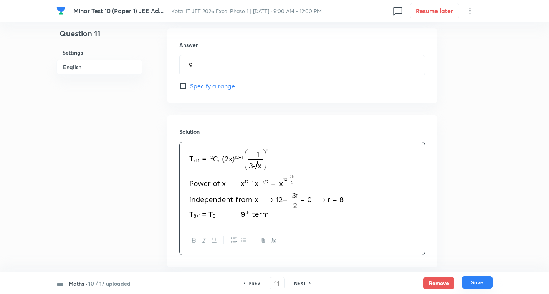
click at [479, 281] on button "Save" at bounding box center [477, 282] width 31 height 12
type input "12"
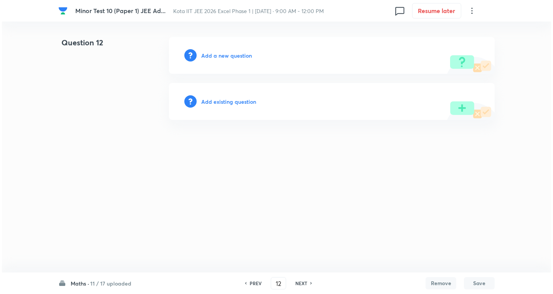
scroll to position [0, 0]
click at [235, 53] on h6 "Add a new question" at bounding box center [226, 55] width 51 height 8
click at [235, 53] on h6 "Choose a question type" at bounding box center [230, 55] width 59 height 8
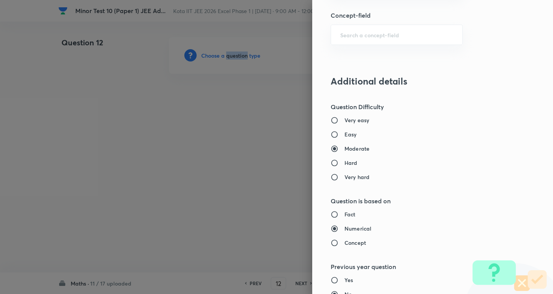
scroll to position [499, 0]
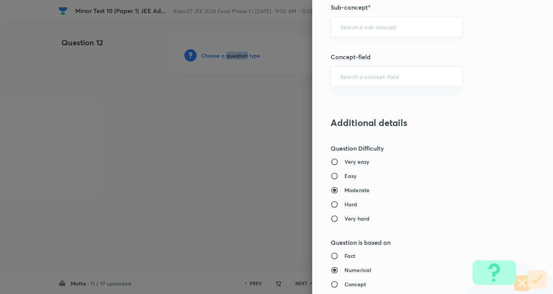
click at [368, 19] on div "​" at bounding box center [396, 27] width 132 height 20
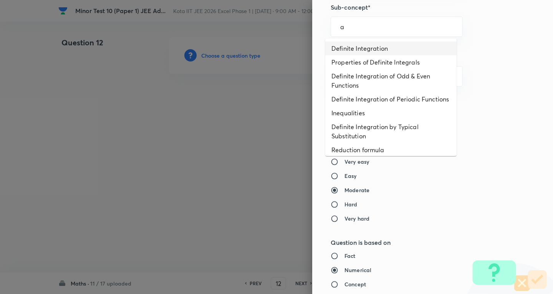
click at [370, 46] on li "Definite Integration" at bounding box center [390, 48] width 131 height 14
type input "Definite Integration"
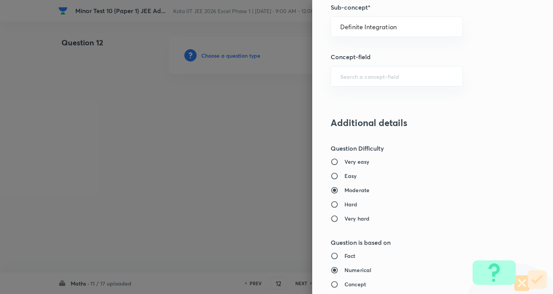
type input "Mathematics"
type input "Calculus"
type input "Definite Integration"
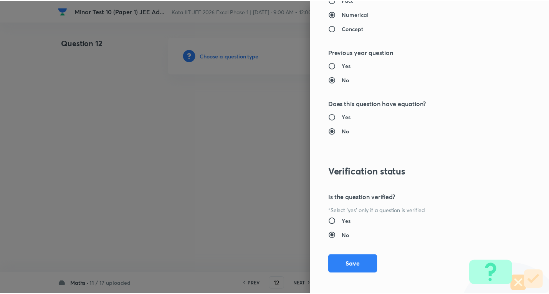
scroll to position [759, 0]
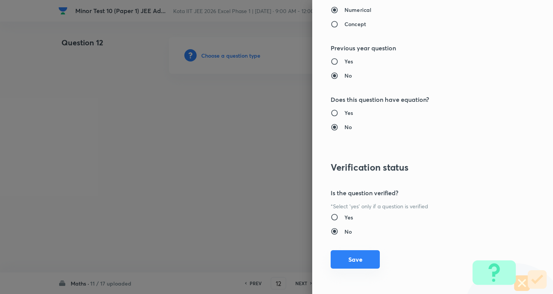
click at [353, 257] on button "Save" at bounding box center [354, 259] width 49 height 18
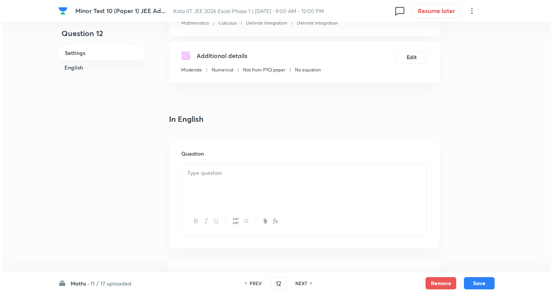
scroll to position [153, 0]
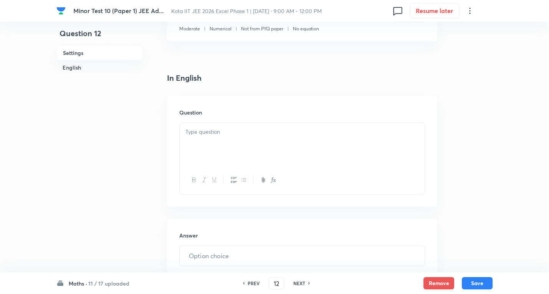
click at [225, 139] on div at bounding box center [302, 144] width 245 height 43
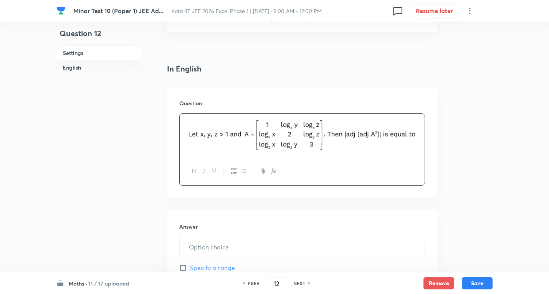
scroll to position [192, 0]
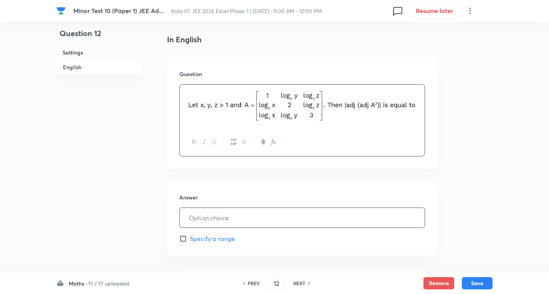
click at [224, 213] on input "text" at bounding box center [302, 218] width 245 height 20
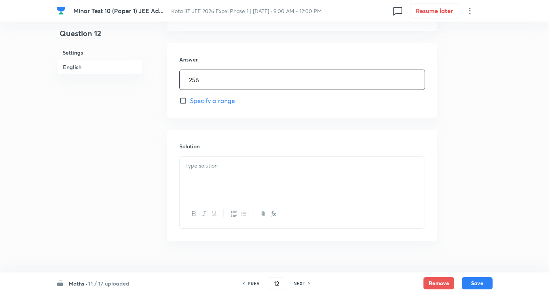
scroll to position [344, 0]
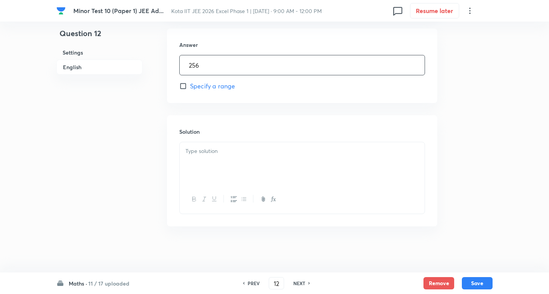
type input "256"
click at [236, 158] on div at bounding box center [302, 163] width 245 height 43
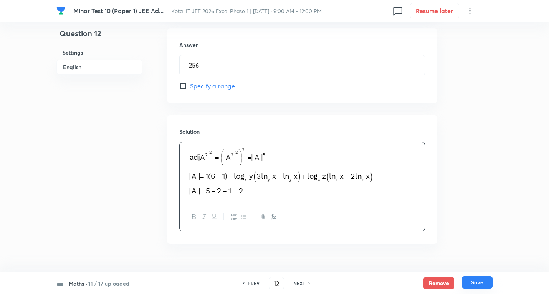
click at [487, 280] on button "Save" at bounding box center [477, 282] width 31 height 12
type input "13"
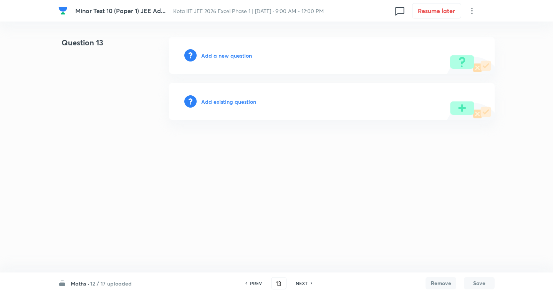
click at [241, 53] on h6 "Add a new question" at bounding box center [226, 55] width 51 height 8
click at [242, 53] on h6 "Choose a question type" at bounding box center [230, 55] width 59 height 8
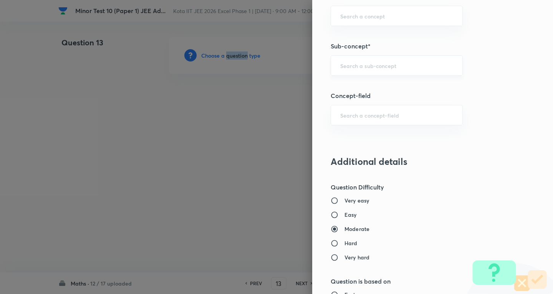
scroll to position [460, 0]
click at [363, 65] on input "text" at bounding box center [396, 64] width 113 height 7
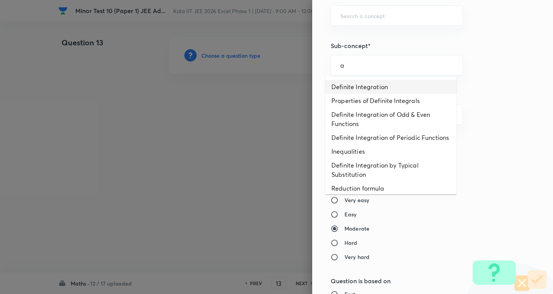
click at [371, 89] on li "Definite Integration" at bounding box center [390, 87] width 131 height 14
type input "Definite Integration"
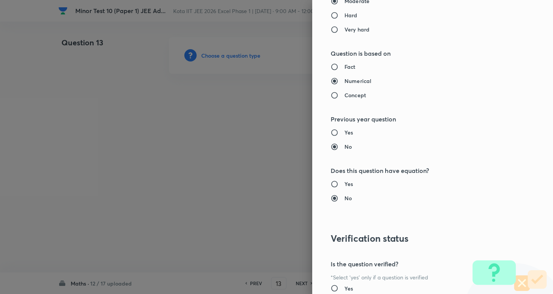
type input "Mathematics"
type input "Calculus"
type input "Definite Integration"
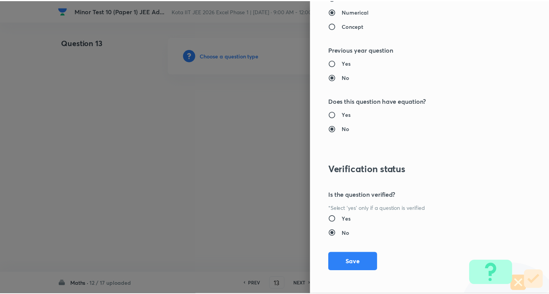
scroll to position [759, 0]
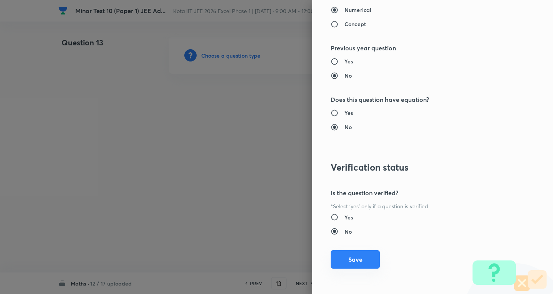
drag, startPoint x: 355, startPoint y: 253, endPoint x: 349, endPoint y: 234, distance: 19.9
click at [355, 252] on button "Save" at bounding box center [354, 259] width 49 height 18
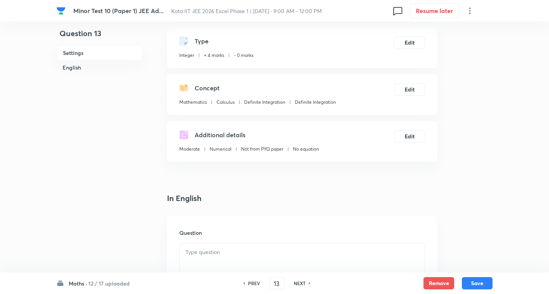
scroll to position [77, 0]
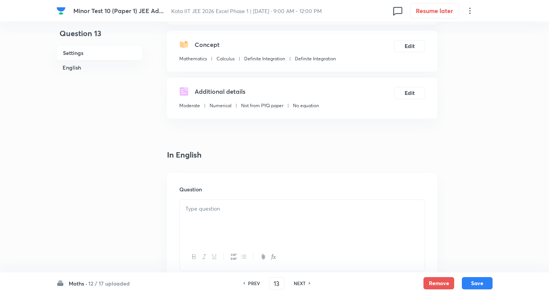
click at [221, 208] on p at bounding box center [301, 208] width 233 height 9
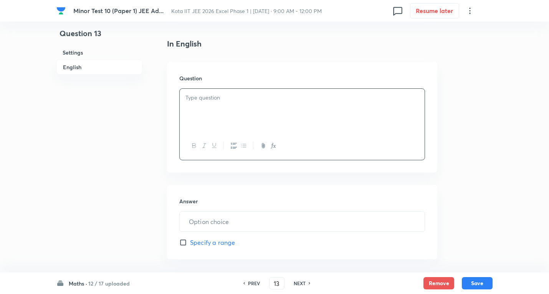
scroll to position [192, 0]
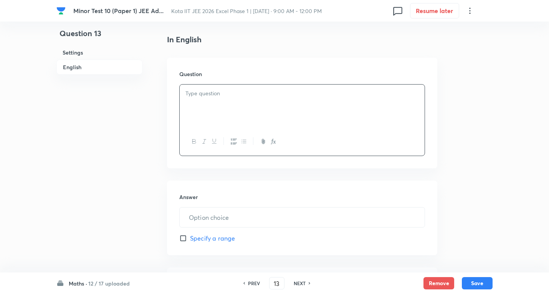
click at [225, 107] on div at bounding box center [302, 105] width 245 height 43
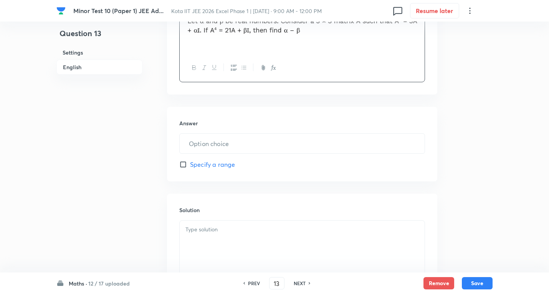
scroll to position [269, 0]
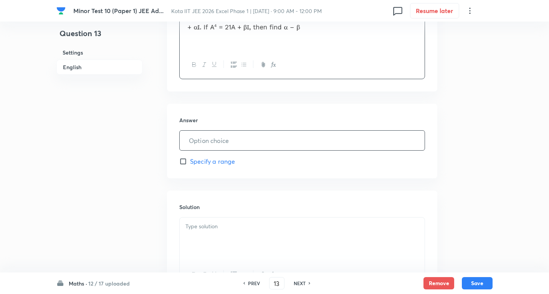
click at [222, 137] on input "text" at bounding box center [302, 140] width 245 height 20
type input "7"
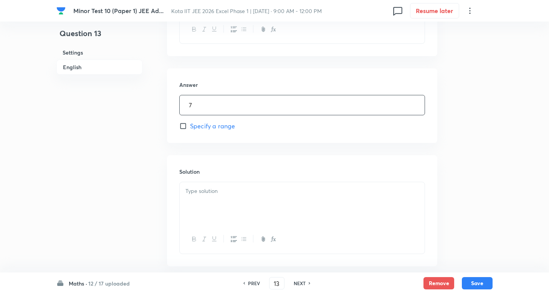
scroll to position [344, 0]
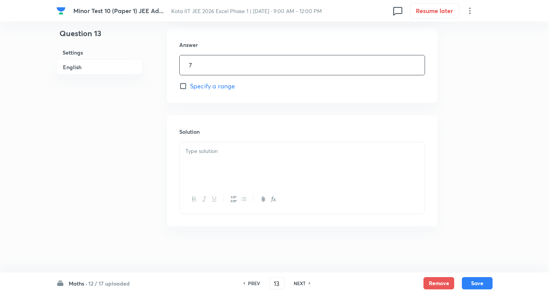
click at [215, 165] on div at bounding box center [302, 163] width 245 height 43
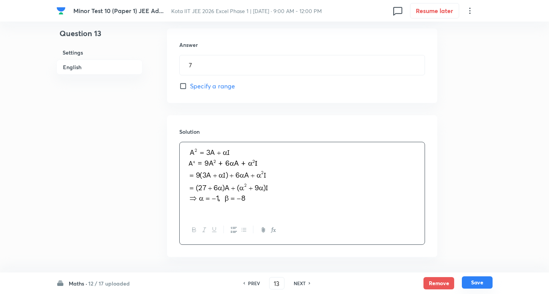
click at [483, 278] on button "Save" at bounding box center [477, 282] width 31 height 12
type input "14"
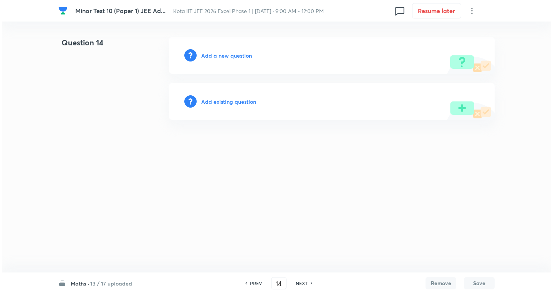
scroll to position [0, 0]
click at [221, 53] on h6 "Add a new question" at bounding box center [226, 55] width 51 height 8
click at [220, 53] on h6 "Choose a question type" at bounding box center [230, 55] width 59 height 8
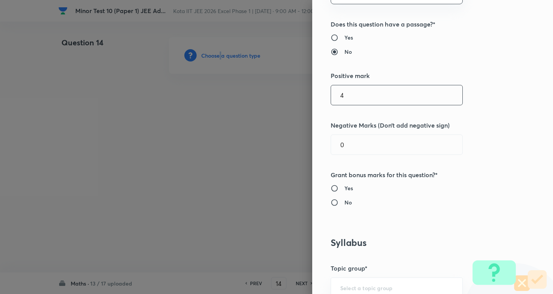
scroll to position [38, 0]
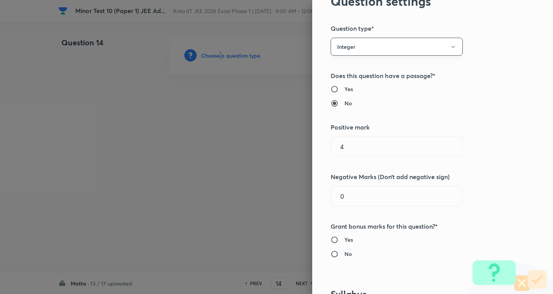
click at [371, 45] on button "Integer" at bounding box center [396, 47] width 132 height 18
click at [356, 70] on span "Single choice correct" at bounding box center [391, 70] width 122 height 8
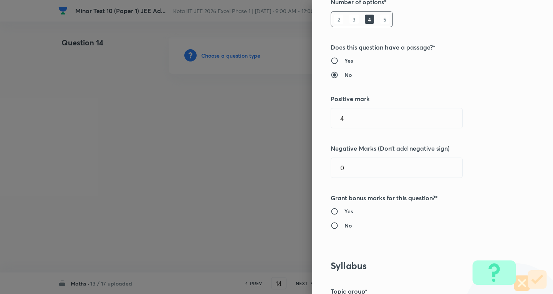
scroll to position [115, 0]
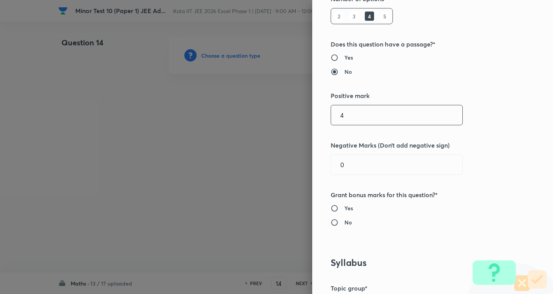
drag, startPoint x: 356, startPoint y: 116, endPoint x: 202, endPoint y: 107, distance: 153.7
click at [202, 107] on div "Question settings Question type* Single choice correct Number of options* 2 3 4…" at bounding box center [276, 147] width 553 height 294
type input "3"
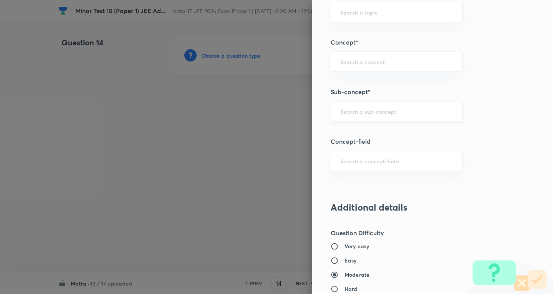
scroll to position [460, 0]
click at [373, 112] on div "​" at bounding box center [396, 110] width 132 height 20
type input "1"
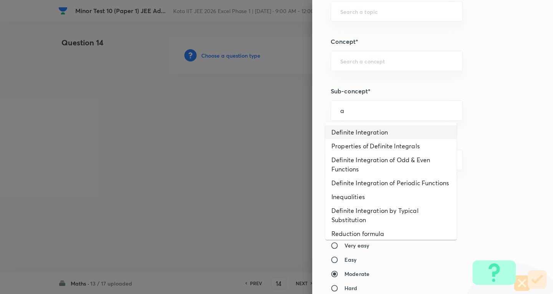
click at [355, 134] on li "Definite Integration" at bounding box center [390, 132] width 131 height 14
type input "Definite Integration"
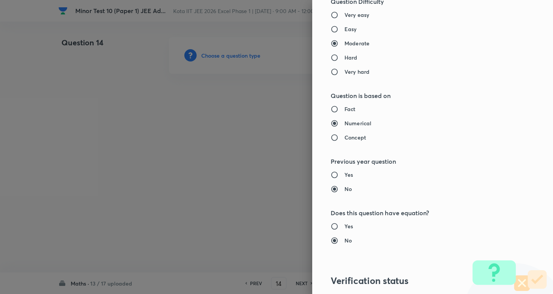
type input "Mathematics"
type input "Calculus"
type input "Definite Integration"
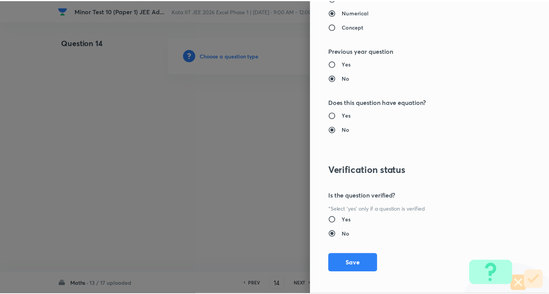
scroll to position [804, 0]
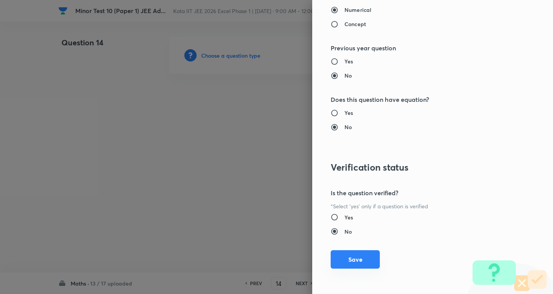
click at [356, 261] on button "Save" at bounding box center [354, 259] width 49 height 18
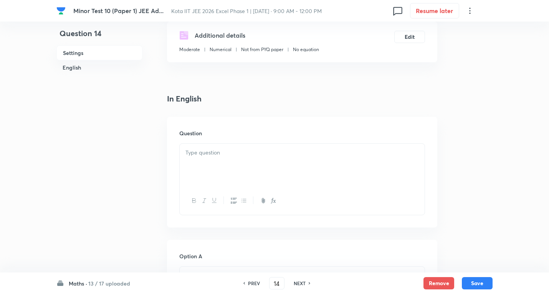
scroll to position [153, 0]
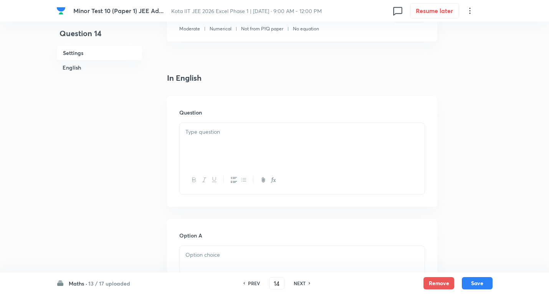
click at [215, 146] on div at bounding box center [302, 144] width 245 height 43
click at [236, 149] on div at bounding box center [302, 144] width 245 height 43
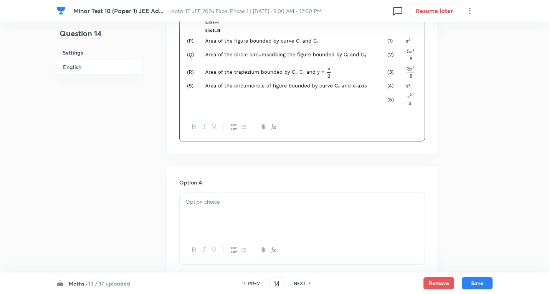
scroll to position [384, 0]
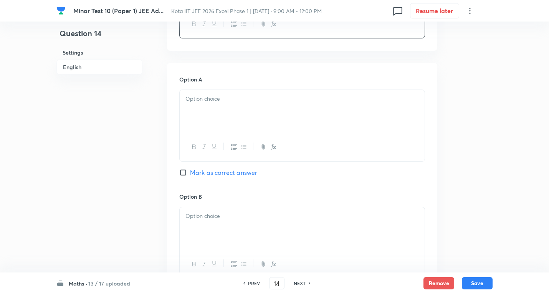
click at [216, 106] on div at bounding box center [302, 111] width 245 height 43
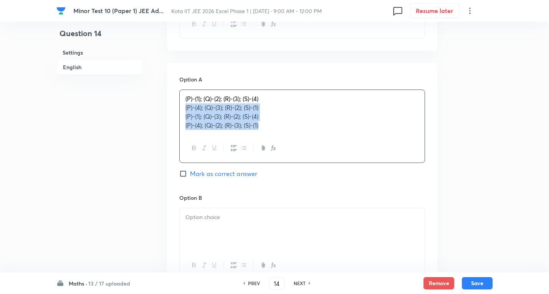
drag, startPoint x: 183, startPoint y: 106, endPoint x: 422, endPoint y: 155, distance: 243.8
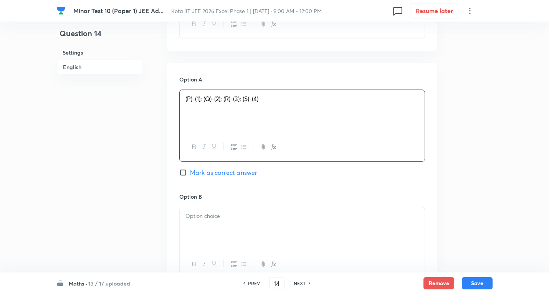
click at [244, 173] on span "Mark as correct answer" at bounding box center [223, 172] width 67 height 9
click at [190, 173] on input "Mark as correct answer" at bounding box center [184, 172] width 11 height 8
checkbox input "true"
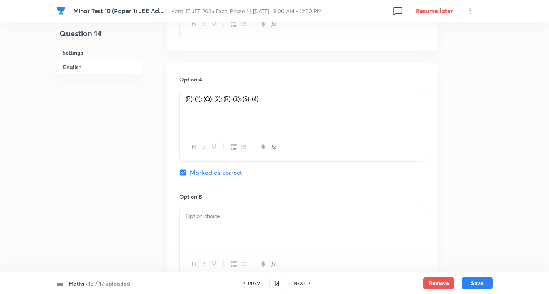
click at [235, 214] on p at bounding box center [301, 215] width 233 height 9
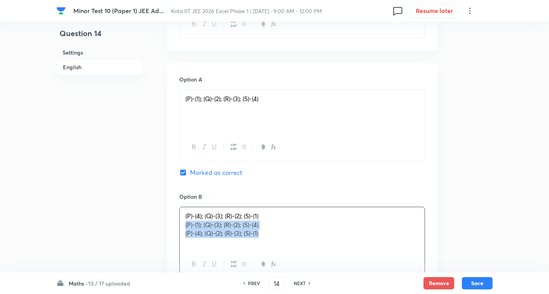
drag, startPoint x: 184, startPoint y: 225, endPoint x: 394, endPoint y: 240, distance: 210.4
click at [409, 246] on div "(P)-(4); (Q)-(3); (R)-(2); (S)-(1) (P)-(1); (Q)-(3); (R)-(2); (S)-(4) (P)-(4); …" at bounding box center [302, 228] width 245 height 43
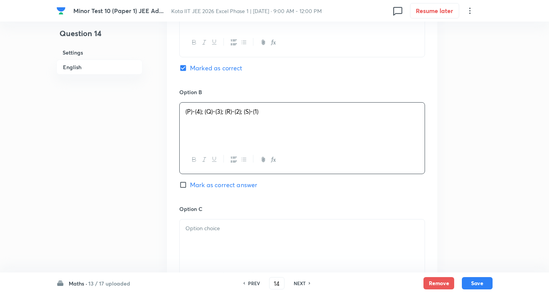
scroll to position [499, 0]
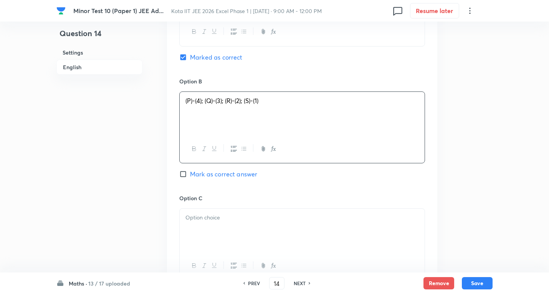
click at [217, 223] on div at bounding box center [302, 229] width 245 height 43
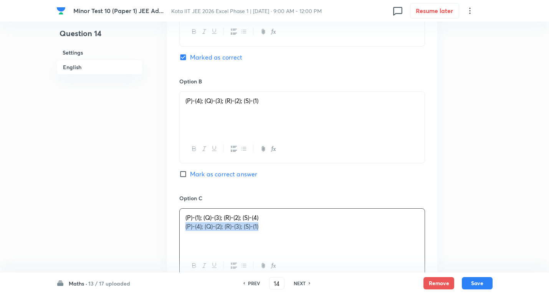
drag, startPoint x: 184, startPoint y: 225, endPoint x: 281, endPoint y: 198, distance: 100.0
click at [449, 219] on div "Question 14 Settings English Settings Type Single choice correct 4 options + 3 …" at bounding box center [274, 58] width 436 height 1040
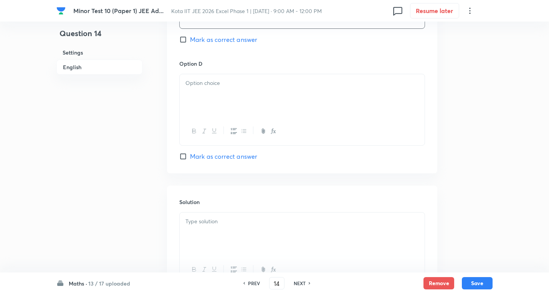
scroll to position [743, 0]
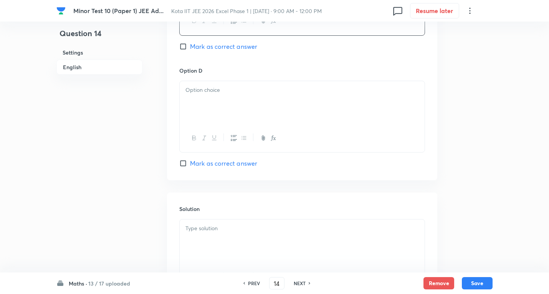
click at [218, 90] on p at bounding box center [301, 90] width 233 height 9
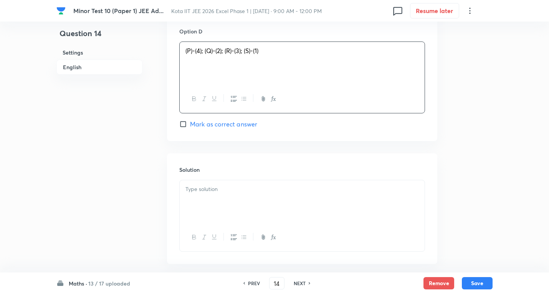
scroll to position [820, 0]
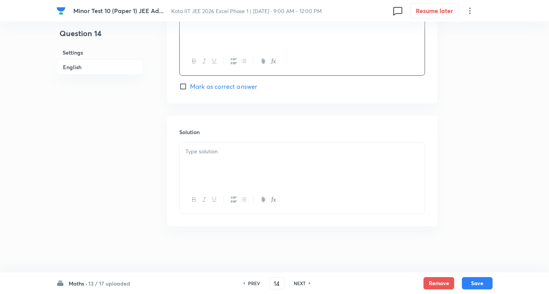
drag, startPoint x: 216, startPoint y: 158, endPoint x: 223, endPoint y: 159, distance: 6.6
click at [217, 158] on div at bounding box center [302, 163] width 245 height 43
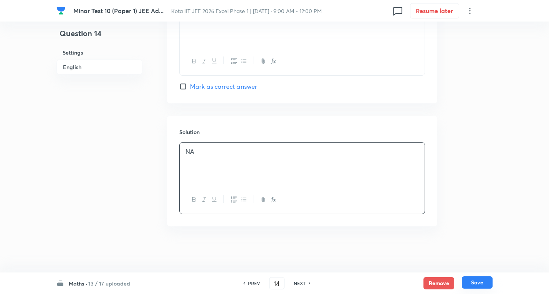
drag, startPoint x: 473, startPoint y: 282, endPoint x: 470, endPoint y: 276, distance: 6.0
click at [474, 281] on button "Save" at bounding box center [477, 282] width 31 height 12
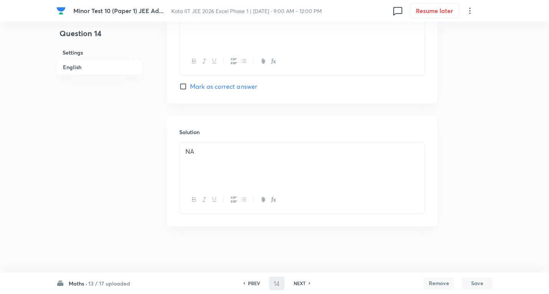
type input "15"
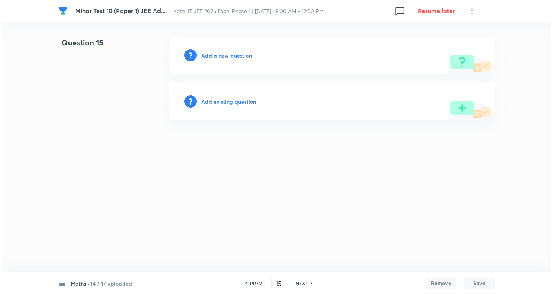
scroll to position [0, 0]
click at [233, 51] on h6 "Add a new question" at bounding box center [226, 55] width 51 height 8
click at [233, 51] on h6 "Choose a question type" at bounding box center [230, 55] width 59 height 8
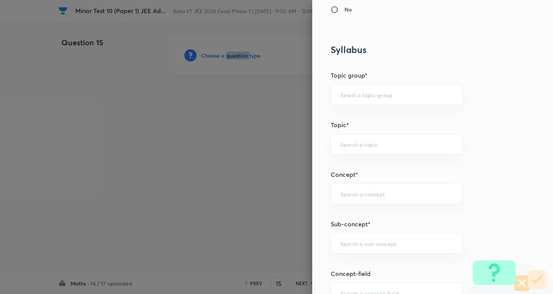
scroll to position [422, 0]
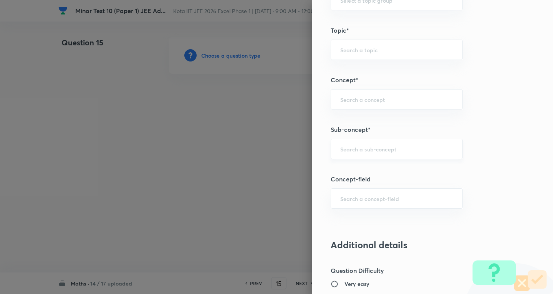
click at [376, 146] on input "text" at bounding box center [396, 148] width 113 height 7
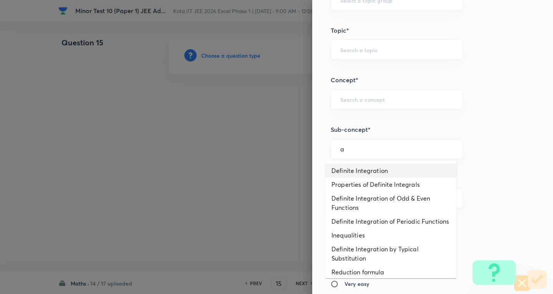
click at [357, 171] on li "Definite Integration" at bounding box center [390, 170] width 131 height 14
type input "Definite Integration"
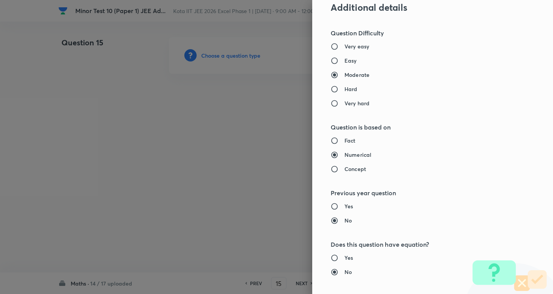
type input "Mathematics"
type input "Calculus"
type input "Definite Integration"
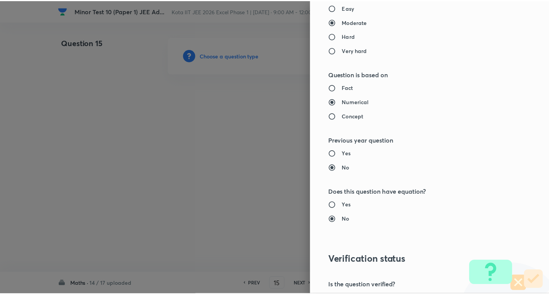
scroll to position [804, 0]
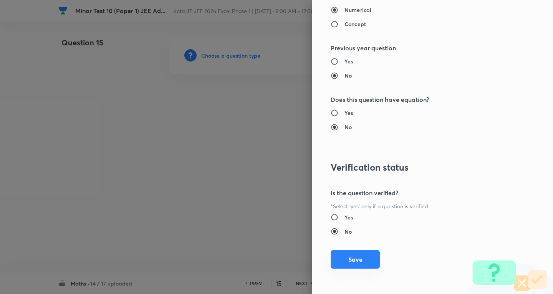
click at [350, 263] on button "Save" at bounding box center [354, 259] width 49 height 18
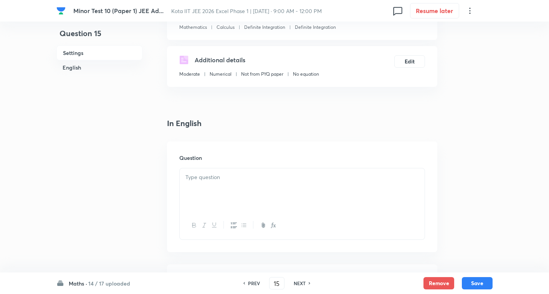
scroll to position [115, 0]
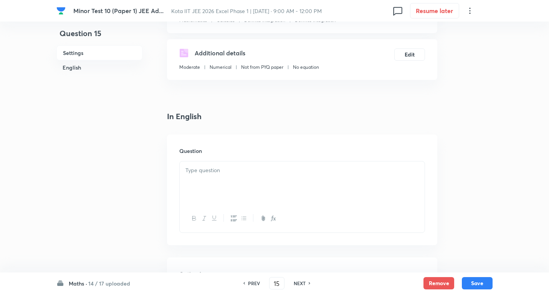
click at [204, 172] on p at bounding box center [301, 170] width 233 height 9
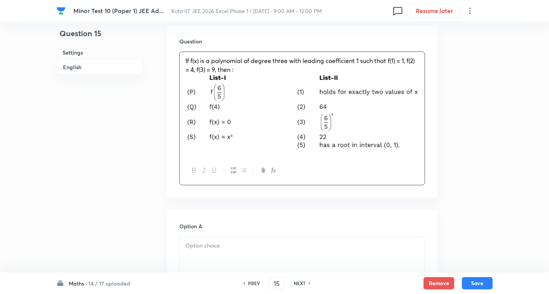
scroll to position [307, 0]
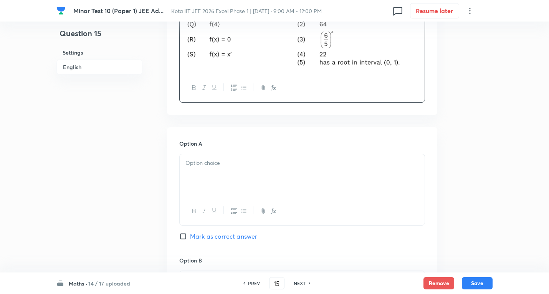
click at [218, 180] on div at bounding box center [302, 175] width 245 height 43
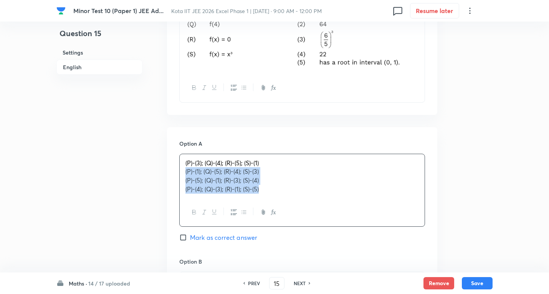
drag, startPoint x: 185, startPoint y: 171, endPoint x: 477, endPoint y: 216, distance: 295.5
click at [477, 217] on div "Question 15 Settings English Settings Type Single choice correct 4 options + 3 …" at bounding box center [274, 244] width 436 height 1028
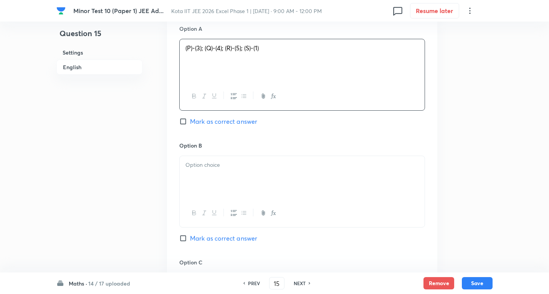
scroll to position [422, 0]
click at [210, 172] on div at bounding box center [302, 176] width 245 height 43
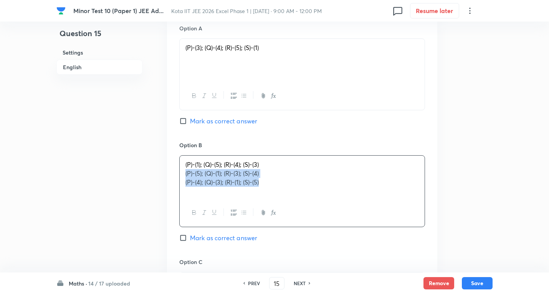
drag, startPoint x: 309, startPoint y: 186, endPoint x: 473, endPoint y: 188, distance: 164.3
click at [477, 189] on div "Question 15 Settings English Settings Type Single choice correct 4 options + 3 …" at bounding box center [274, 128] width 436 height 1027
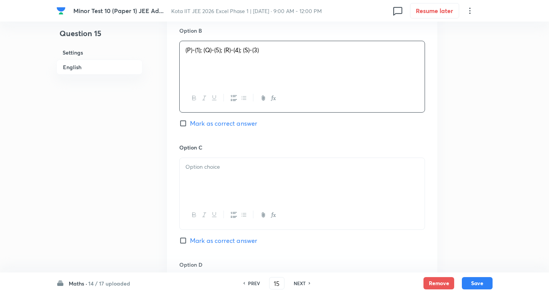
scroll to position [537, 0]
click at [215, 163] on p at bounding box center [301, 166] width 233 height 9
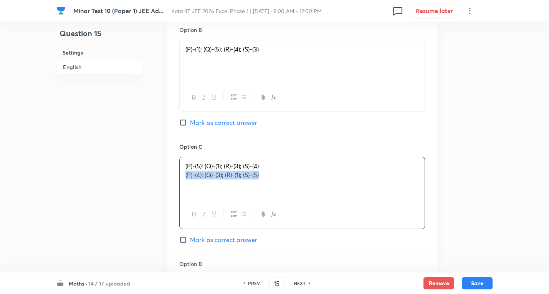
drag, startPoint x: 378, startPoint y: 201, endPoint x: 469, endPoint y: 196, distance: 91.5
click at [509, 202] on div "Minor Test 10 (Paper 1) JEE Ad... Kota IIT JEE 2026 Excel Phase 1 | Sep 8, 2025…" at bounding box center [274, 13] width 549 height 1027
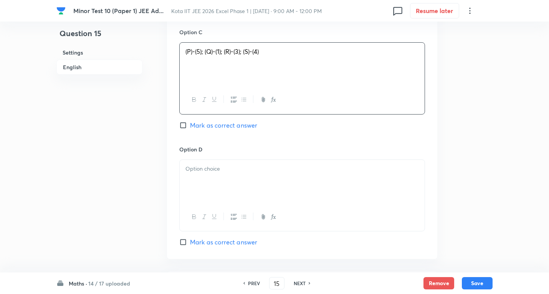
scroll to position [652, 0]
drag, startPoint x: 220, startPoint y: 168, endPoint x: 217, endPoint y: 172, distance: 4.9
click at [219, 168] on p at bounding box center [301, 167] width 233 height 9
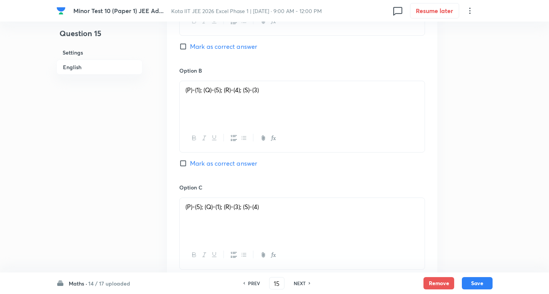
scroll to position [384, 0]
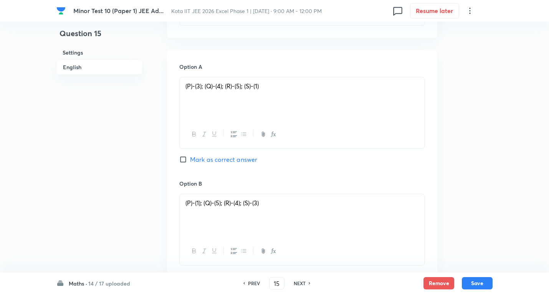
click at [228, 161] on span "Mark as correct answer" at bounding box center [223, 159] width 67 height 9
click at [190, 161] on input "Mark as correct answer" at bounding box center [184, 159] width 11 height 8
checkbox input "true"
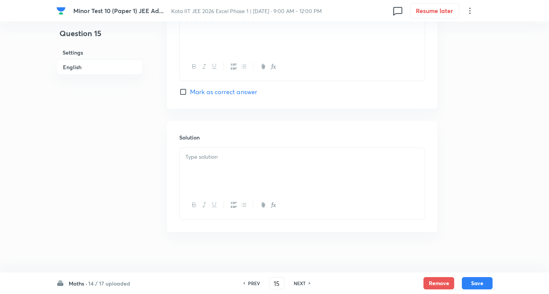
scroll to position [806, 0]
drag, startPoint x: 231, startPoint y: 167, endPoint x: 398, endPoint y: 183, distance: 167.7
click at [231, 167] on div at bounding box center [302, 165] width 245 height 43
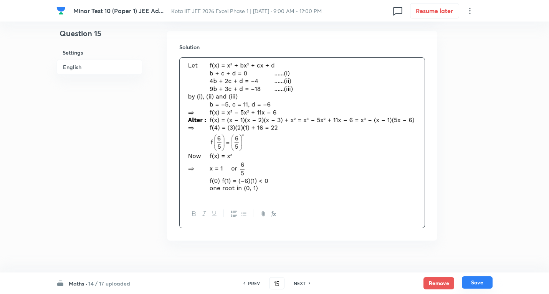
scroll to position [868, 0]
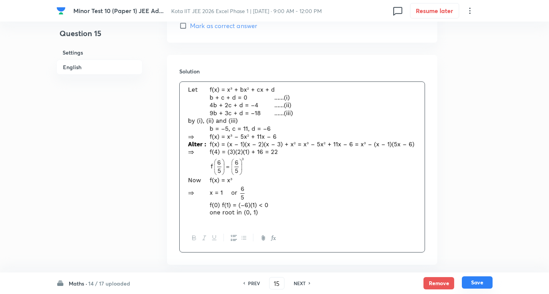
click at [477, 281] on button "Save" at bounding box center [477, 282] width 31 height 12
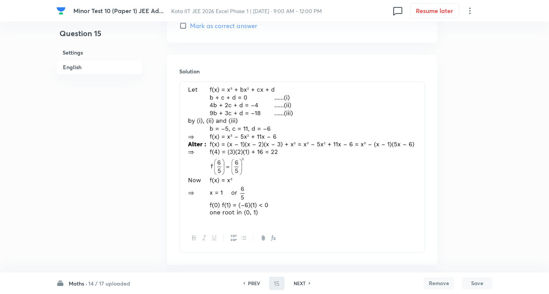
type input "16"
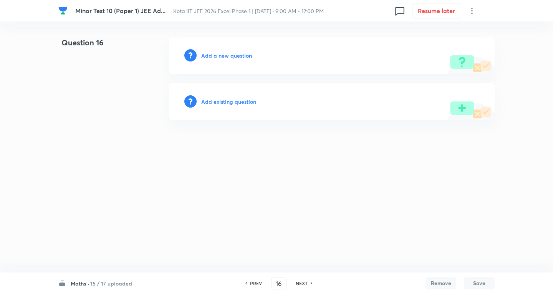
click at [239, 57] on h6 "Add a new question" at bounding box center [226, 55] width 51 height 8
click at [239, 57] on h6 "Choose a question type" at bounding box center [230, 55] width 59 height 8
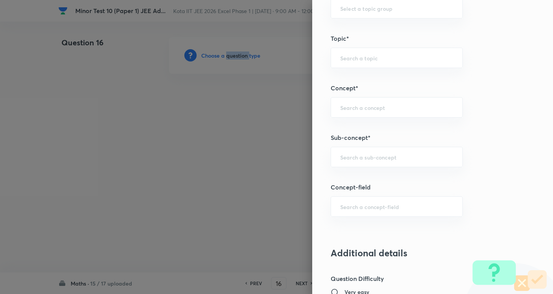
scroll to position [460, 0]
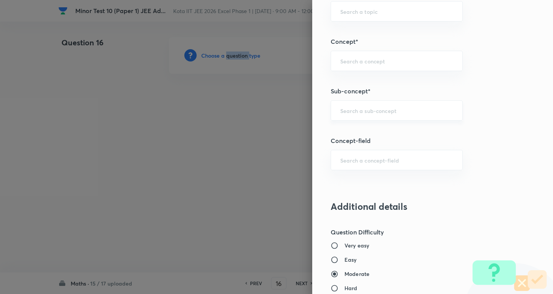
click at [389, 114] on div "​" at bounding box center [396, 110] width 132 height 20
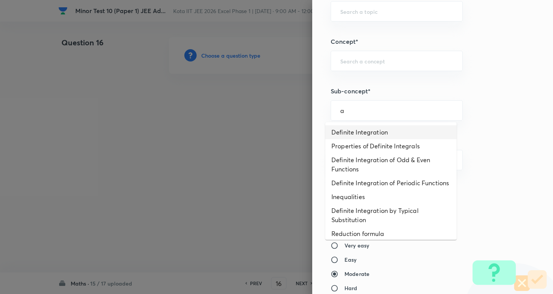
drag, startPoint x: 373, startPoint y: 129, endPoint x: 364, endPoint y: 125, distance: 9.8
click at [373, 129] on li "Definite Integration" at bounding box center [390, 132] width 131 height 14
type input "Definite Integration"
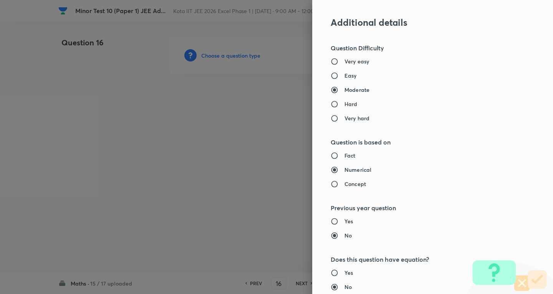
type input "Mathematics"
type input "Calculus"
type input "Definite Integration"
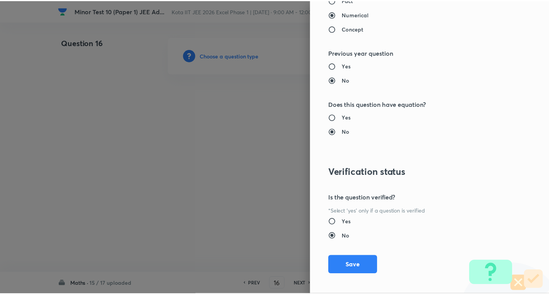
scroll to position [804, 0]
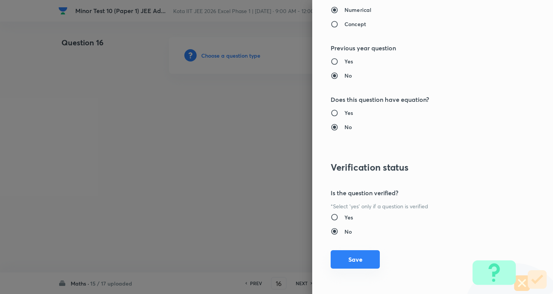
click at [364, 253] on button "Save" at bounding box center [354, 259] width 49 height 18
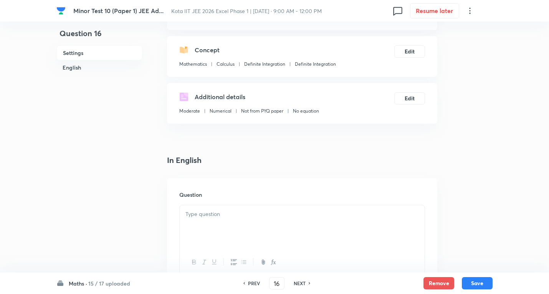
scroll to position [192, 0]
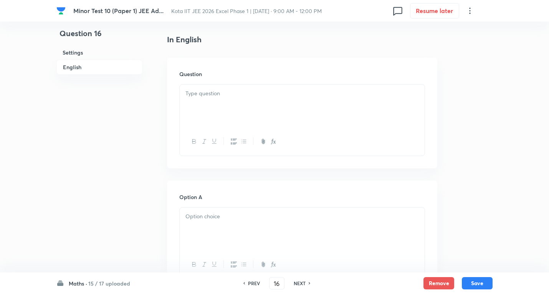
click at [221, 104] on div at bounding box center [302, 105] width 245 height 43
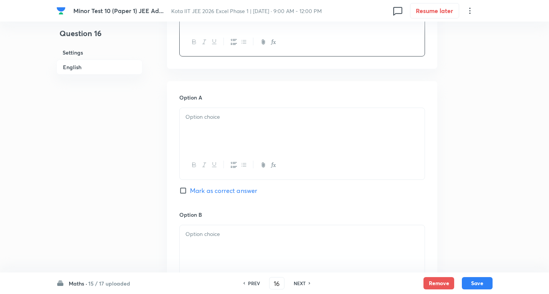
scroll to position [384, 0]
drag, startPoint x: 206, startPoint y: 113, endPoint x: 202, endPoint y: 118, distance: 6.3
click at [206, 113] on p at bounding box center [301, 113] width 233 height 9
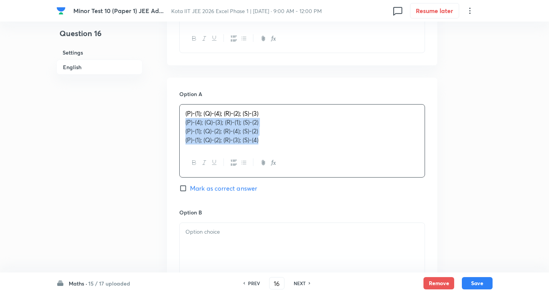
drag, startPoint x: 183, startPoint y: 122, endPoint x: 501, endPoint y: 176, distance: 323.0
click at [517, 182] on div "Minor Test 10 (Paper 1) JEE Ad... Kota IIT JEE 2026 Excel Phase 1 | Sep 8, 2025…" at bounding box center [274, 181] width 549 height 1056
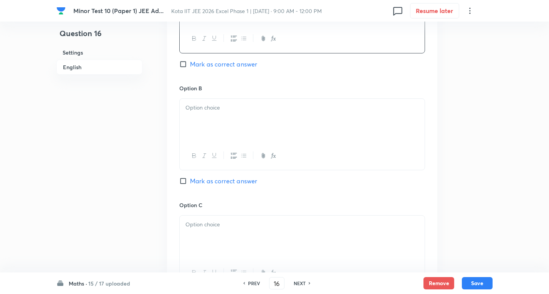
scroll to position [537, 0]
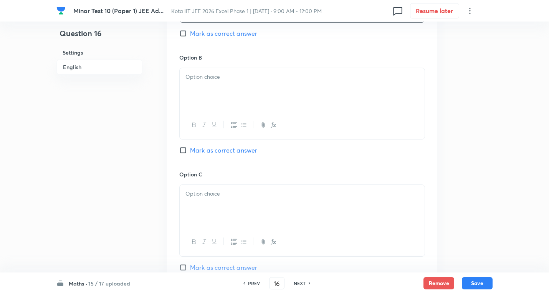
drag, startPoint x: 213, startPoint y: 82, endPoint x: 191, endPoint y: 78, distance: 23.0
click at [213, 81] on div at bounding box center [302, 89] width 245 height 43
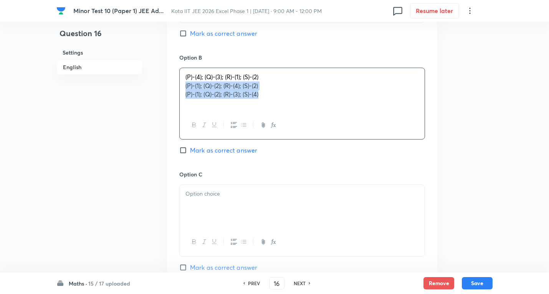
drag, startPoint x: 183, startPoint y: 84, endPoint x: 441, endPoint y: 116, distance: 259.7
click at [459, 116] on div "Question 16 Settings English Settings Type Single choice correct 4 options + 3 …" at bounding box center [274, 27] width 436 height 1054
click at [225, 196] on p at bounding box center [301, 193] width 233 height 9
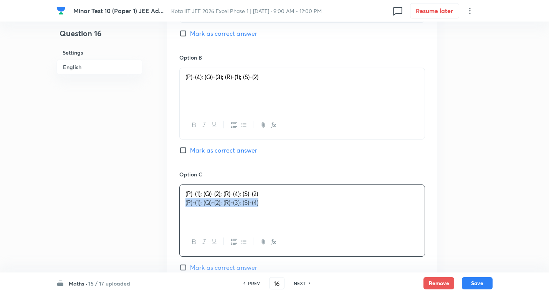
drag, startPoint x: 183, startPoint y: 202, endPoint x: 222, endPoint y: 175, distance: 47.5
click at [383, 196] on div "(P)-(1); (Q)-(2); (R)-(4); (S)-(2) (P)-(1); (Q)-(2); (R)-(3); (S)-(4)" at bounding box center [302, 206] width 245 height 43
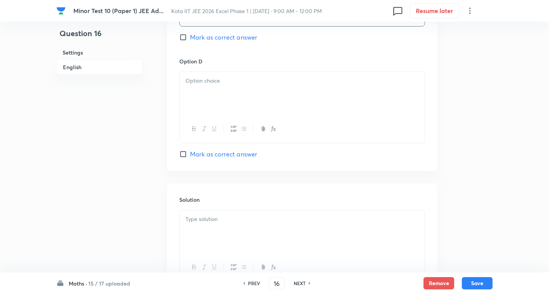
scroll to position [767, 0]
click at [229, 72] on div at bounding box center [302, 92] width 245 height 43
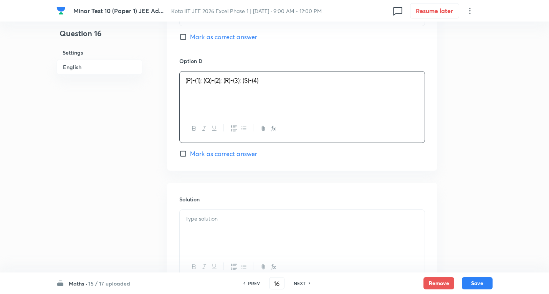
click at [224, 33] on span "Mark as correct answer" at bounding box center [223, 36] width 67 height 9
click at [190, 33] on input "Mark as correct answer" at bounding box center [184, 37] width 11 height 8
checkbox input "true"
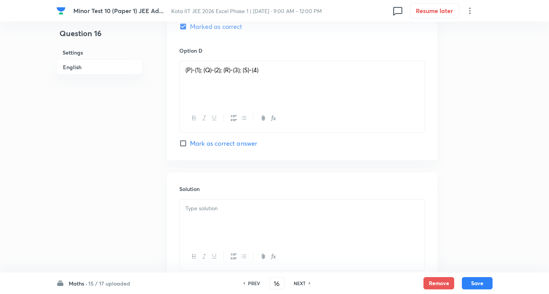
scroll to position [835, 0]
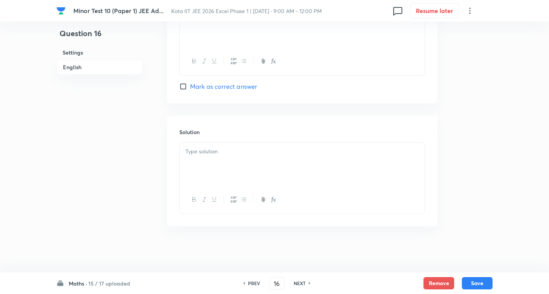
click at [211, 159] on div at bounding box center [302, 163] width 245 height 43
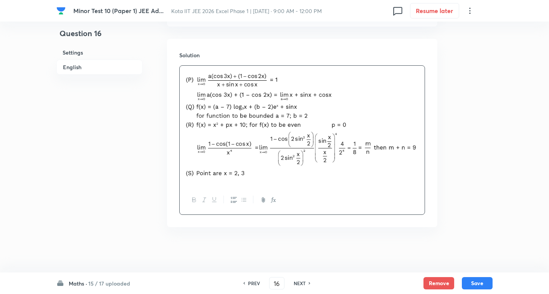
scroll to position [912, 0]
drag, startPoint x: 489, startPoint y: 283, endPoint x: 198, endPoint y: 181, distance: 307.9
click at [488, 283] on button "Save" at bounding box center [477, 283] width 31 height 12
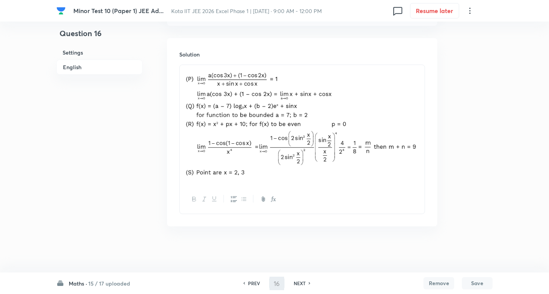
type input "17"
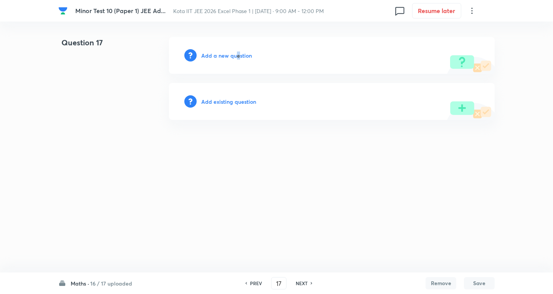
click at [237, 56] on h6 "Add a new question" at bounding box center [226, 55] width 51 height 8
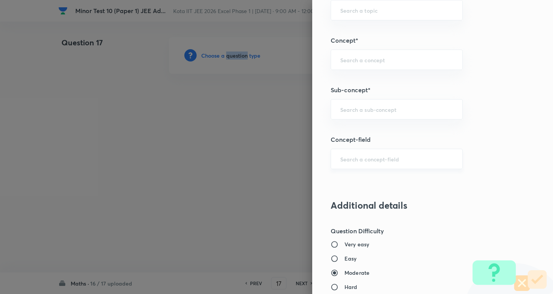
scroll to position [499, 0]
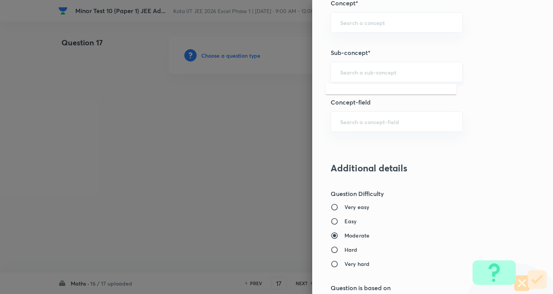
click at [363, 74] on input "text" at bounding box center [396, 71] width 113 height 7
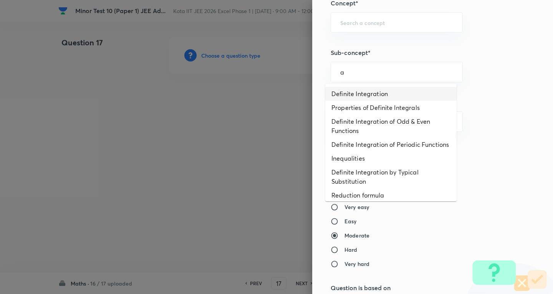
click at [366, 92] on li "Definite Integration" at bounding box center [390, 94] width 131 height 14
type input "Definite Integration"
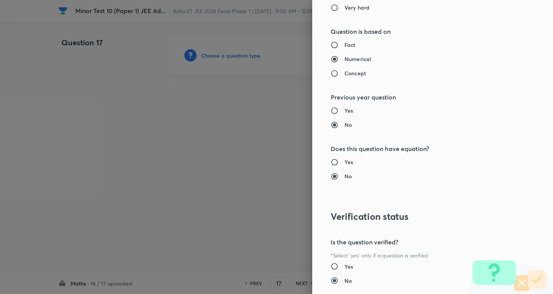
type input "Mathematics"
type input "Calculus"
type input "Definite Integration"
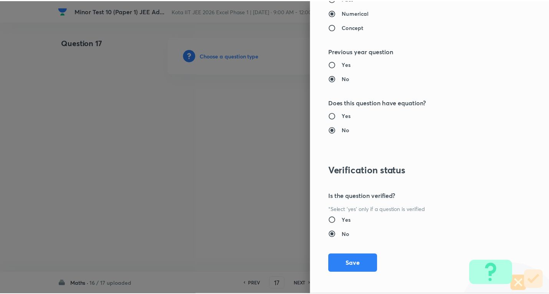
scroll to position [804, 0]
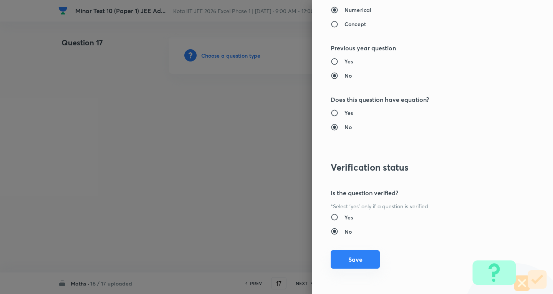
click at [350, 251] on button "Save" at bounding box center [354, 259] width 49 height 18
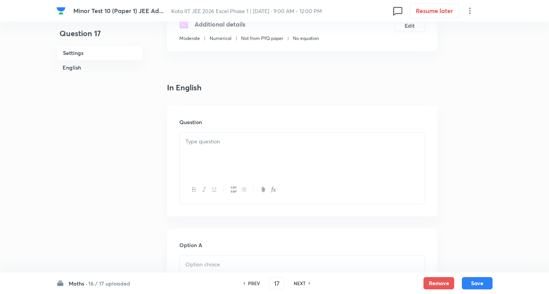
scroll to position [153, 0]
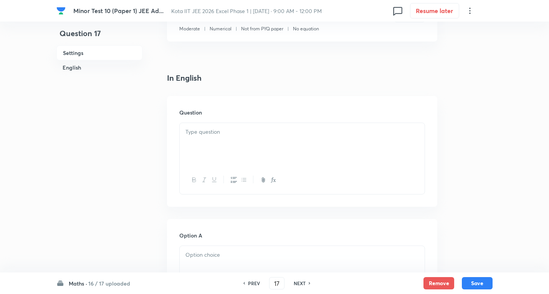
click at [237, 137] on div at bounding box center [302, 144] width 245 height 43
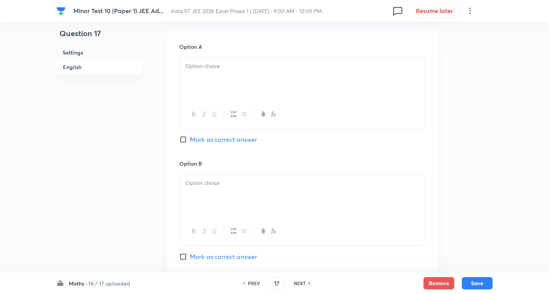
scroll to position [422, 0]
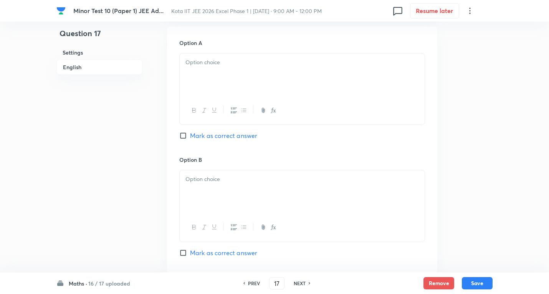
click at [223, 69] on div at bounding box center [302, 74] width 245 height 43
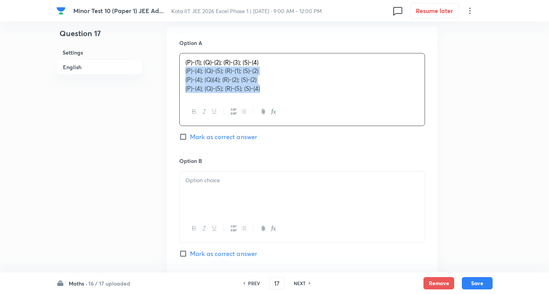
drag, startPoint x: 185, startPoint y: 72, endPoint x: 512, endPoint y: 125, distance: 330.8
click at [521, 127] on div "Minor Test 10 (Paper 1) JEE Ad... Kota IIT JEE 2026 Excel Phase 1 | Sep 8, 2025…" at bounding box center [274, 136] width 549 height 1043
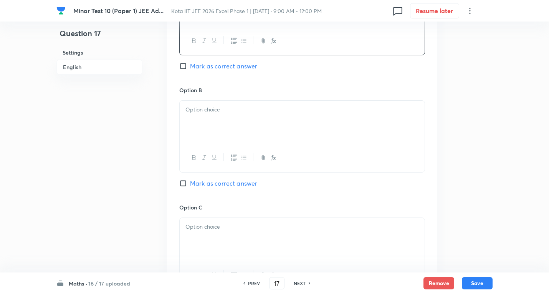
scroll to position [499, 0]
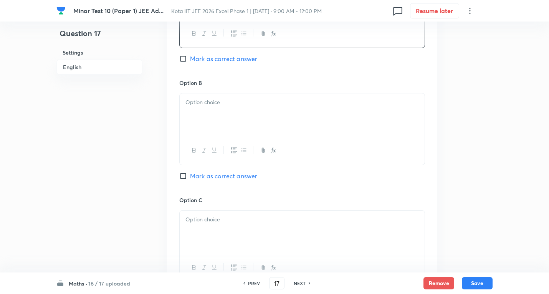
drag, startPoint x: 221, startPoint y: 103, endPoint x: 187, endPoint y: 103, distance: 34.5
click at [218, 102] on p at bounding box center [301, 102] width 233 height 9
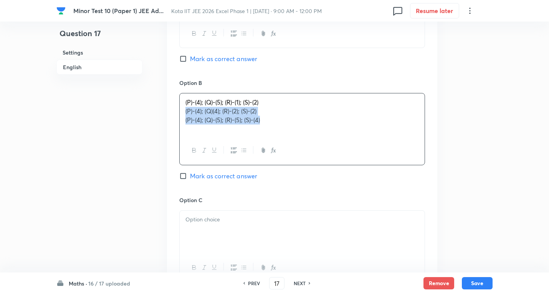
drag, startPoint x: 183, startPoint y: 109, endPoint x: 257, endPoint y: 128, distance: 76.1
click at [430, 146] on div "Option A (P)-(1); (Q)-(2); (R)-(3); (S)-(4) Mark as correct answer Option B (P)…" at bounding box center [302, 188] width 270 height 477
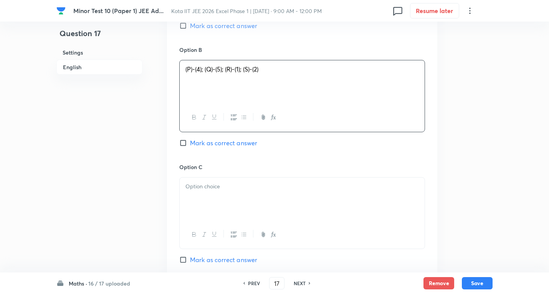
scroll to position [576, 0]
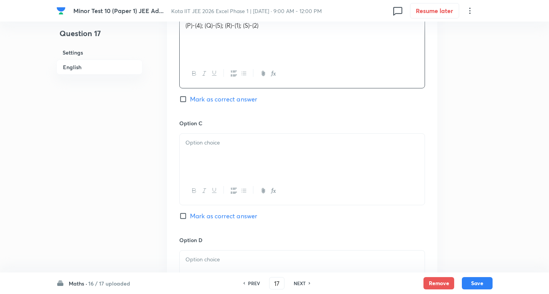
click at [205, 149] on div at bounding box center [302, 155] width 245 height 43
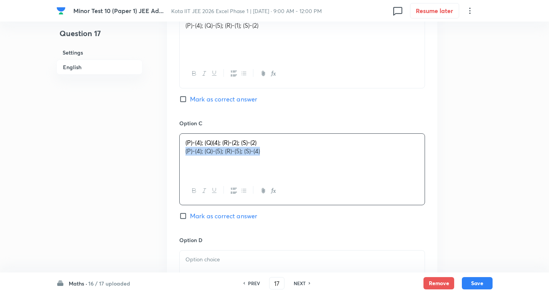
drag, startPoint x: 183, startPoint y: 152, endPoint x: 247, endPoint y: 150, distance: 64.1
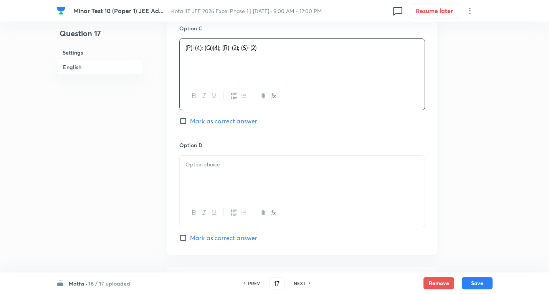
scroll to position [691, 0]
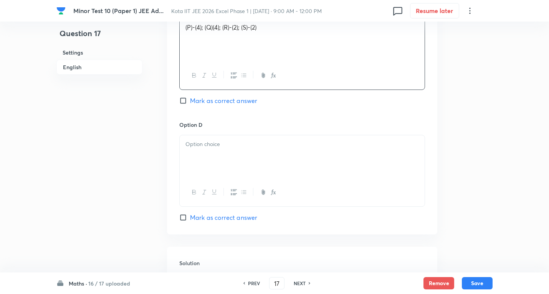
click at [225, 156] on div at bounding box center [302, 156] width 245 height 43
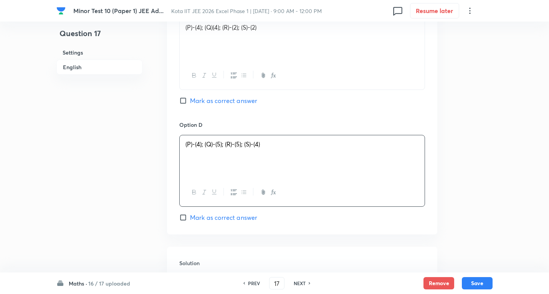
click at [232, 214] on span "Mark as correct answer" at bounding box center [223, 217] width 67 height 9
click at [190, 214] on input "Mark as correct answer" at bounding box center [184, 217] width 11 height 8
checkbox input "true"
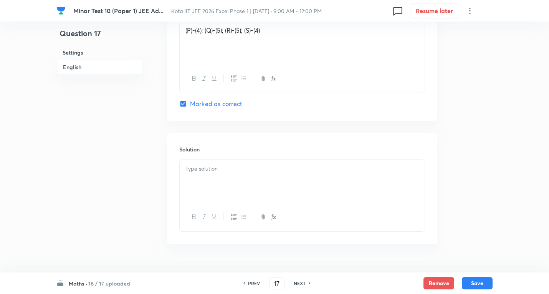
scroll to position [806, 0]
drag, startPoint x: 223, startPoint y: 182, endPoint x: 249, endPoint y: 179, distance: 27.0
click at [222, 182] on div at bounding box center [302, 179] width 245 height 43
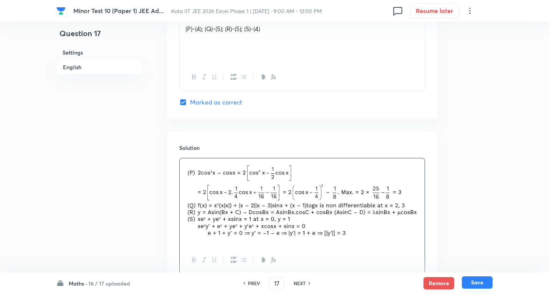
click at [477, 283] on button "Save" at bounding box center [477, 282] width 31 height 12
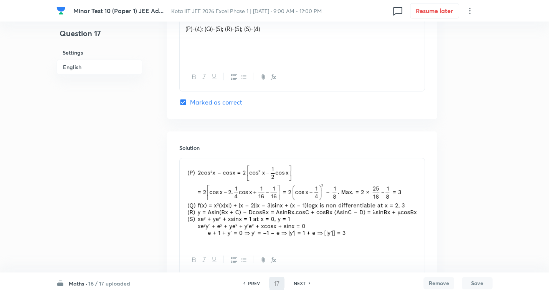
type input "18"
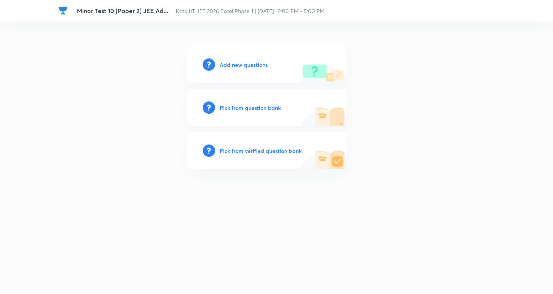
click at [246, 68] on h6 "Add new questions" at bounding box center [243, 65] width 48 height 8
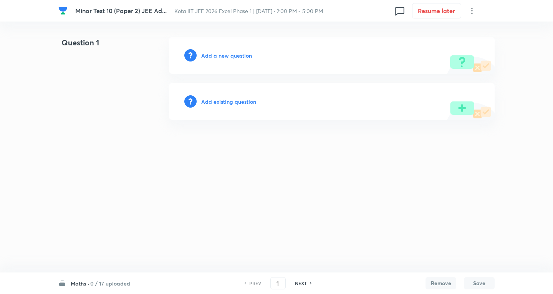
click at [231, 58] on h6 "Add a new question" at bounding box center [226, 55] width 51 height 8
click at [231, 58] on h6 "Choose a question type" at bounding box center [230, 55] width 59 height 8
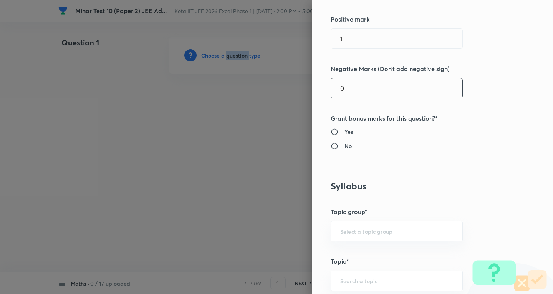
scroll to position [192, 0]
drag, startPoint x: 306, startPoint y: 36, endPoint x: 272, endPoint y: 34, distance: 33.8
click at [272, 34] on div "Question settings Question type* Single choice correct Number of options* 2 3 4…" at bounding box center [276, 147] width 553 height 294
type input "3"
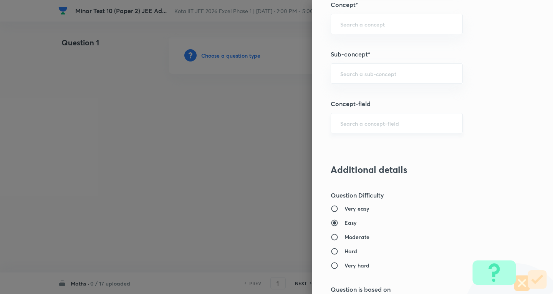
scroll to position [499, 0]
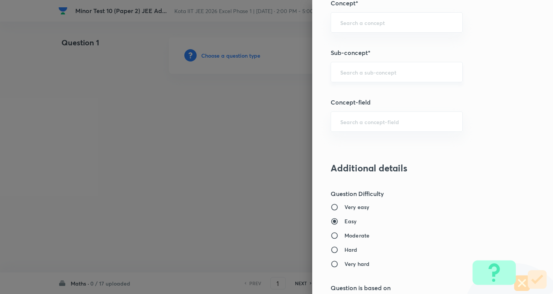
type input "1"
click at [374, 72] on input "text" at bounding box center [396, 71] width 113 height 7
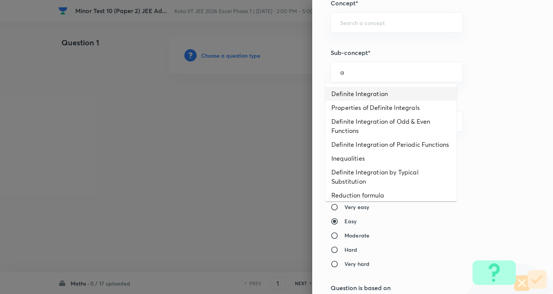
click at [368, 94] on li "Definite Integration" at bounding box center [390, 94] width 131 height 14
type input "Definite Integration"
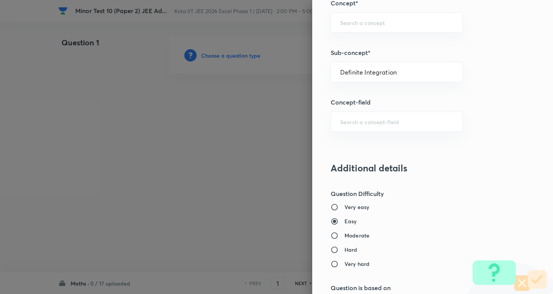
type input "Mathematics"
type input "Calculus"
type input "Definite Integration"
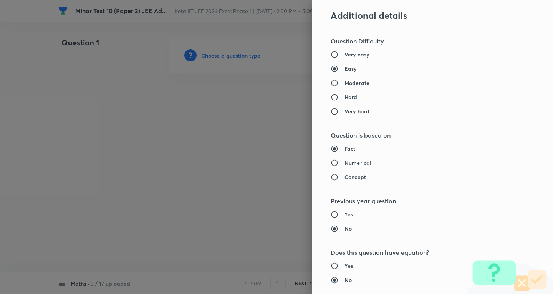
scroll to position [640, 0]
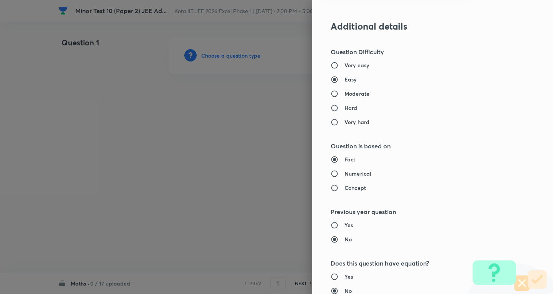
click at [352, 95] on h6 "Moderate" at bounding box center [356, 93] width 25 height 8
click at [344, 95] on input "Moderate" at bounding box center [337, 94] width 14 height 8
radio input "true"
radio input "false"
click at [358, 178] on div "Fact Numerical Concept" at bounding box center [419, 173] width 178 height 36
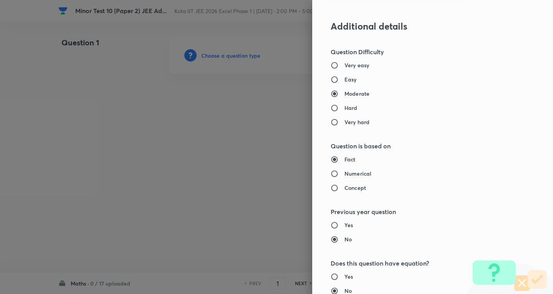
click at [358, 171] on h6 "Numerical" at bounding box center [357, 173] width 27 height 8
click at [344, 171] on input "Numerical" at bounding box center [337, 174] width 14 height 8
radio input "true"
radio input "false"
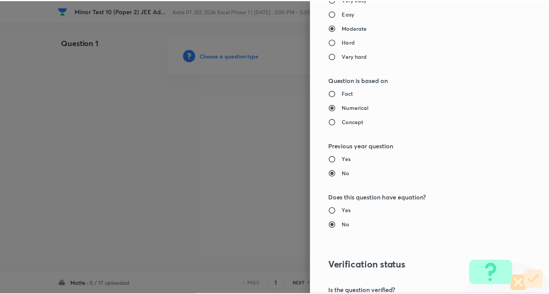
scroll to position [804, 0]
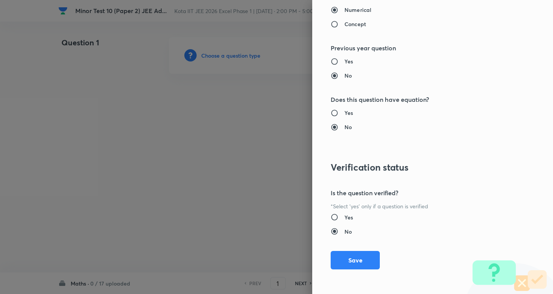
click at [348, 261] on button "Save" at bounding box center [354, 260] width 49 height 18
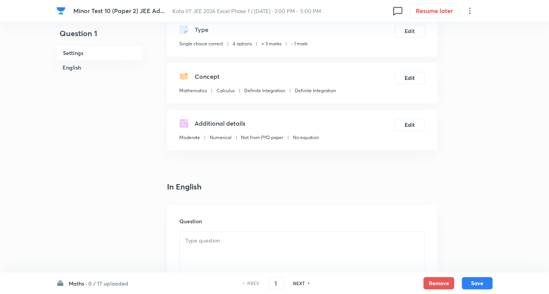
scroll to position [115, 0]
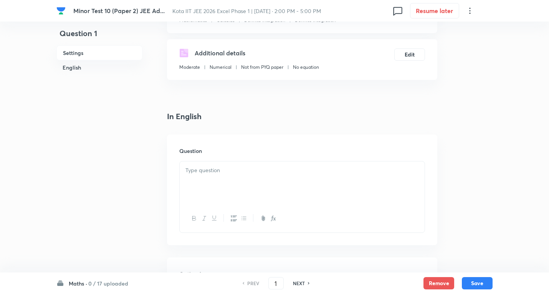
drag, startPoint x: 223, startPoint y: 172, endPoint x: 224, endPoint y: 150, distance: 21.5
click at [223, 172] on p at bounding box center [301, 170] width 233 height 9
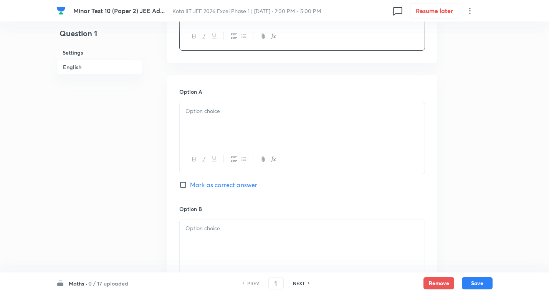
scroll to position [307, 0]
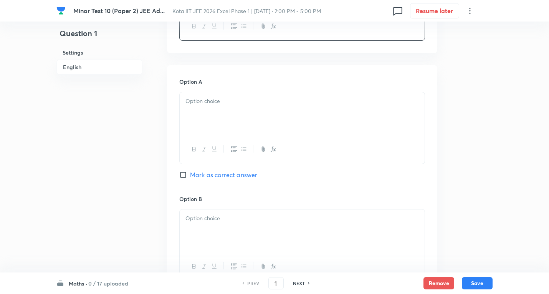
click at [229, 110] on div at bounding box center [302, 113] width 245 height 43
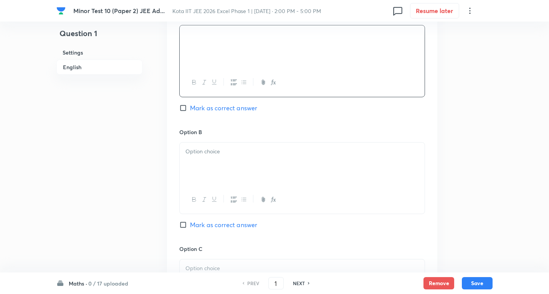
scroll to position [384, 0]
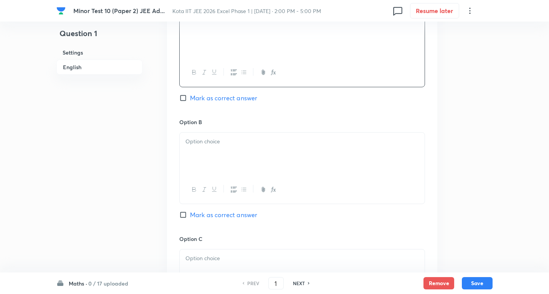
click at [241, 135] on div at bounding box center [302, 153] width 245 height 43
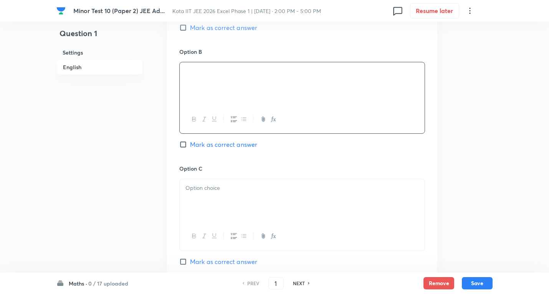
scroll to position [460, 0]
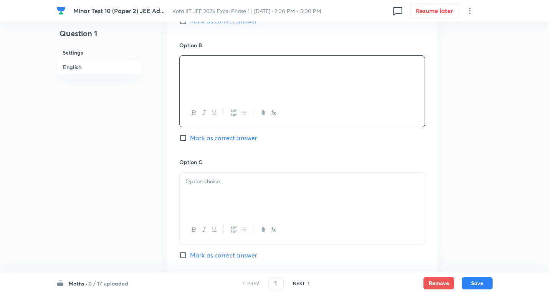
drag, startPoint x: 213, startPoint y: 173, endPoint x: 219, endPoint y: 189, distance: 17.7
click at [213, 173] on div at bounding box center [302, 193] width 245 height 43
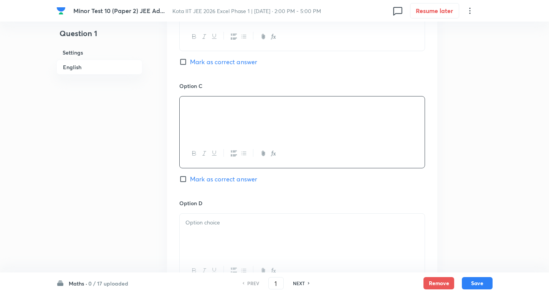
scroll to position [537, 0]
click at [238, 179] on span "Mark as correct answer" at bounding box center [223, 177] width 67 height 9
click at [190, 179] on input "Mark as correct answer" at bounding box center [184, 178] width 11 height 8
checkbox input "true"
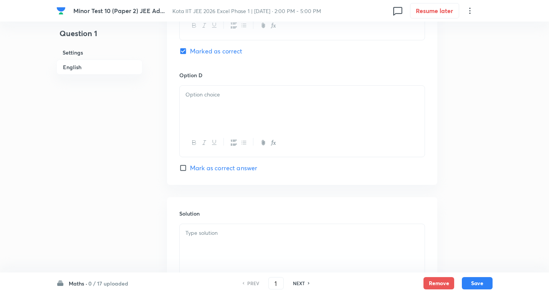
scroll to position [691, 0]
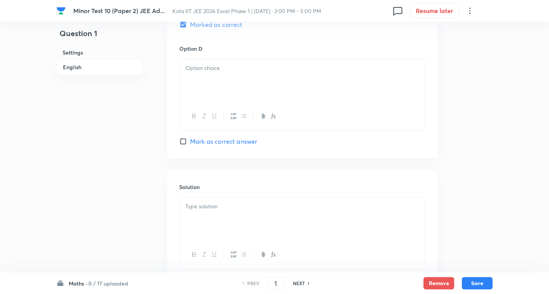
click at [216, 81] on div at bounding box center [302, 80] width 245 height 43
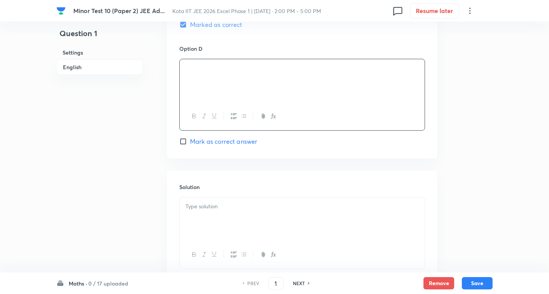
click at [234, 142] on span "Mark as correct answer" at bounding box center [223, 141] width 67 height 9
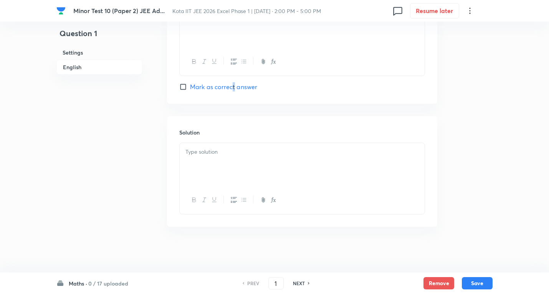
scroll to position [746, 0]
click at [215, 86] on span "Mark as correct answer" at bounding box center [223, 86] width 67 height 9
click at [190, 86] on input "Mark as correct answer" at bounding box center [184, 87] width 11 height 8
checkbox input "true"
checkbox input "false"
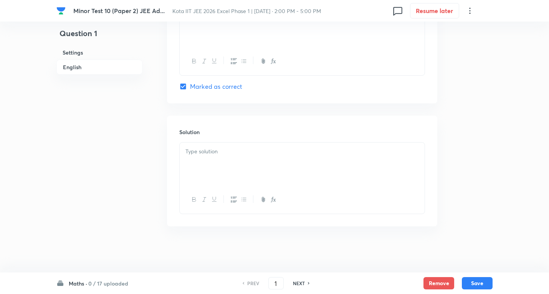
drag, startPoint x: 235, startPoint y: 160, endPoint x: 254, endPoint y: 166, distance: 19.9
click at [236, 160] on div at bounding box center [302, 163] width 245 height 43
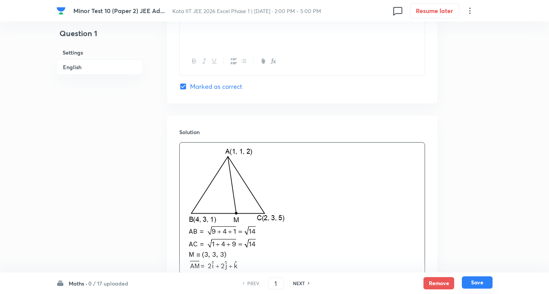
click at [479, 279] on button "Save" at bounding box center [477, 282] width 31 height 12
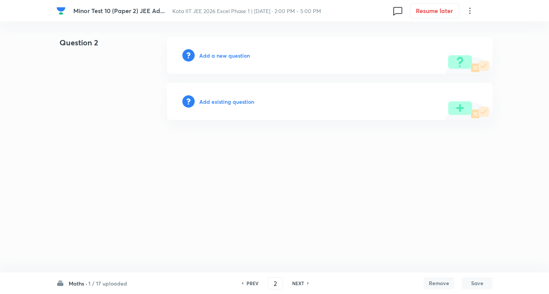
type input "2"
click at [233, 56] on h6 "Add a new question" at bounding box center [226, 55] width 51 height 8
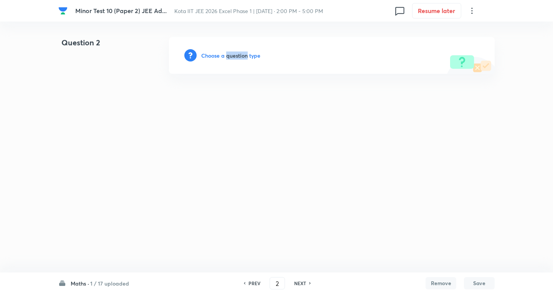
click at [233, 56] on h6 "Choose a question type" at bounding box center [230, 55] width 59 height 8
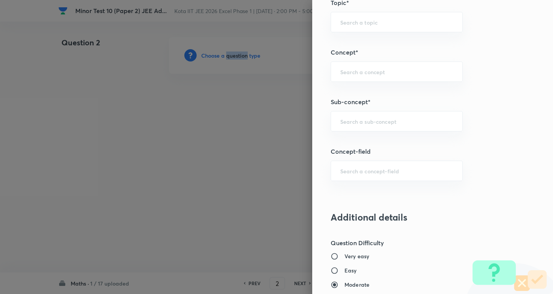
scroll to position [460, 0]
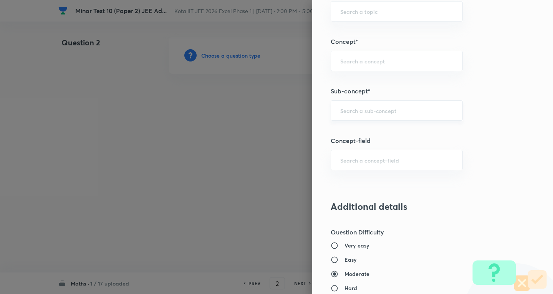
click at [373, 112] on input "text" at bounding box center [396, 110] width 113 height 7
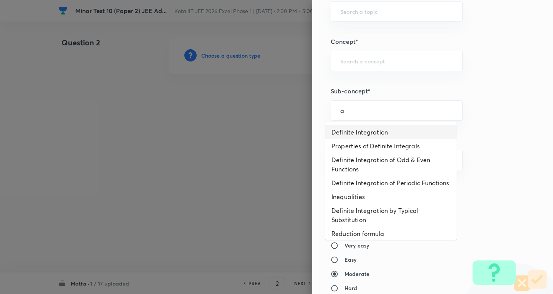
click at [377, 134] on li "Definite Integration" at bounding box center [390, 132] width 131 height 14
type input "Definite Integration"
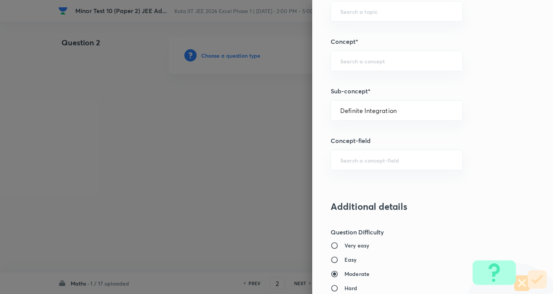
type input "Mathematics"
type input "Calculus"
type input "Definite Integration"
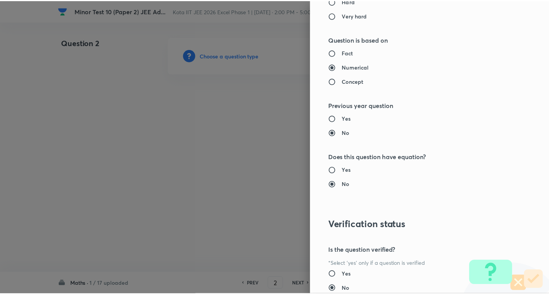
scroll to position [804, 0]
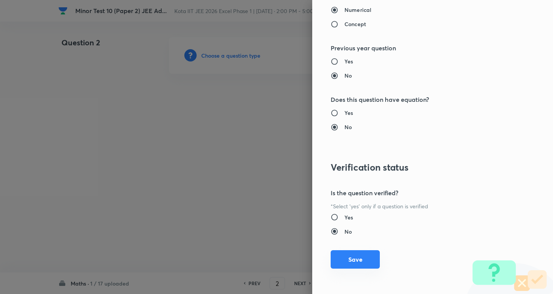
click at [359, 258] on button "Save" at bounding box center [354, 259] width 49 height 18
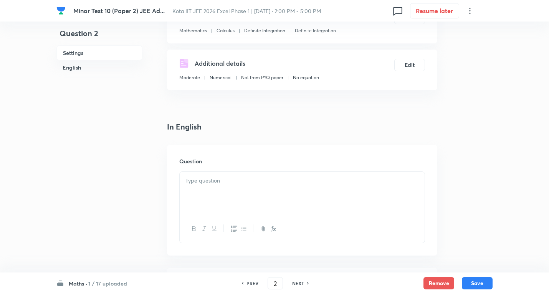
scroll to position [115, 0]
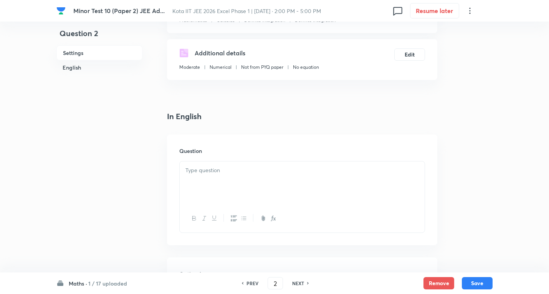
drag, startPoint x: 216, startPoint y: 170, endPoint x: 221, endPoint y: 170, distance: 5.4
click at [218, 171] on p at bounding box center [301, 170] width 233 height 9
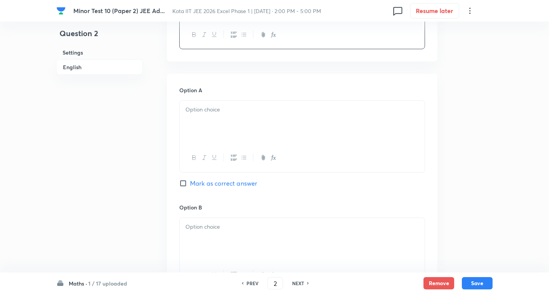
scroll to position [307, 0]
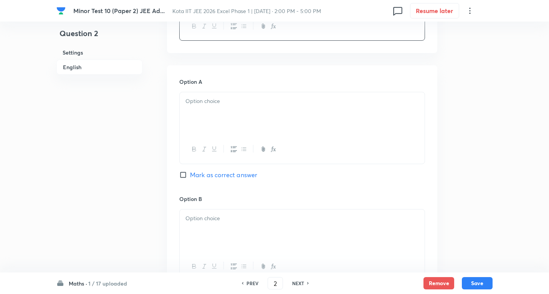
click at [222, 114] on div at bounding box center [302, 113] width 245 height 43
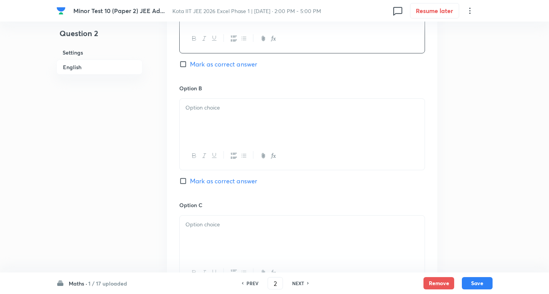
scroll to position [422, 0]
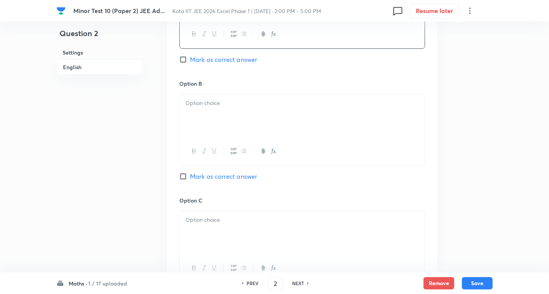
click at [222, 113] on div at bounding box center [302, 115] width 245 height 43
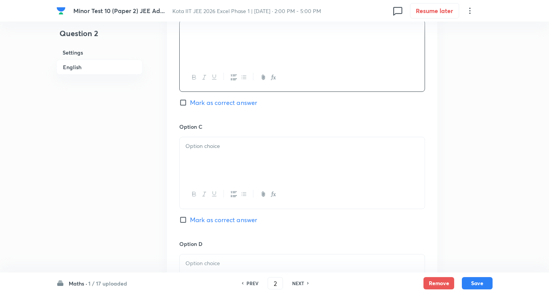
scroll to position [499, 0]
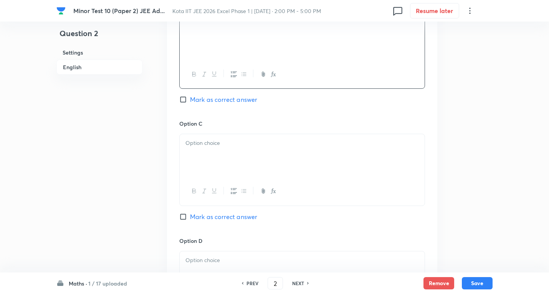
click at [235, 139] on p at bounding box center [301, 143] width 233 height 9
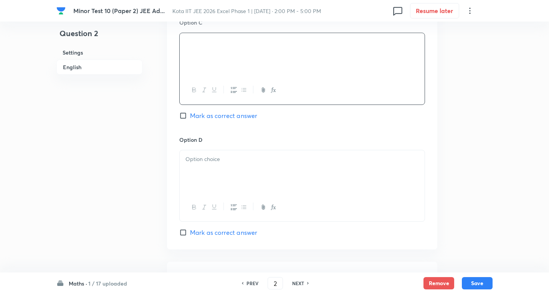
scroll to position [614, 0]
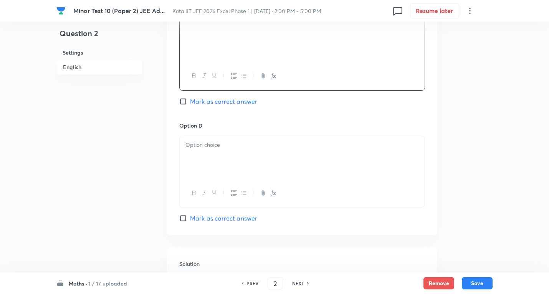
click at [231, 100] on span "Mark as correct answer" at bounding box center [223, 101] width 67 height 9
click at [190, 100] on input "Mark as correct answer" at bounding box center [184, 101] width 11 height 8
checkbox input "true"
click at [224, 147] on p at bounding box center [301, 144] width 233 height 9
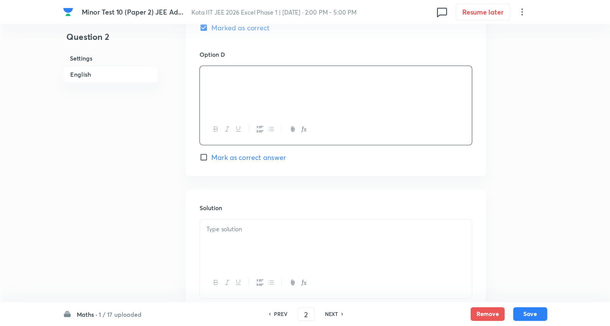
scroll to position [691, 0]
drag, startPoint x: 217, startPoint y: 199, endPoint x: 246, endPoint y: 229, distance: 41.5
click at [242, 221] on div at bounding box center [302, 218] width 245 height 43
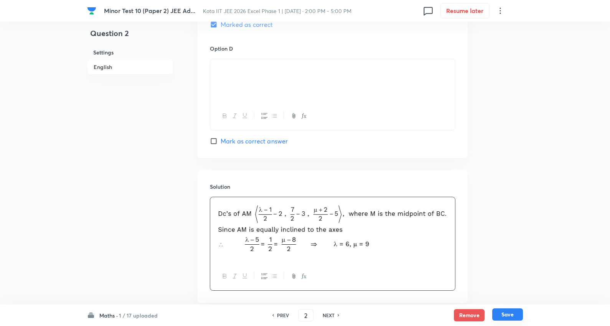
click at [510, 293] on button "Save" at bounding box center [507, 315] width 31 height 12
type input "3"
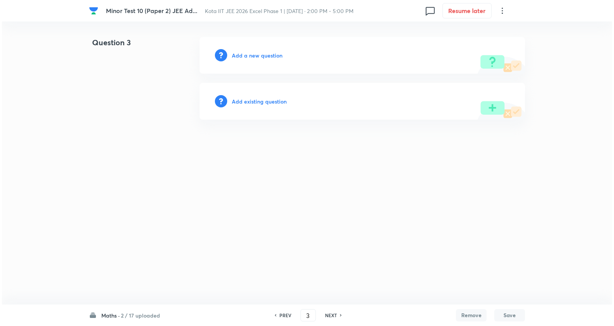
scroll to position [0, 0]
click at [264, 51] on h6 "Add a new question" at bounding box center [257, 55] width 51 height 8
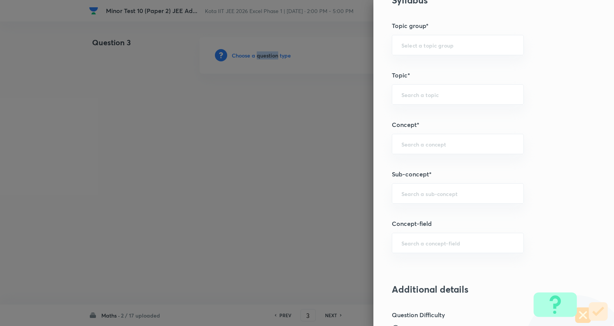
scroll to position [426, 0]
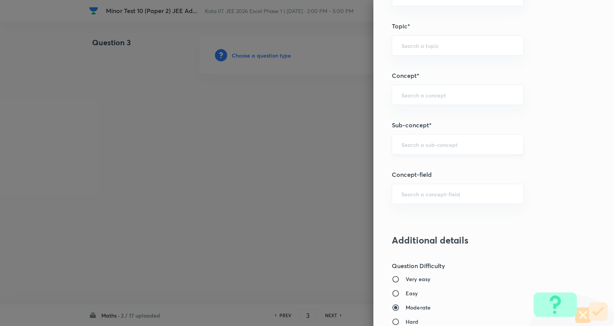
drag, startPoint x: 439, startPoint y: 148, endPoint x: 446, endPoint y: 147, distance: 6.2
click at [441, 148] on input "text" at bounding box center [457, 144] width 113 height 7
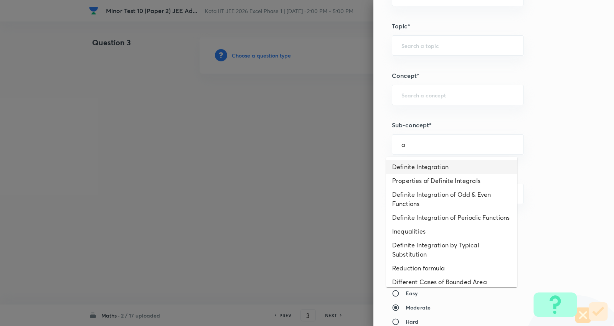
click at [427, 166] on li "Definite Integration" at bounding box center [451, 167] width 131 height 14
type input "Definite Integration"
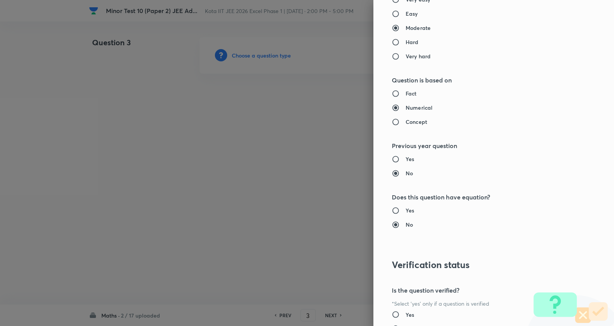
type input "Mathematics"
type input "Calculus"
type input "Definite Integration"
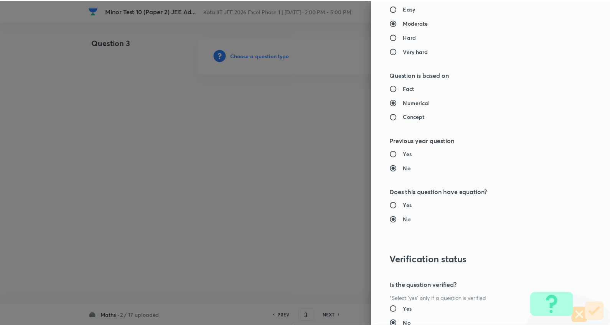
scroll to position [772, 0]
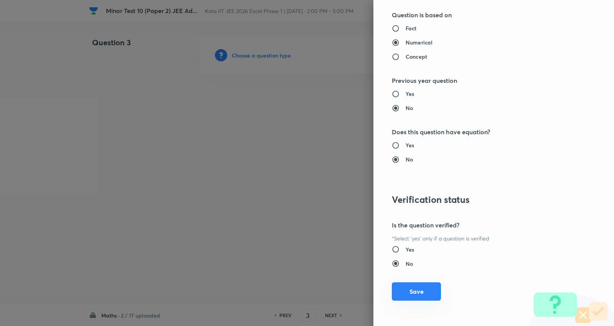
click at [413, 293] on button "Save" at bounding box center [416, 291] width 49 height 18
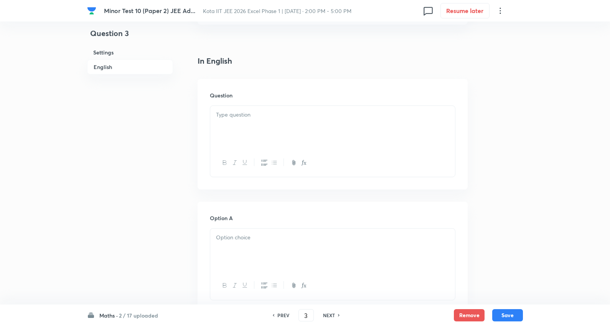
scroll to position [213, 0]
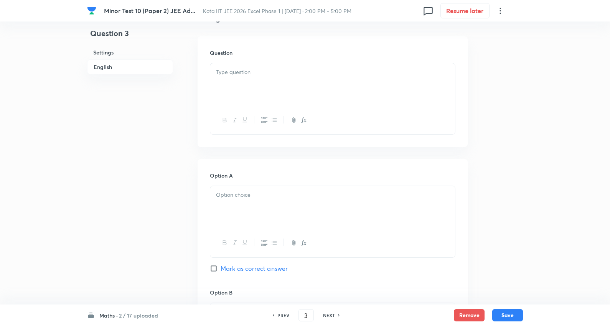
click at [248, 76] on p at bounding box center [332, 72] width 233 height 9
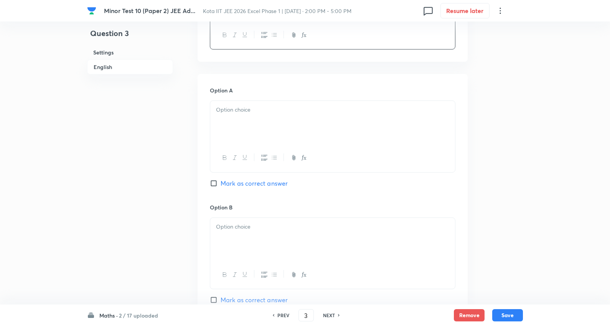
click at [254, 119] on div at bounding box center [332, 122] width 245 height 43
drag, startPoint x: 249, startPoint y: 145, endPoint x: 254, endPoint y: 144, distance: 5.0
click at [254, 147] on div "4 9 8 6" at bounding box center [333, 137] width 246 height 73
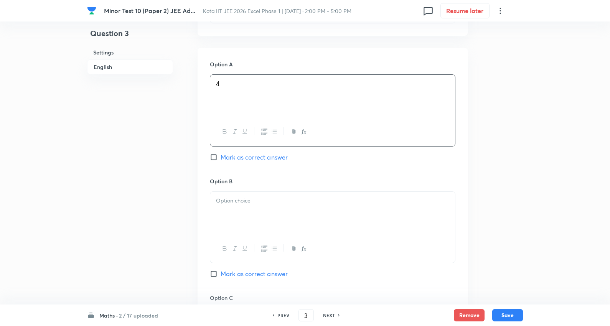
scroll to position [426, 0]
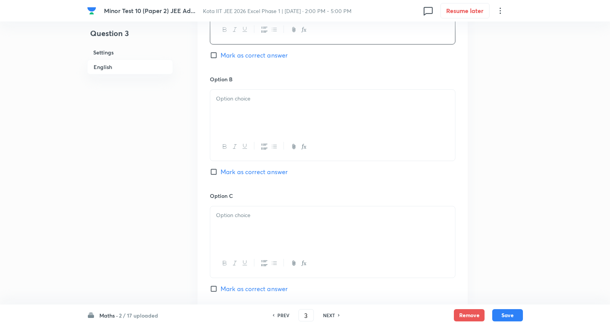
click at [243, 97] on p at bounding box center [332, 98] width 233 height 9
drag, startPoint x: 212, startPoint y: 108, endPoint x: 272, endPoint y: 130, distance: 64.0
click at [273, 130] on div "9 8 6" at bounding box center [332, 111] width 245 height 43
click at [254, 178] on div "Option B 9 Mark as correct answer" at bounding box center [333, 133] width 246 height 117
click at [255, 175] on span "Mark as correct answer" at bounding box center [254, 171] width 67 height 9
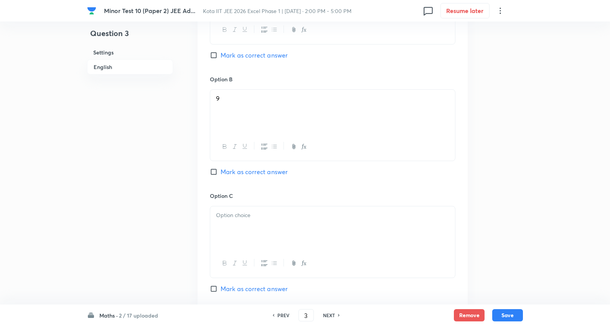
click at [221, 175] on input "Mark as correct answer" at bounding box center [215, 172] width 11 height 8
checkbox input "true"
click at [241, 219] on p at bounding box center [332, 215] width 233 height 9
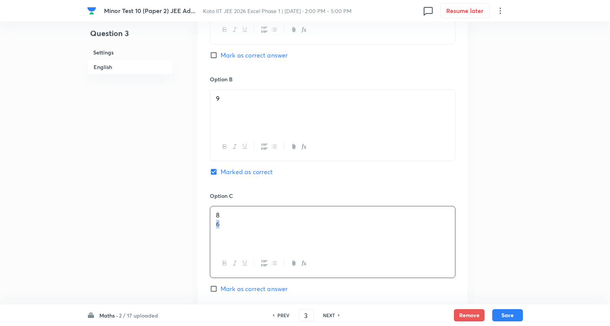
drag, startPoint x: 214, startPoint y: 224, endPoint x: 223, endPoint y: 200, distance: 25.7
click at [339, 232] on div "8 6" at bounding box center [332, 227] width 245 height 43
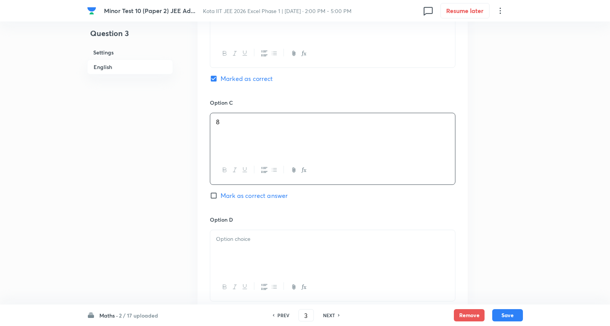
scroll to position [554, 0]
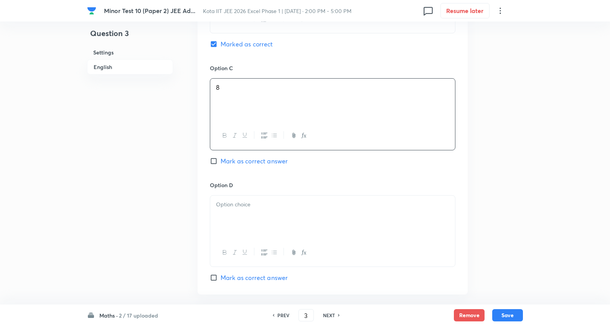
click at [247, 208] on p at bounding box center [332, 204] width 233 height 9
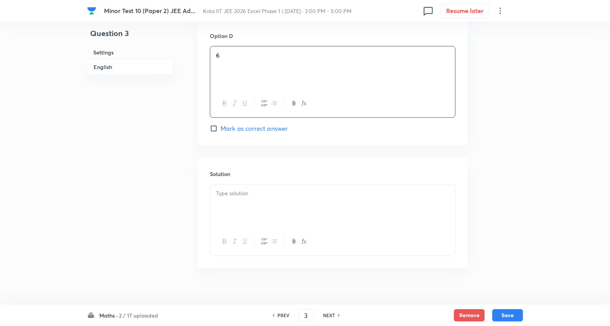
scroll to position [714, 0]
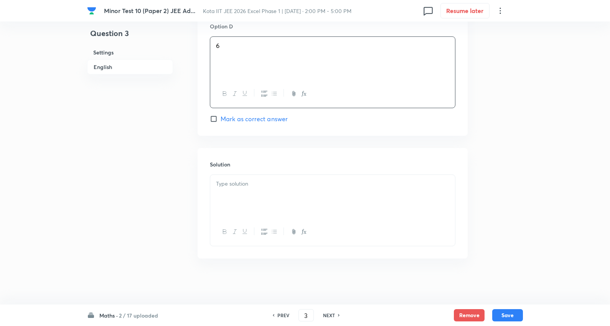
click at [259, 191] on div at bounding box center [332, 196] width 245 height 43
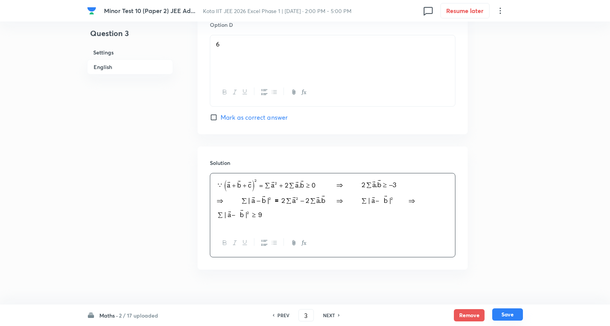
click at [513, 293] on button "Save" at bounding box center [507, 315] width 31 height 12
type input "4"
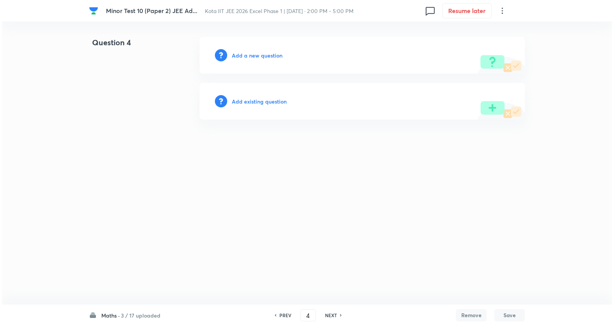
scroll to position [0, 0]
click at [262, 51] on div "Add a new question" at bounding box center [362, 55] width 325 height 37
click at [263, 56] on h6 "Add a new question" at bounding box center [257, 55] width 51 height 8
click at [263, 56] on h6 "Choose a question type" at bounding box center [261, 55] width 59 height 8
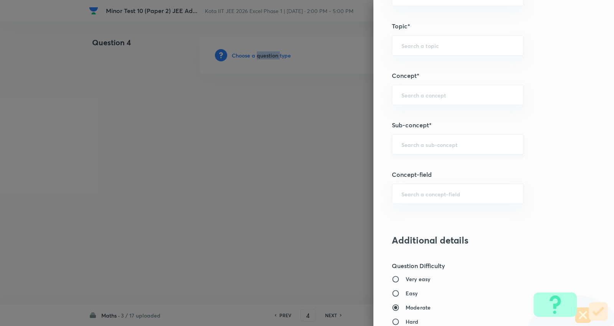
scroll to position [469, 0]
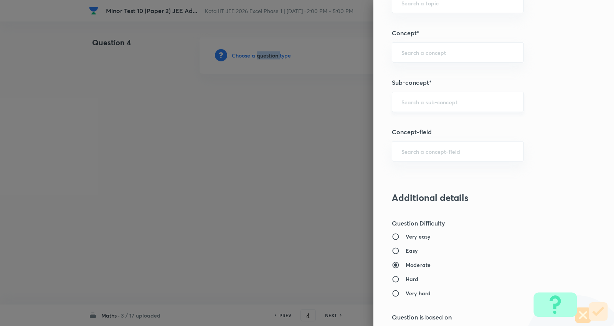
click at [427, 106] on div "​" at bounding box center [458, 102] width 132 height 20
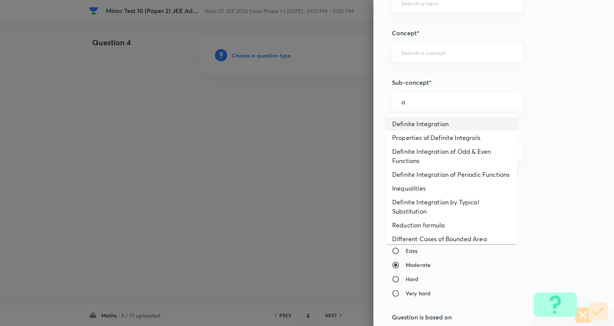
click at [427, 124] on li "Definite Integration" at bounding box center [451, 124] width 131 height 14
type input "Definite Integration"
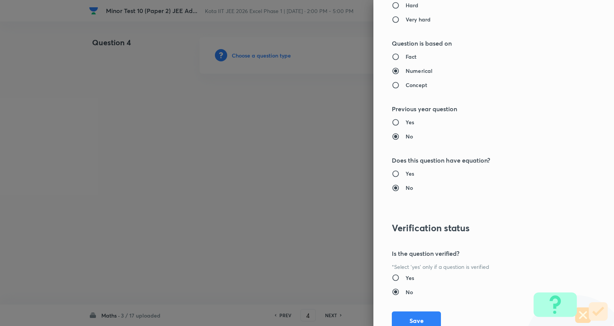
type input "Mathematics"
type input "Calculus"
type input "Definite Integration"
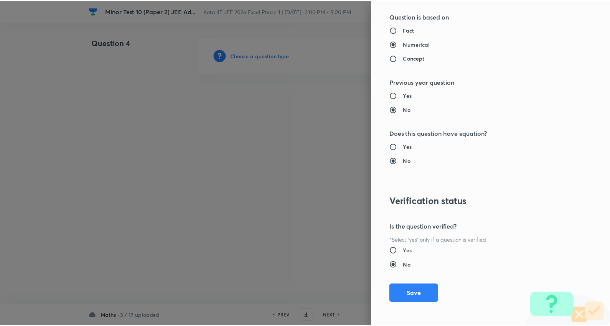
scroll to position [772, 0]
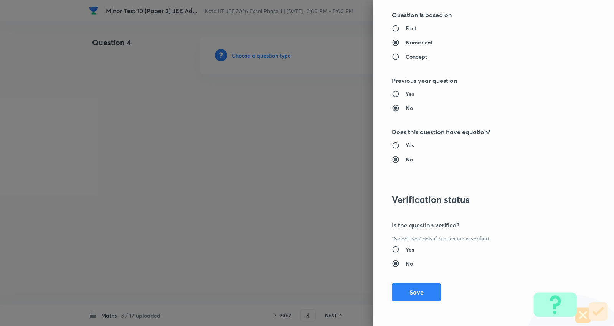
drag, startPoint x: 419, startPoint y: 289, endPoint x: 386, endPoint y: 252, distance: 49.2
click at [419, 289] on button "Save" at bounding box center [416, 292] width 49 height 18
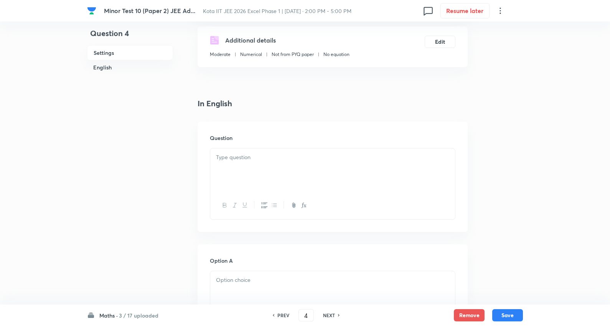
scroll to position [213, 0]
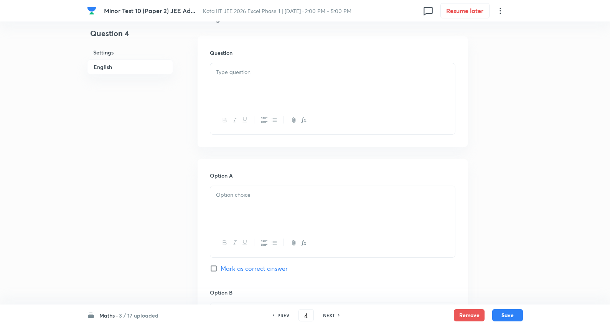
click at [255, 78] on div at bounding box center [332, 84] width 245 height 43
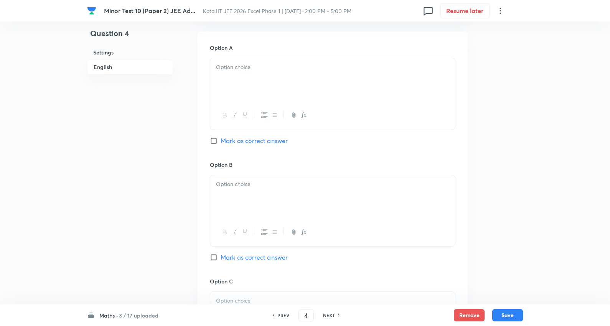
click at [250, 71] on p at bounding box center [332, 67] width 233 height 9
drag, startPoint x: 214, startPoint y: 77, endPoint x: 276, endPoint y: 117, distance: 73.9
click at [389, 118] on div "A 2 B = BA 2 AB = I A 2 B = I A 2 = I or B = I" at bounding box center [333, 94] width 246 height 73
click at [270, 140] on span "Mark as correct answer" at bounding box center [254, 140] width 67 height 9
click at [221, 140] on input "Mark as correct answer" at bounding box center [215, 141] width 11 height 8
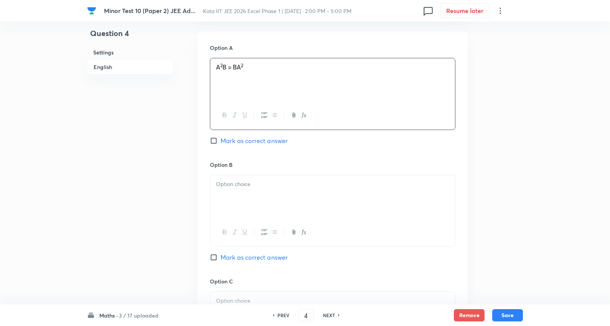
checkbox input "true"
click at [246, 201] on div at bounding box center [332, 196] width 245 height 43
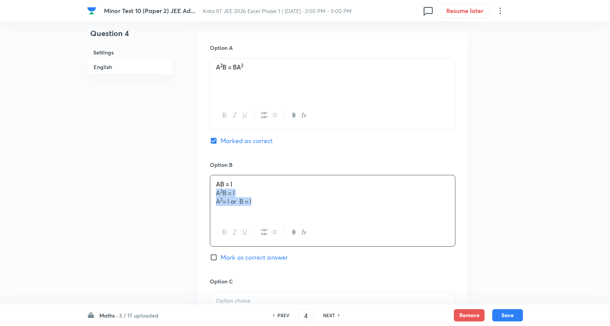
drag, startPoint x: 214, startPoint y: 194, endPoint x: 454, endPoint y: 210, distance: 240.0
click at [454, 210] on div "AB = I A 2 B = I A 2 = I or B = I" at bounding box center [332, 196] width 245 height 43
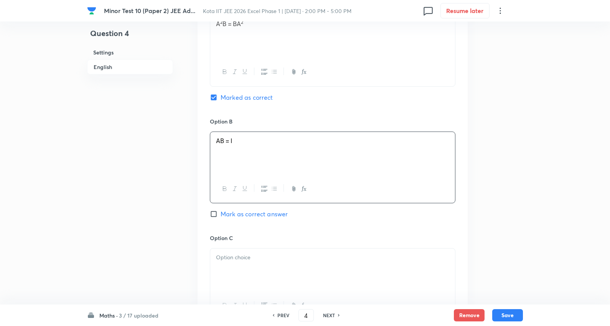
scroll to position [469, 0]
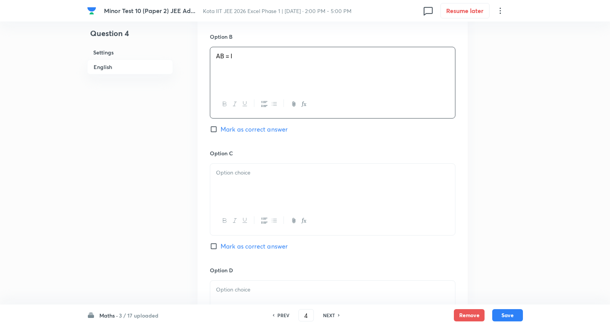
click at [234, 172] on p at bounding box center [332, 172] width 233 height 9
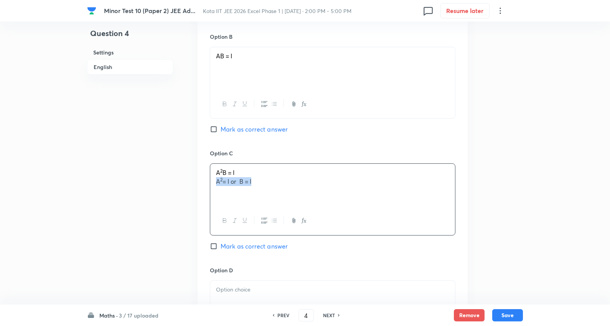
drag, startPoint x: 216, startPoint y: 183, endPoint x: 160, endPoint y: 151, distance: 64.5
click at [461, 182] on div "Option A A 2 B = BA 2 Marked as correct Option B AB = I Mark as correct answer …" at bounding box center [333, 141] width 270 height 477
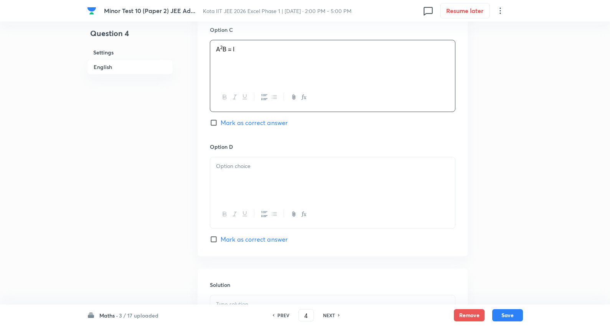
scroll to position [597, 0]
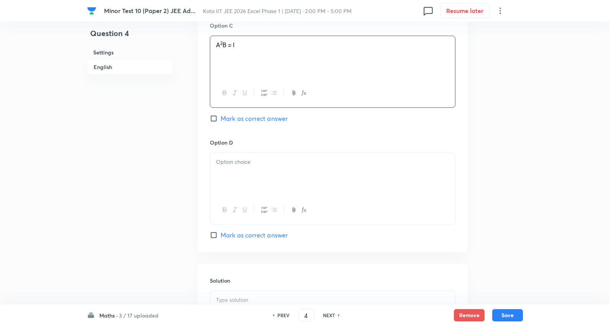
click at [237, 160] on p at bounding box center [332, 162] width 233 height 9
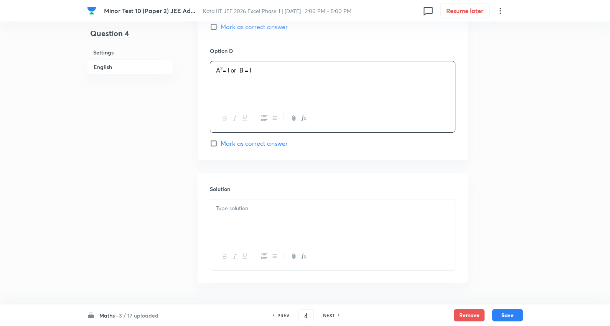
scroll to position [714, 0]
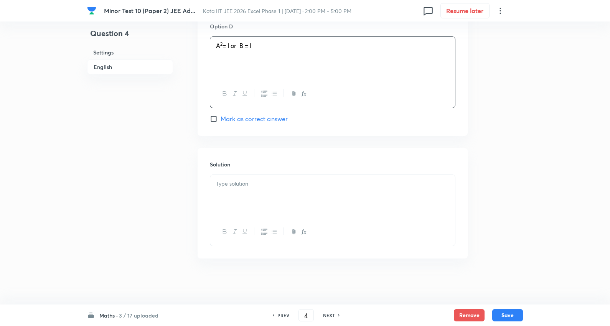
click at [240, 184] on p at bounding box center [332, 184] width 233 height 9
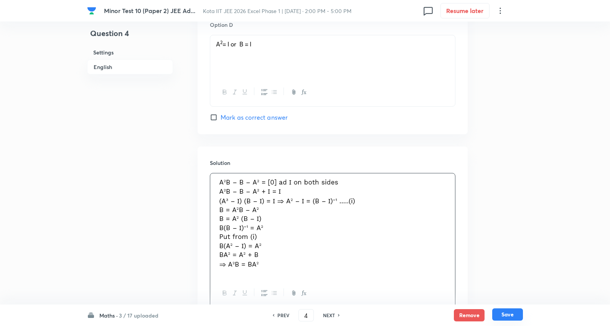
click at [509, 293] on button "Save" at bounding box center [507, 315] width 31 height 12
type input "5"
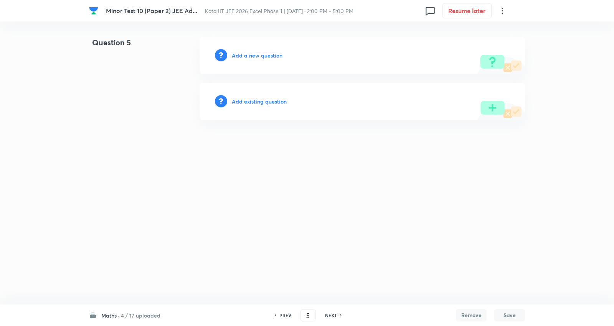
click at [272, 58] on h6 "Add a new question" at bounding box center [257, 55] width 51 height 8
click at [271, 56] on h6 "Choose a question type" at bounding box center [261, 55] width 59 height 8
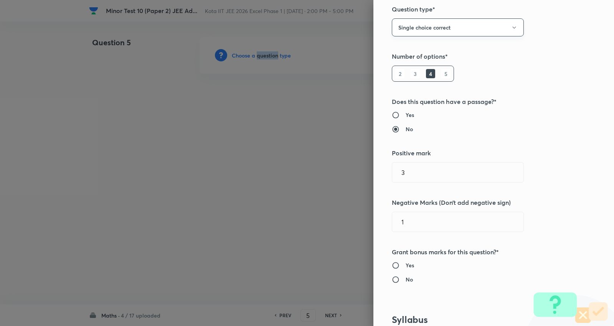
scroll to position [43, 0]
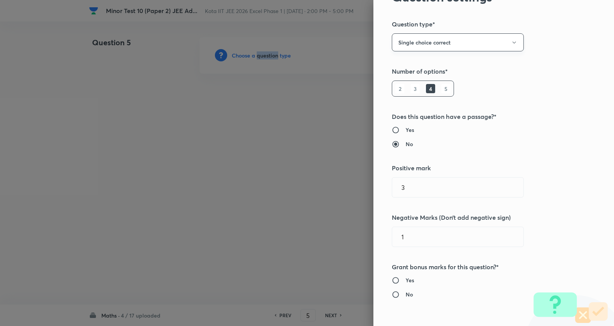
click at [436, 44] on button "Single choice correct" at bounding box center [458, 42] width 132 height 18
click at [420, 78] on span "Multiple choice correct" at bounding box center [451, 80] width 122 height 8
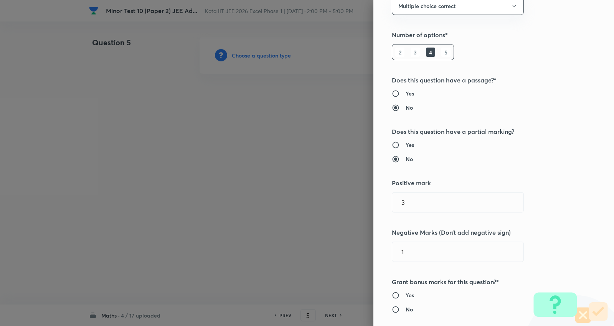
scroll to position [128, 0]
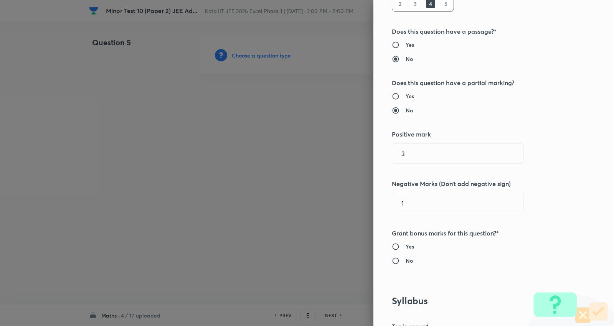
click at [406, 94] on h6 "Yes" at bounding box center [410, 96] width 8 height 8
click at [404, 94] on input "Yes" at bounding box center [399, 96] width 14 height 8
radio input "true"
radio input "false"
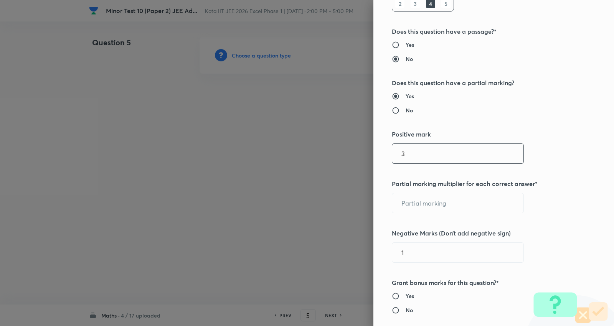
drag, startPoint x: 335, startPoint y: 151, endPoint x: 330, endPoint y: 151, distance: 4.6
click at [329, 151] on div "Question settings Question type* Multiple choice correct Number of options* 2 3…" at bounding box center [307, 163] width 614 height 326
type input "4"
type input "1"
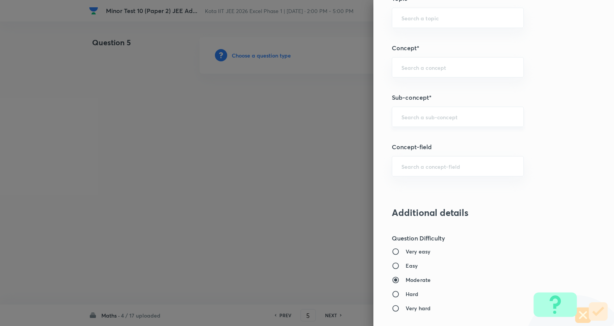
scroll to position [554, 0]
click at [443, 114] on div "​" at bounding box center [458, 117] width 132 height 20
type input "2"
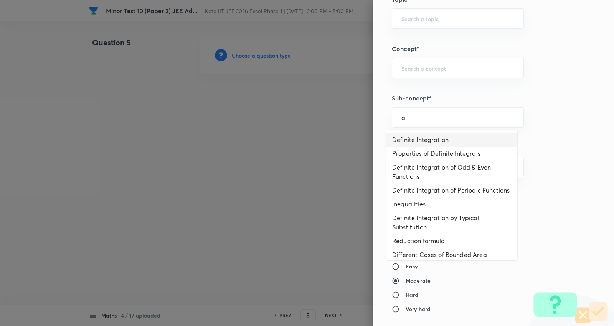
click at [423, 142] on li "Definite Integration" at bounding box center [451, 140] width 131 height 14
type input "Definite Integration"
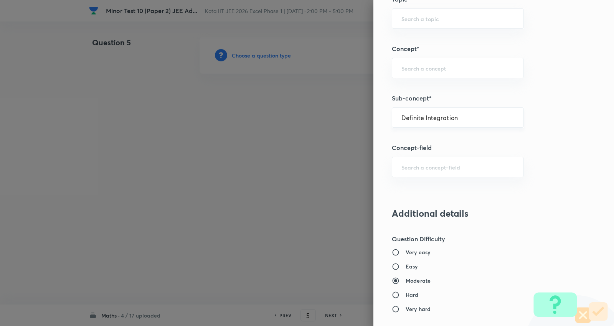
type input "Mathematics"
type input "Calculus"
type input "Definite Integration"
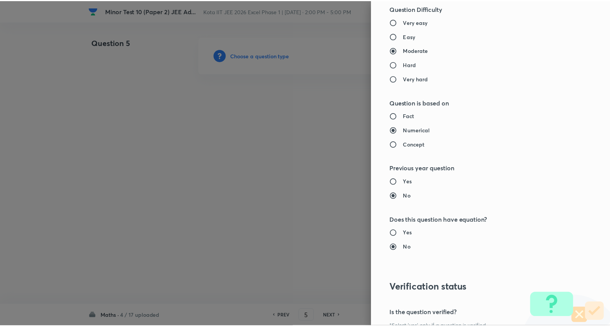
scroll to position [873, 0]
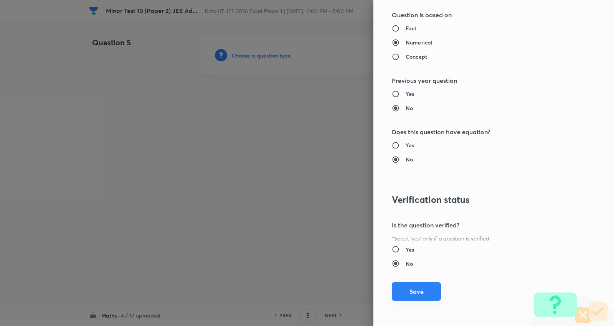
click at [413, 292] on button "Save" at bounding box center [416, 291] width 49 height 18
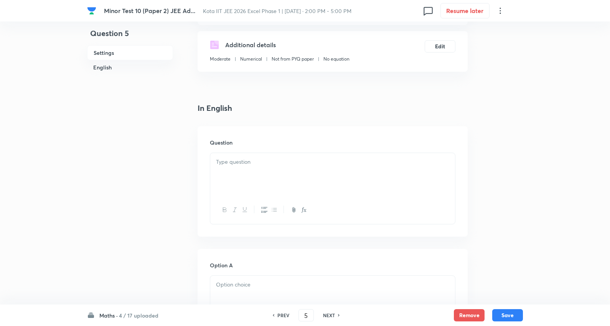
scroll to position [128, 0]
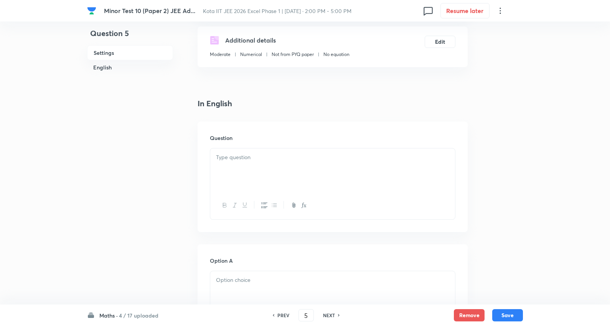
drag, startPoint x: 230, startPoint y: 155, endPoint x: 236, endPoint y: 154, distance: 6.2
click at [231, 154] on p at bounding box center [332, 157] width 233 height 9
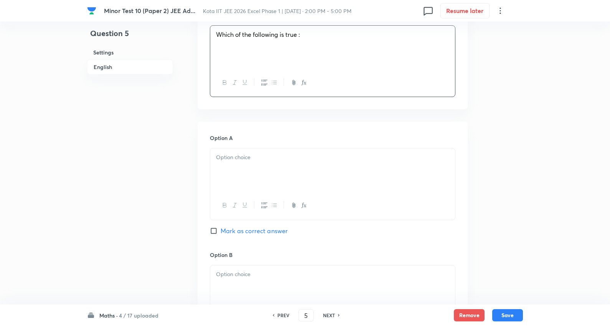
scroll to position [256, 0]
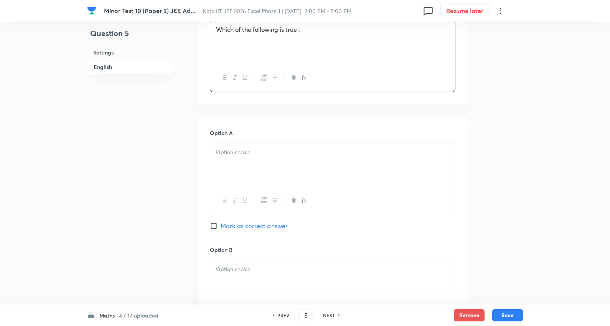
click at [254, 165] on div at bounding box center [332, 165] width 245 height 43
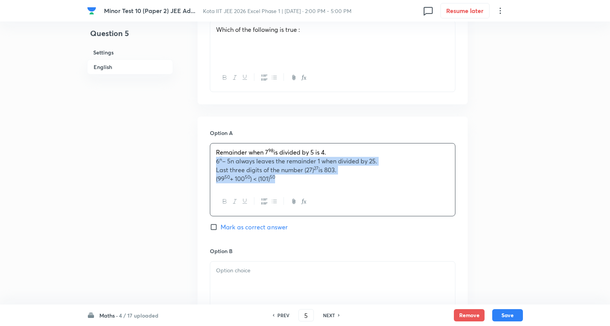
drag, startPoint x: 215, startPoint y: 162, endPoint x: 493, endPoint y: 206, distance: 281.0
click at [495, 207] on div "Question 5 Settings English Settings Type Multiple choice correct 4 options + 4…" at bounding box center [305, 264] width 436 height 967
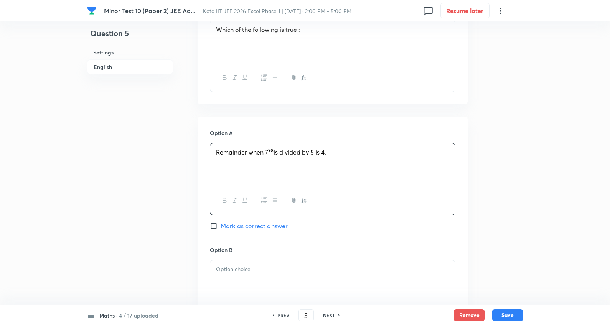
scroll to position [341, 0]
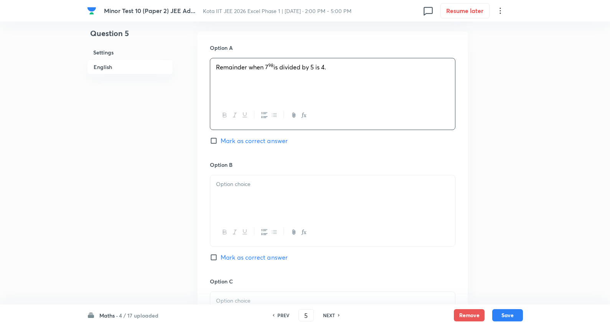
click at [269, 139] on span "Mark as correct answer" at bounding box center [254, 140] width 67 height 9
click at [221, 139] on input "Mark as correct answer" at bounding box center [215, 141] width 11 height 8
checkbox input "true"
drag, startPoint x: 249, startPoint y: 191, endPoint x: 236, endPoint y: 190, distance: 13.5
click at [249, 191] on div at bounding box center [332, 196] width 245 height 43
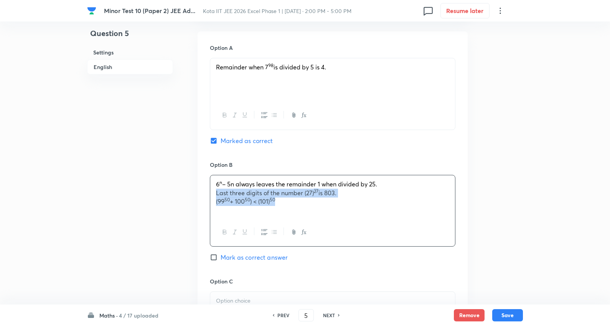
drag, startPoint x: 304, startPoint y: 213, endPoint x: 225, endPoint y: 198, distance: 80.0
click at [497, 235] on div "Question 5 Settings English Settings Type Multiple choice correct 4 options + 4…" at bounding box center [305, 178] width 436 height 965
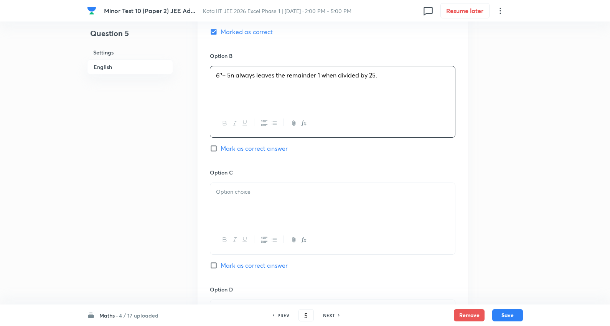
scroll to position [469, 0]
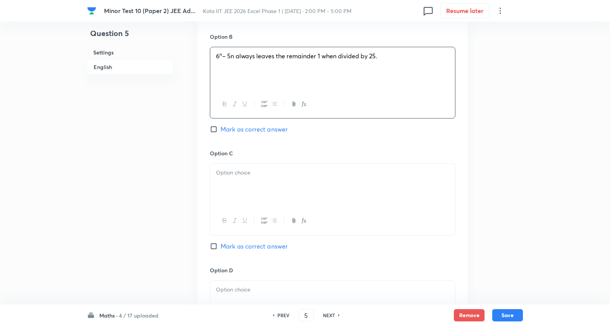
drag, startPoint x: 253, startPoint y: 131, endPoint x: 248, endPoint y: 163, distance: 33.1
click at [253, 133] on span "Mark as correct answer" at bounding box center [254, 129] width 67 height 9
click at [221, 133] on input "Mark as correct answer" at bounding box center [215, 129] width 11 height 8
checkbox input "true"
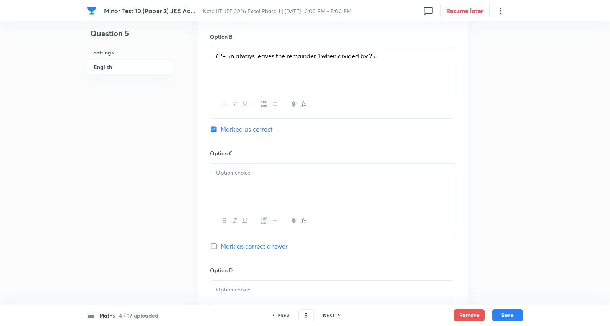
click at [248, 163] on div "Option C Mark as correct answer" at bounding box center [333, 207] width 246 height 117
click at [233, 173] on p at bounding box center [332, 172] width 233 height 9
drag, startPoint x: 214, startPoint y: 180, endPoint x: 439, endPoint y: 206, distance: 226.3
click at [439, 206] on div "Last three digits of the number (27) 27 is 803. (99 50 + 100 50 ) < (101) 50" at bounding box center [332, 185] width 245 height 43
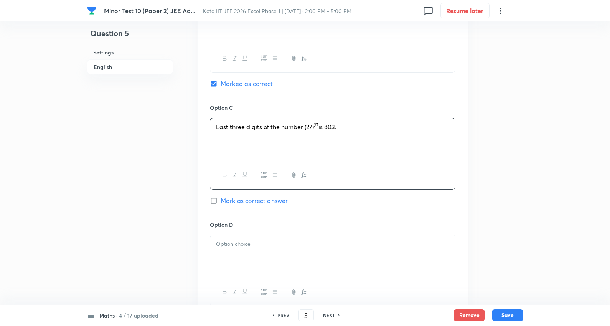
scroll to position [597, 0]
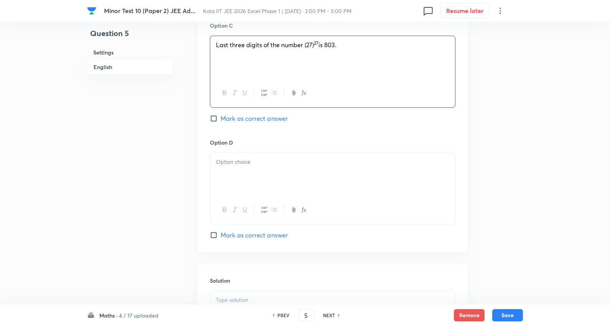
click at [265, 118] on span "Mark as correct answer" at bounding box center [254, 118] width 67 height 9
click at [221, 118] on input "Mark as correct answer" at bounding box center [215, 119] width 11 height 8
checkbox input "true"
click at [267, 237] on span "Mark as correct answer" at bounding box center [254, 235] width 67 height 9
click at [221, 237] on input "Mark as correct answer" at bounding box center [215, 235] width 11 height 8
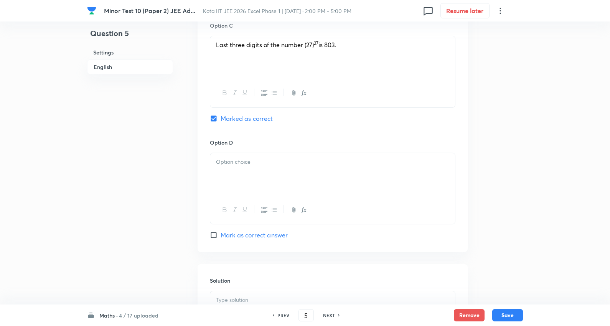
checkbox input "true"
click at [256, 156] on div at bounding box center [332, 174] width 245 height 43
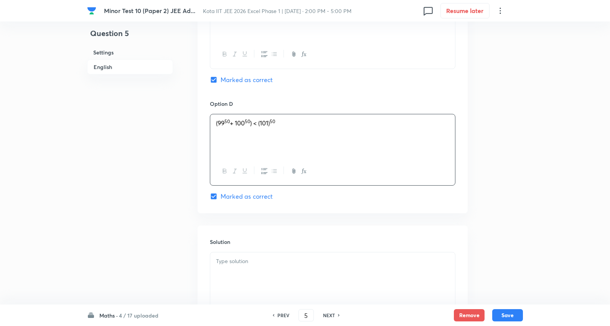
scroll to position [714, 0]
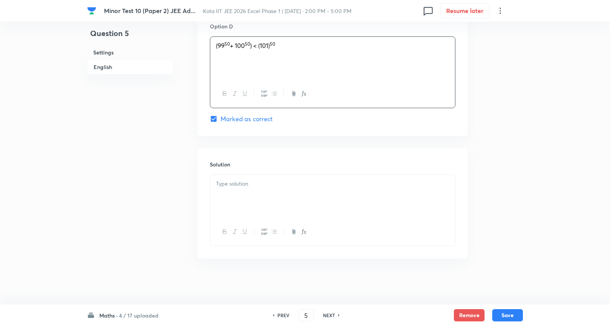
click at [244, 192] on div at bounding box center [332, 196] width 245 height 43
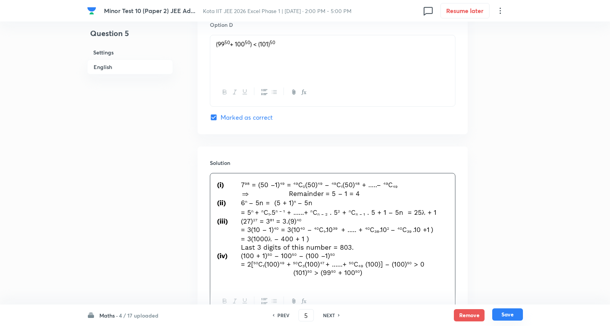
click at [516, 293] on button "Save" at bounding box center [507, 315] width 31 height 12
type input "6"
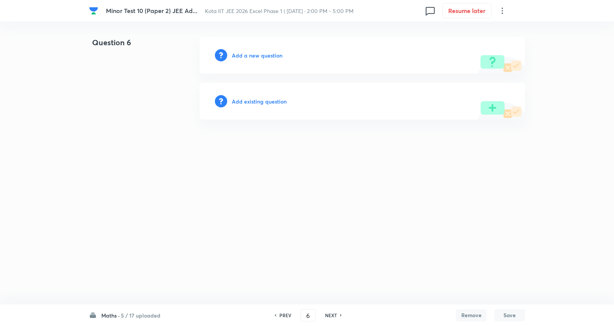
click at [264, 54] on h6 "Add a new question" at bounding box center [257, 55] width 51 height 8
click at [264, 54] on h6 "Choose a question type" at bounding box center [261, 55] width 59 height 8
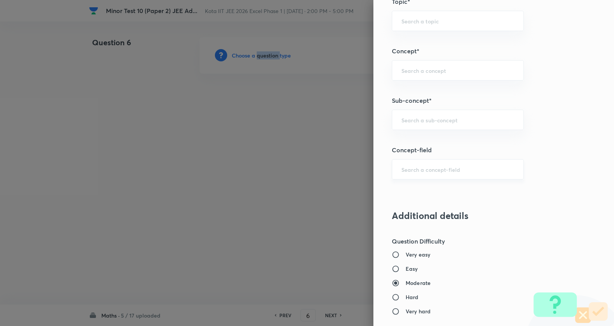
scroll to position [554, 0]
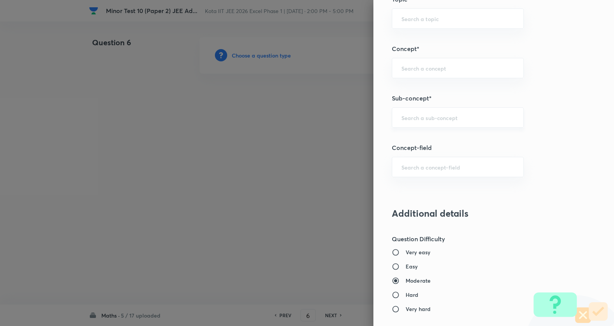
click at [439, 116] on input "text" at bounding box center [457, 117] width 113 height 7
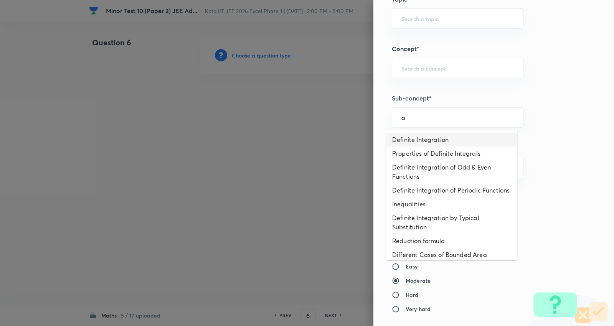
click at [427, 139] on li "Definite Integration" at bounding box center [451, 140] width 131 height 14
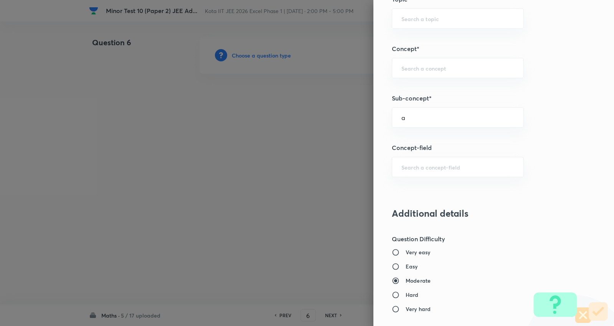
type input "Definite Integration"
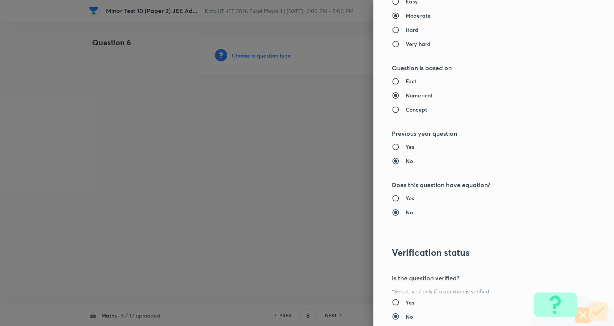
type input "Mathematics"
type input "Calculus"
type input "Definite Integration"
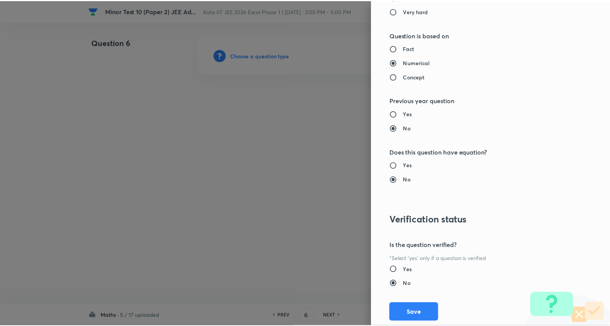
scroll to position [873, 0]
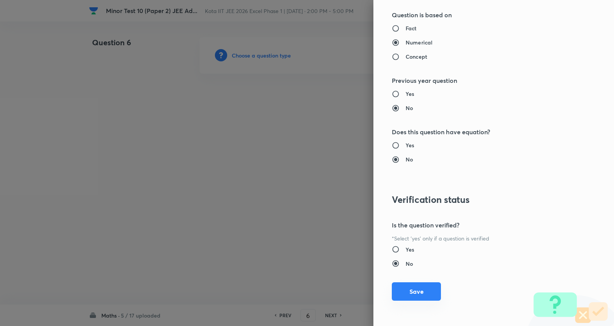
click at [412, 291] on button "Save" at bounding box center [416, 291] width 49 height 18
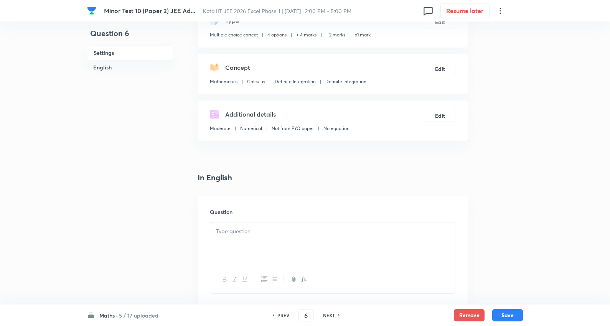
scroll to position [170, 0]
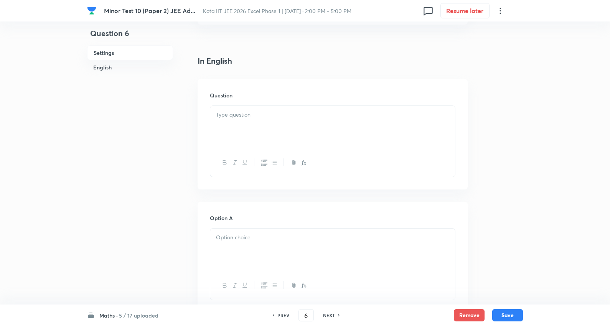
drag, startPoint x: 263, startPoint y: 127, endPoint x: 269, endPoint y: 125, distance: 5.5
click at [265, 125] on div at bounding box center [332, 127] width 245 height 43
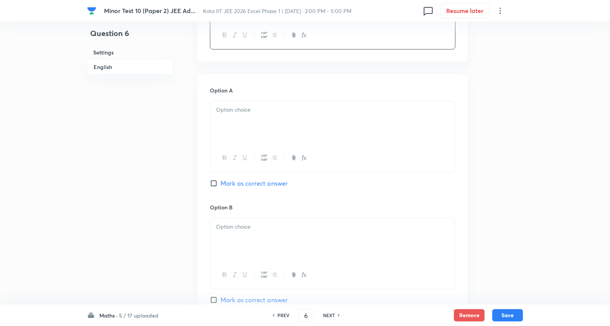
click at [250, 115] on div at bounding box center [332, 122] width 245 height 43
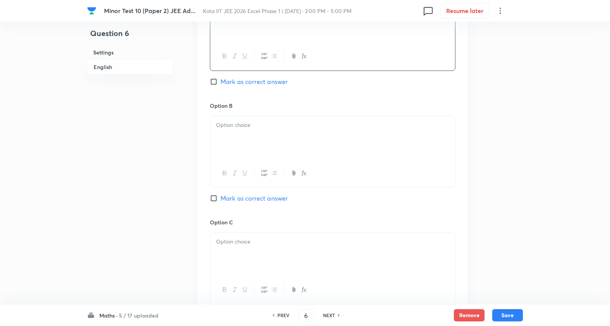
scroll to position [426, 0]
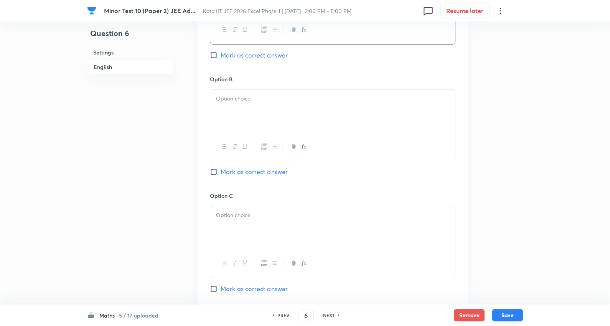
click at [254, 118] on div at bounding box center [332, 111] width 245 height 43
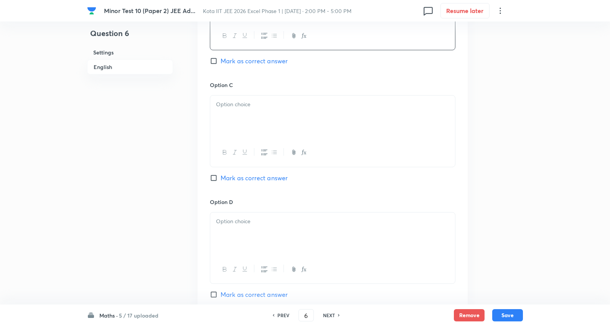
scroll to position [554, 0]
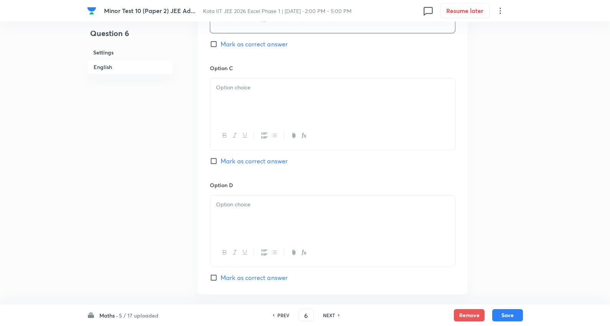
click at [264, 86] on p at bounding box center [332, 87] width 233 height 9
click at [261, 46] on span "Mark as correct answer" at bounding box center [254, 44] width 67 height 9
click at [221, 46] on input "Mark as correct answer" at bounding box center [215, 44] width 11 height 8
checkbox input "true"
click at [257, 165] on span "Mark as correct answer" at bounding box center [254, 161] width 67 height 9
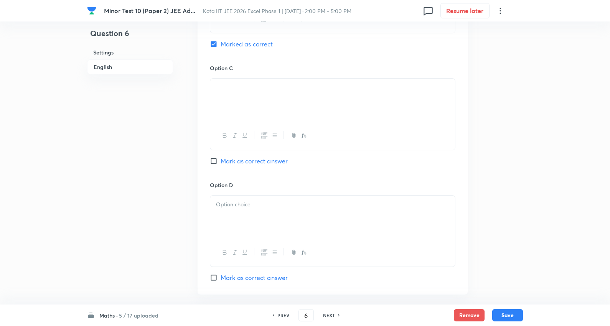
click at [221, 165] on input "Mark as correct answer" at bounding box center [215, 161] width 11 height 8
checkbox input "true"
click at [253, 208] on p at bounding box center [332, 204] width 233 height 9
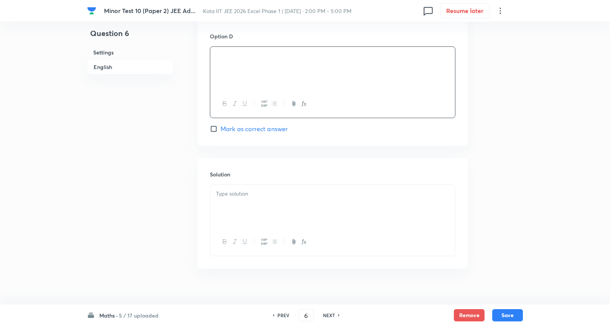
scroll to position [714, 0]
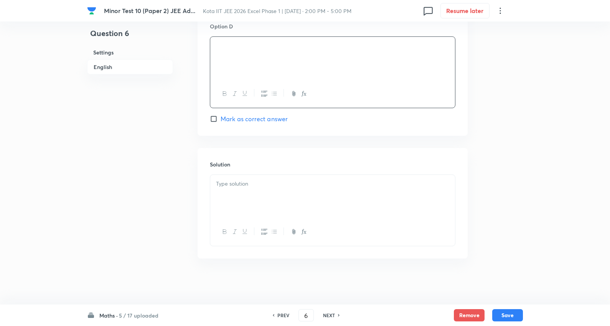
click at [252, 191] on div at bounding box center [332, 196] width 245 height 43
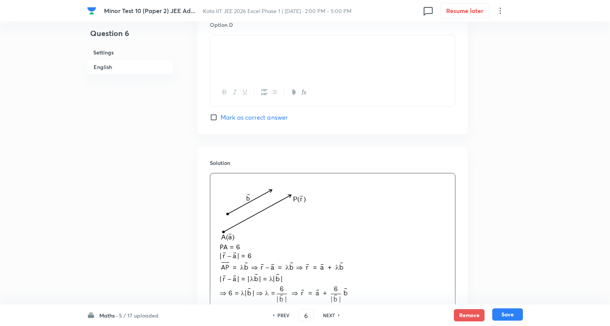
click at [515, 293] on button "Save" at bounding box center [507, 315] width 31 height 12
type input "7"
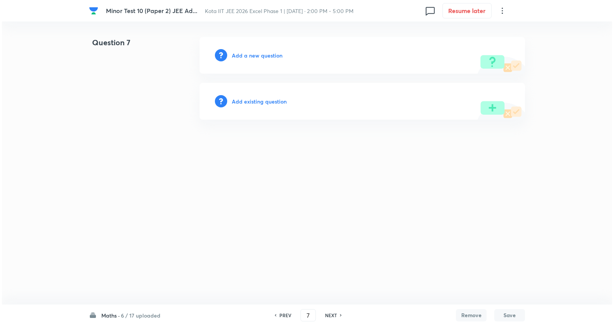
scroll to position [0, 0]
click at [273, 56] on h6 "Add a new question" at bounding box center [257, 55] width 51 height 8
click at [272, 56] on h6 "Choose a question type" at bounding box center [261, 55] width 59 height 8
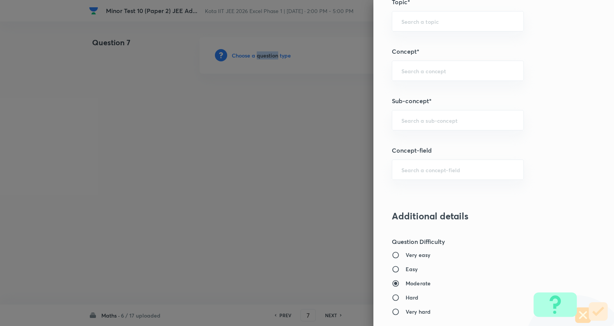
scroll to position [597, 0]
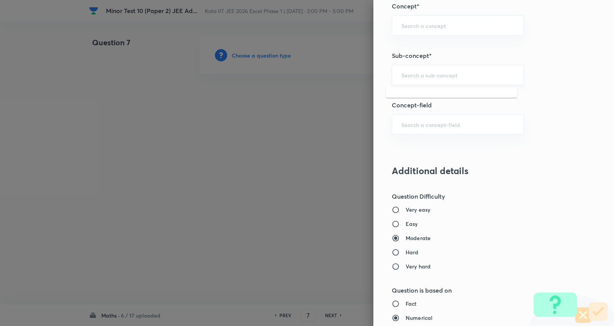
click at [428, 74] on input "text" at bounding box center [457, 74] width 113 height 7
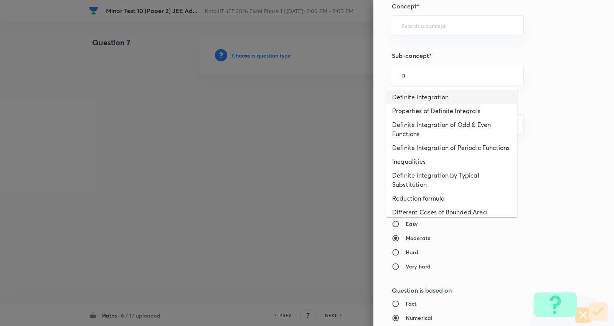
click at [426, 95] on li "Definite Integration" at bounding box center [451, 97] width 131 height 14
type input "Definite Integration"
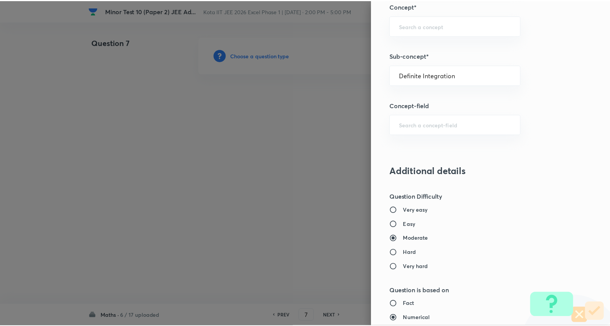
scroll to position [873, 0]
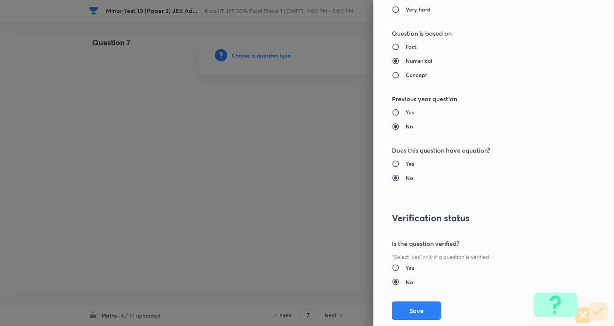
type input "Mathematics"
type input "Calculus"
type input "Definite Integration"
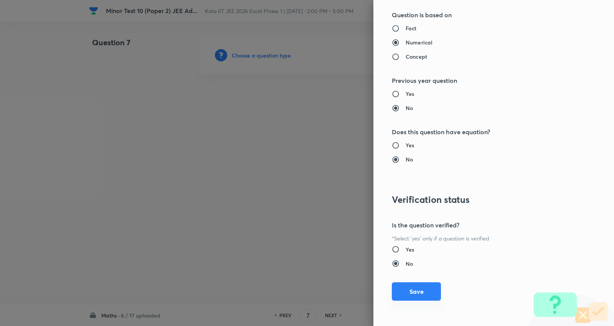
click at [417, 287] on button "Save" at bounding box center [416, 291] width 49 height 18
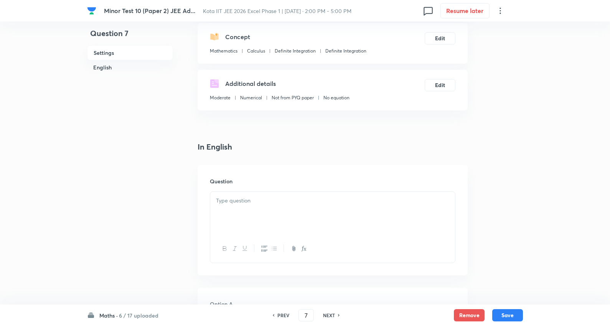
scroll to position [85, 0]
click at [248, 197] on p at bounding box center [332, 200] width 233 height 9
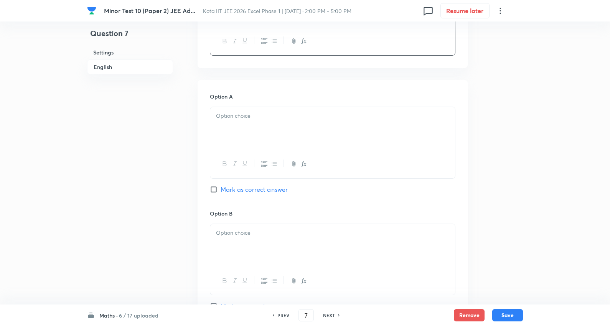
scroll to position [341, 0]
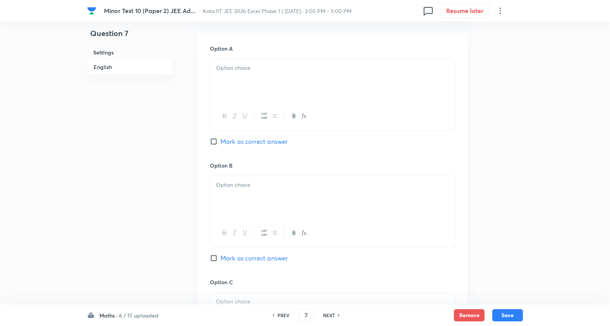
click at [247, 82] on div at bounding box center [332, 80] width 245 height 43
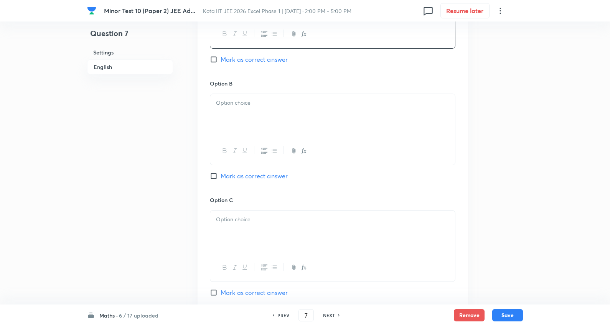
scroll to position [426, 0]
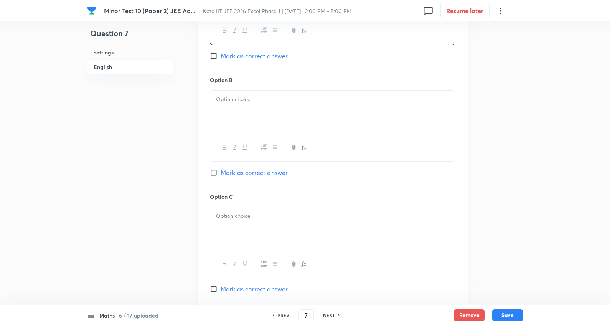
click at [256, 97] on p at bounding box center [332, 99] width 233 height 9
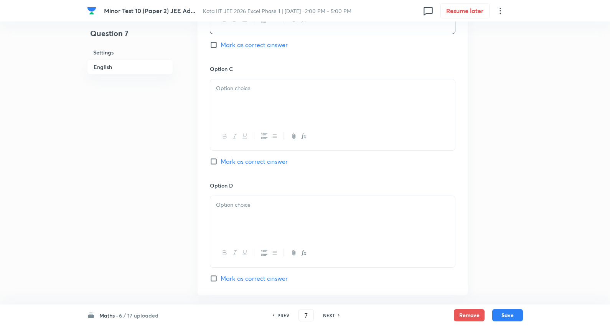
click at [246, 94] on div at bounding box center [332, 100] width 245 height 43
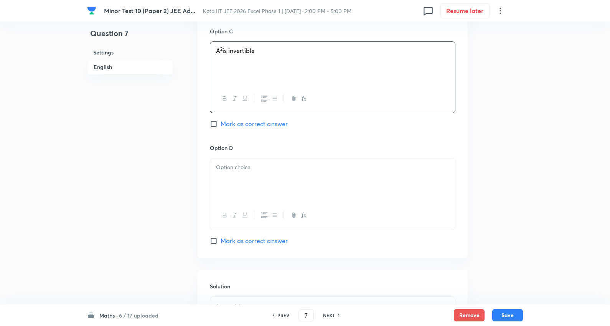
scroll to position [639, 0]
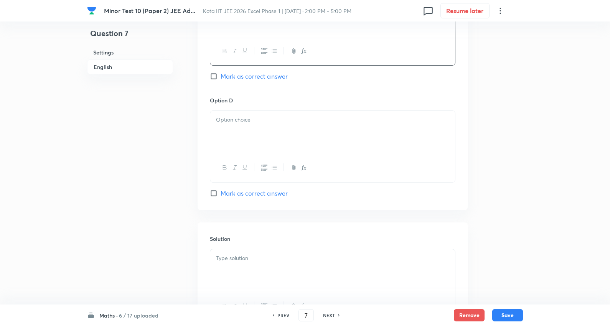
click at [248, 116] on div at bounding box center [332, 132] width 245 height 43
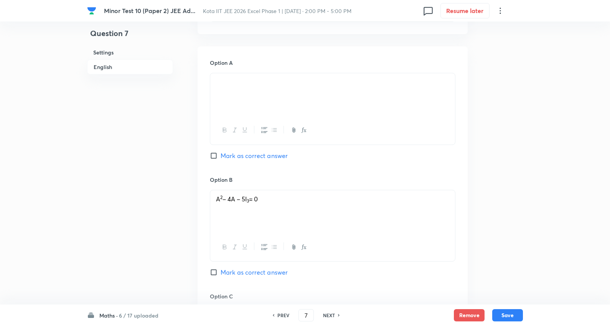
scroll to position [384, 0]
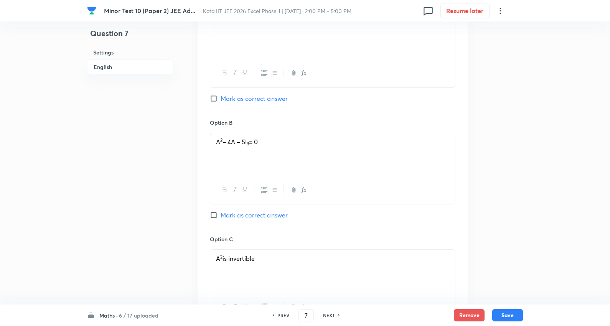
click at [265, 99] on span "Mark as correct answer" at bounding box center [254, 98] width 67 height 9
click at [221, 99] on input "Mark as correct answer" at bounding box center [215, 99] width 11 height 8
checkbox input "true"
click at [259, 216] on span "Mark as correct answer" at bounding box center [254, 215] width 67 height 9
click at [221, 216] on input "Mark as correct answer" at bounding box center [215, 215] width 11 height 8
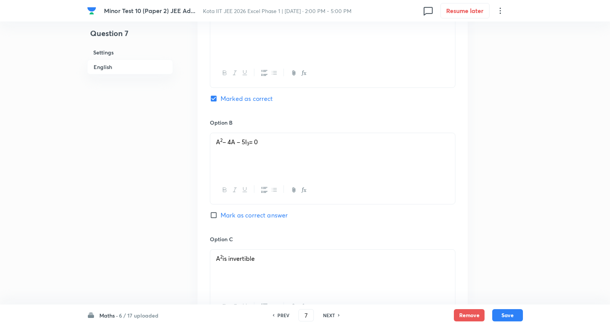
checkbox input "true"
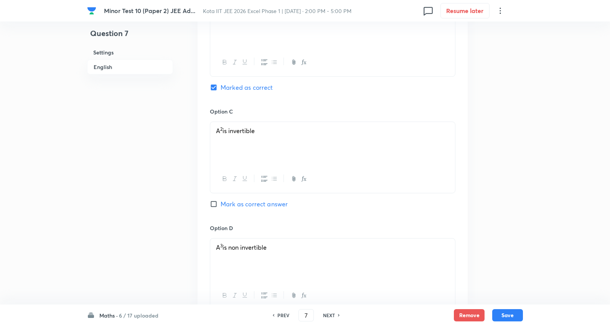
click at [257, 204] on span "Mark as correct answer" at bounding box center [254, 204] width 67 height 9
click at [221, 204] on input "Mark as correct answer" at bounding box center [215, 204] width 11 height 8
checkbox input "true"
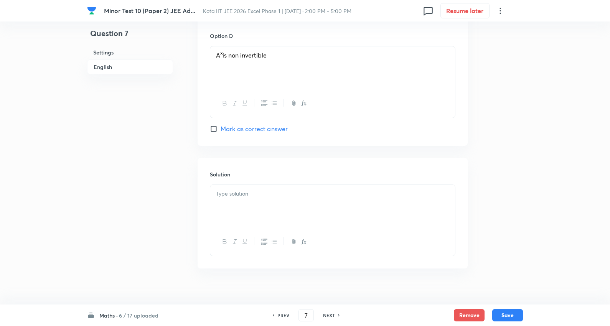
scroll to position [715, 0]
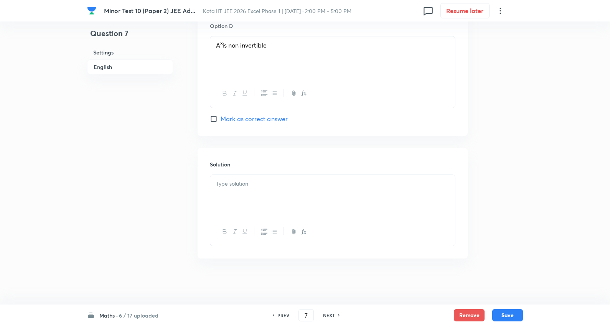
drag, startPoint x: 244, startPoint y: 190, endPoint x: 405, endPoint y: 212, distance: 162.0
click at [252, 190] on div at bounding box center [332, 196] width 245 height 43
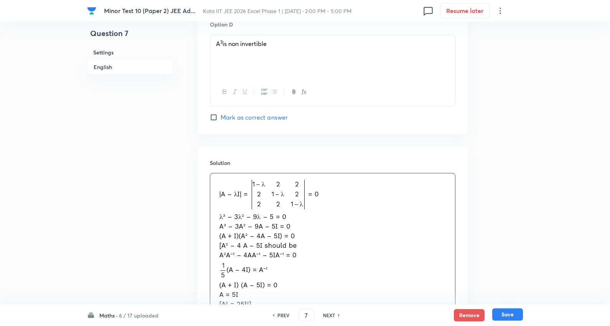
click at [512, 293] on button "Save" at bounding box center [507, 315] width 31 height 12
type input "8"
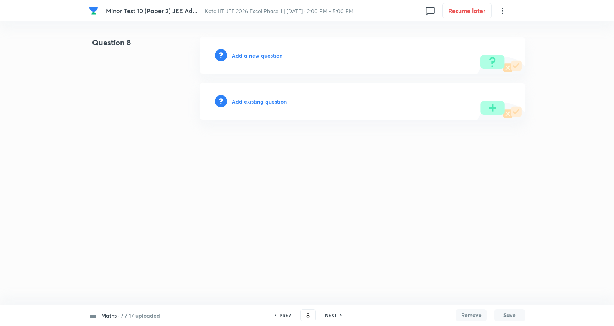
click at [262, 52] on h6 "Add a new question" at bounding box center [257, 55] width 51 height 8
click at [262, 52] on h6 "Choose a question type" at bounding box center [261, 55] width 59 height 8
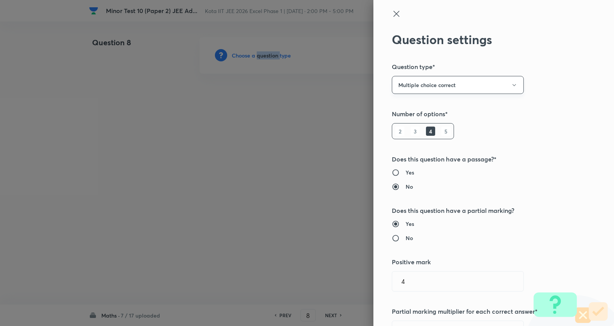
click at [442, 84] on button "Multiple choice correct" at bounding box center [458, 85] width 132 height 18
click at [404, 134] on span "Integer" at bounding box center [451, 137] width 122 height 8
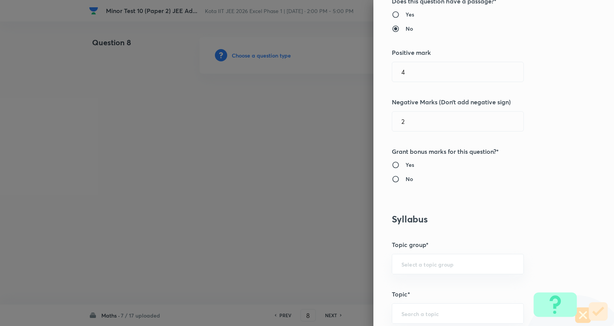
scroll to position [128, 0]
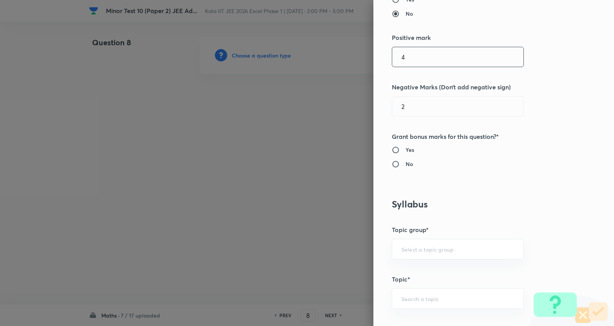
drag, startPoint x: 418, startPoint y: 51, endPoint x: 329, endPoint y: 49, distance: 89.4
click at [329, 49] on div "Question settings Question type* Integer Does this question have a passage?* Ye…" at bounding box center [307, 163] width 614 height 326
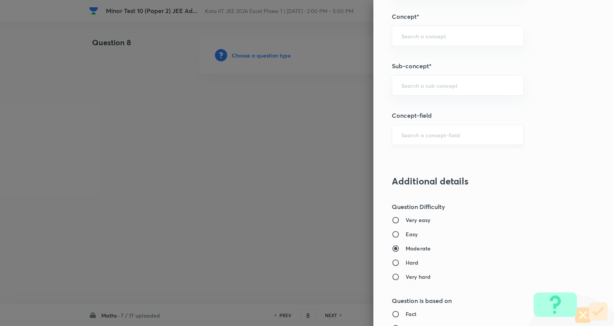
scroll to position [469, 0]
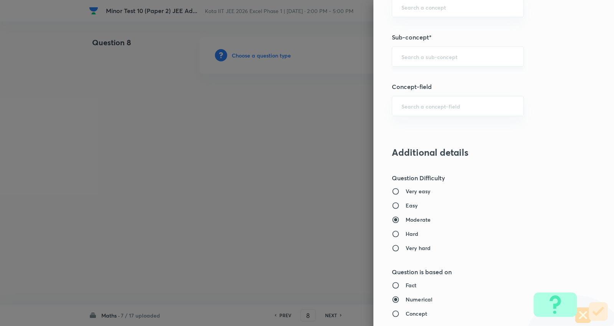
type input "0"
click at [428, 55] on input "text" at bounding box center [457, 56] width 113 height 7
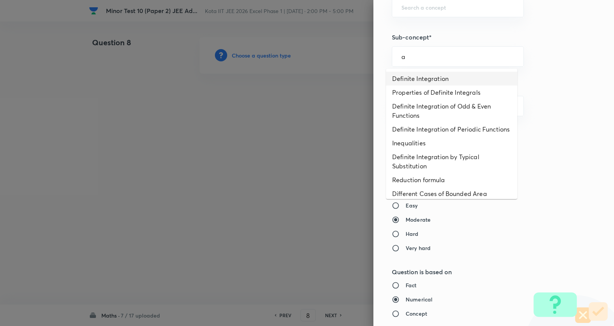
click at [424, 75] on li "Definite Integration" at bounding box center [451, 79] width 131 height 14
type input "Definite Integration"
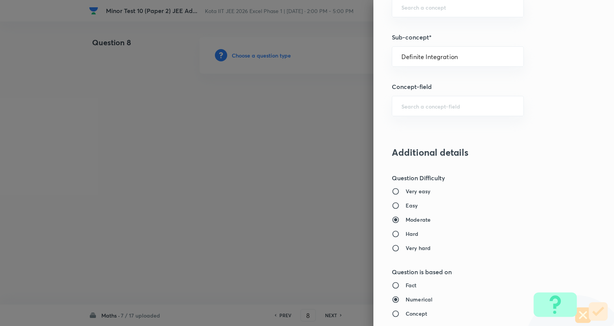
type input "Mathematics"
type input "Calculus"
type input "Definite Integration"
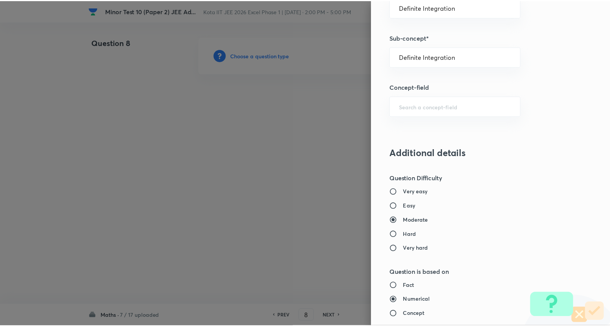
scroll to position [726, 0]
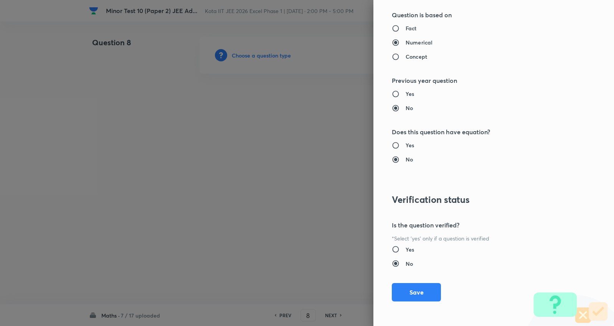
drag, startPoint x: 419, startPoint y: 293, endPoint x: 408, endPoint y: 276, distance: 20.0
click at [419, 293] on button "Save" at bounding box center [416, 292] width 49 height 18
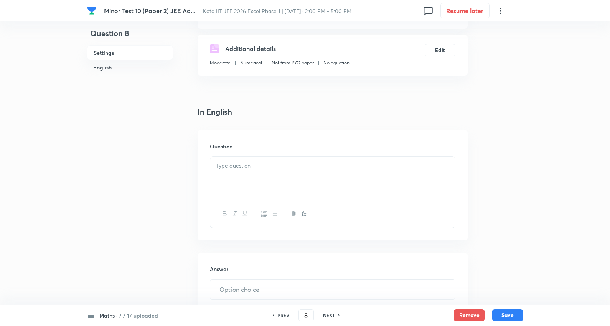
scroll to position [128, 0]
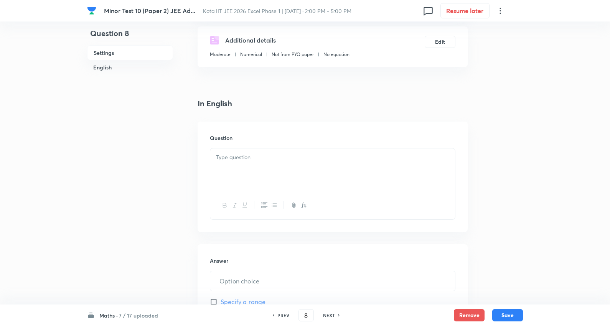
click at [250, 159] on p at bounding box center [332, 157] width 233 height 9
click at [246, 169] on div at bounding box center [332, 170] width 245 height 43
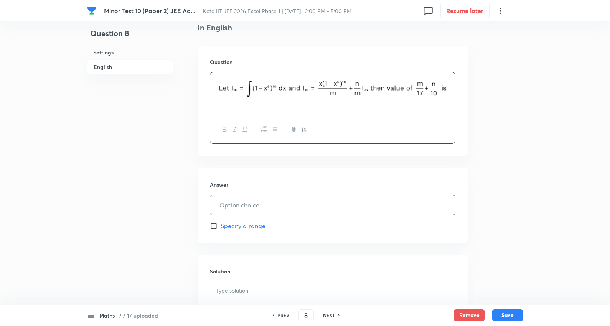
scroll to position [298, 0]
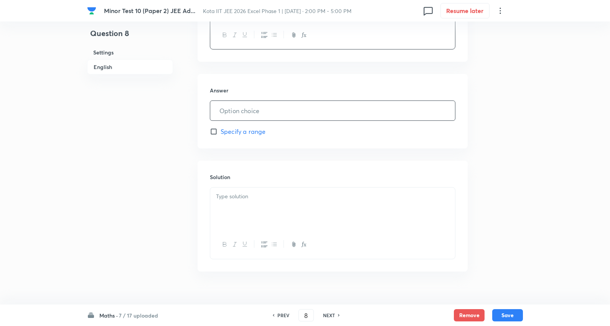
click at [265, 110] on input "text" at bounding box center [332, 111] width 245 height 20
type input "8"
click at [258, 201] on div at bounding box center [332, 209] width 245 height 43
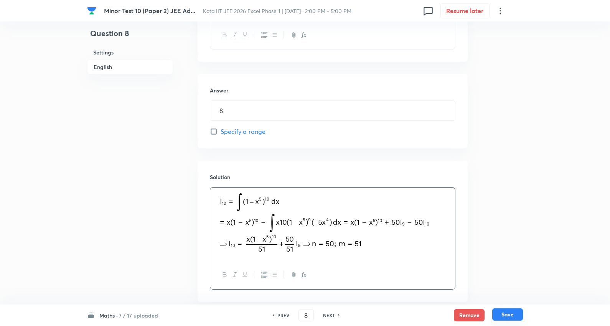
click at [511, 293] on button "Save" at bounding box center [507, 315] width 31 height 12
type input "9"
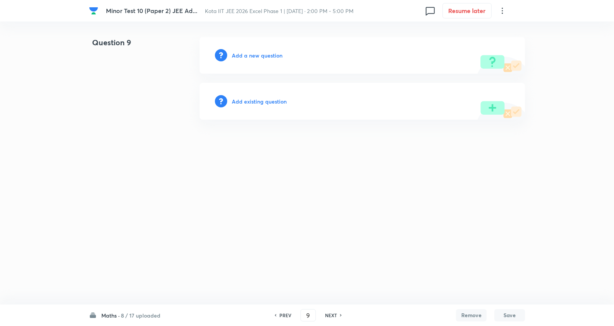
click at [268, 51] on h6 "Add a new question" at bounding box center [257, 55] width 51 height 8
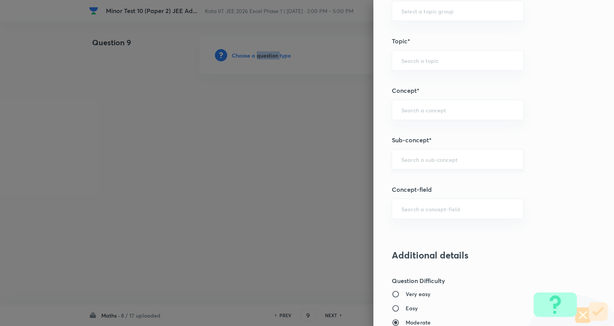
scroll to position [426, 0]
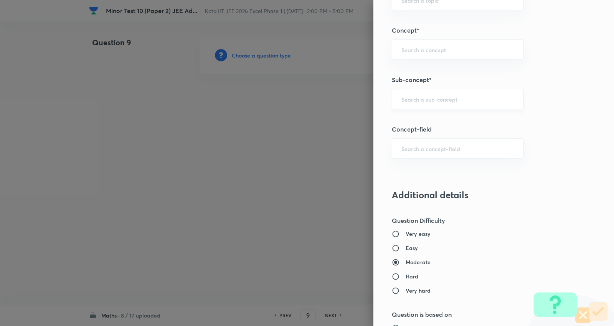
click at [438, 98] on input "text" at bounding box center [457, 99] width 113 height 7
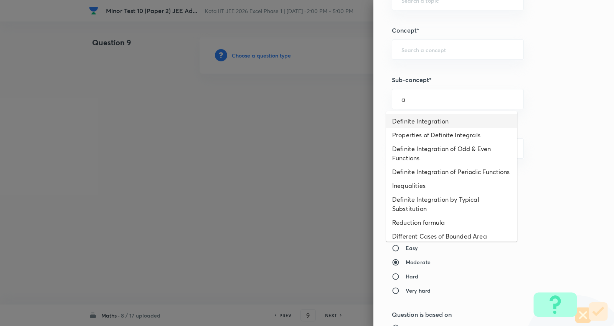
click at [426, 121] on li "Definite Integration" at bounding box center [451, 121] width 131 height 14
type input "Definite Integration"
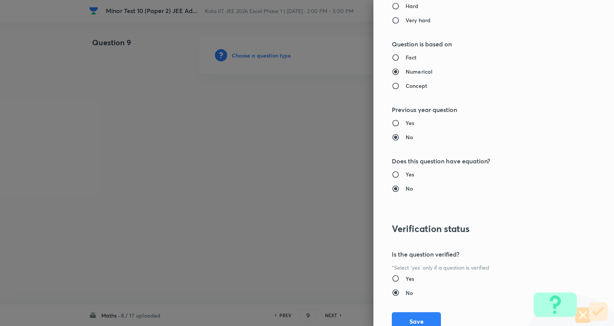
type input "Mathematics"
type input "Calculus"
type input "Definite Integration"
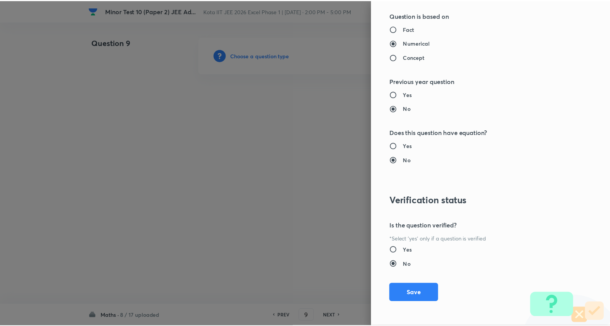
scroll to position [726, 0]
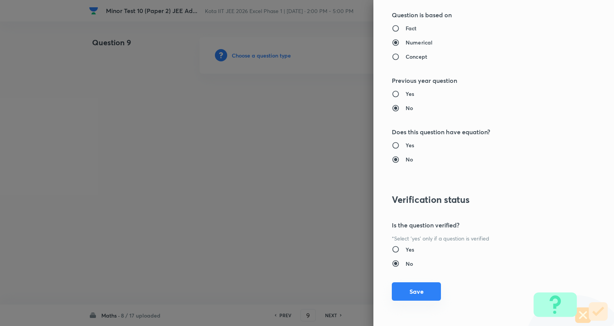
click at [421, 289] on button "Save" at bounding box center [416, 291] width 49 height 18
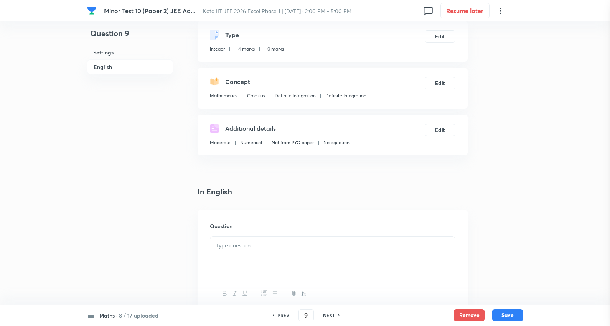
scroll to position [128, 0]
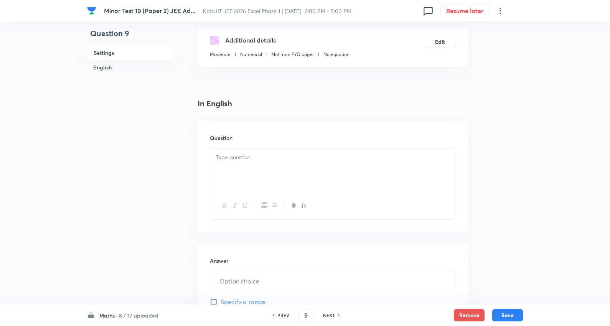
drag, startPoint x: 254, startPoint y: 157, endPoint x: 263, endPoint y: 160, distance: 8.8
click at [256, 158] on p at bounding box center [332, 157] width 233 height 9
click at [281, 171] on div at bounding box center [332, 170] width 245 height 43
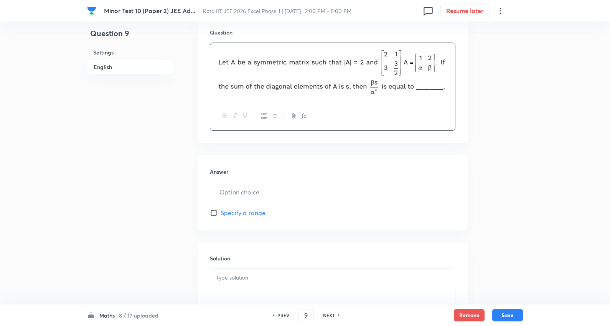
scroll to position [256, 0]
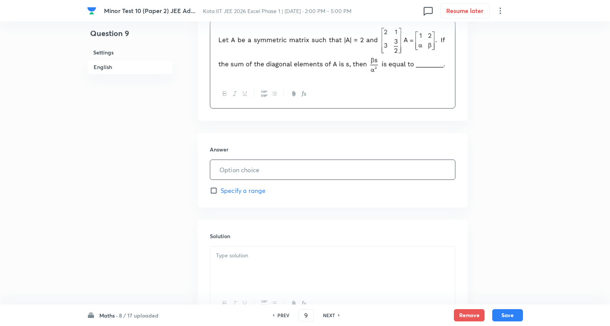
click at [250, 169] on input "text" at bounding box center [332, 170] width 245 height 20
type input "5"
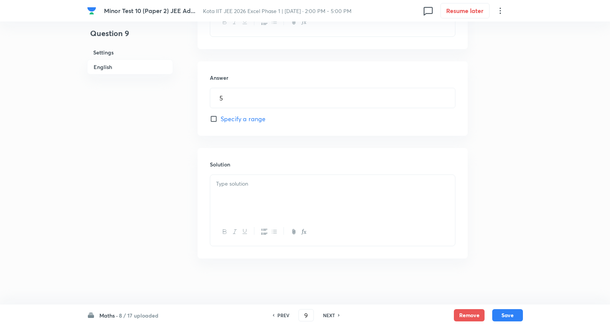
drag, startPoint x: 240, startPoint y: 194, endPoint x: 256, endPoint y: 196, distance: 16.7
click at [239, 194] on div at bounding box center [332, 196] width 245 height 43
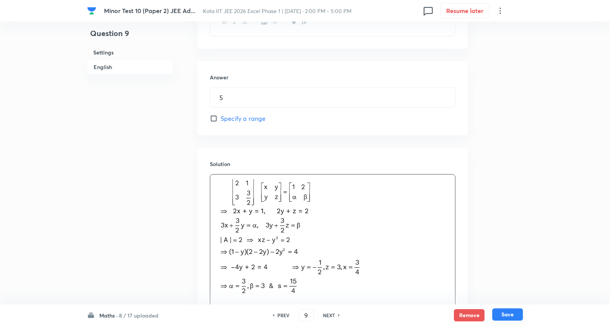
click at [513, 293] on button "Save" at bounding box center [507, 315] width 31 height 12
type input "10"
